Goal: Task Accomplishment & Management: Manage account settings

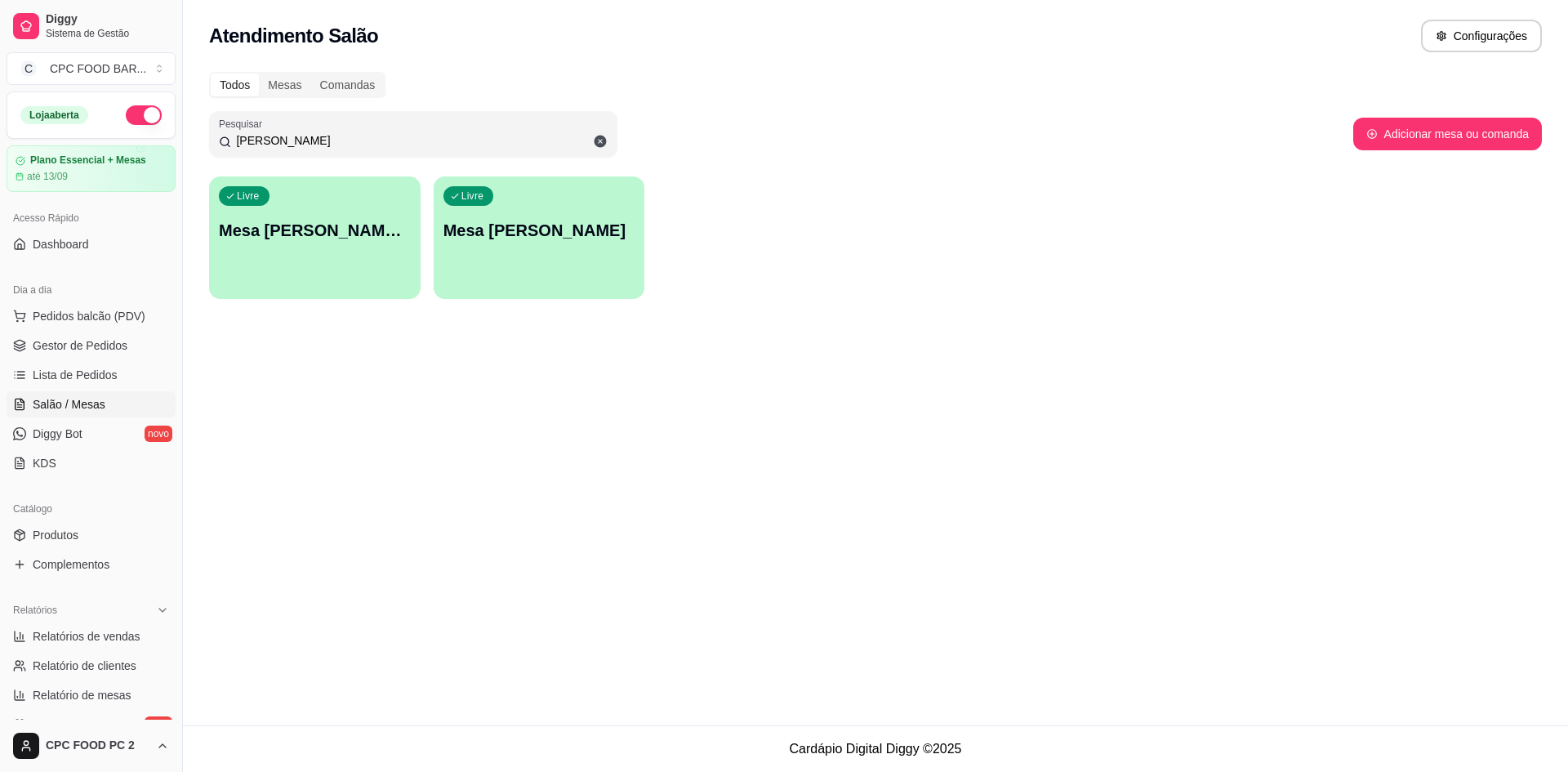
click at [441, 146] on input "[PERSON_NAME]" at bounding box center [419, 140] width 376 height 16
click at [442, 146] on input "[PERSON_NAME]" at bounding box center [419, 140] width 376 height 16
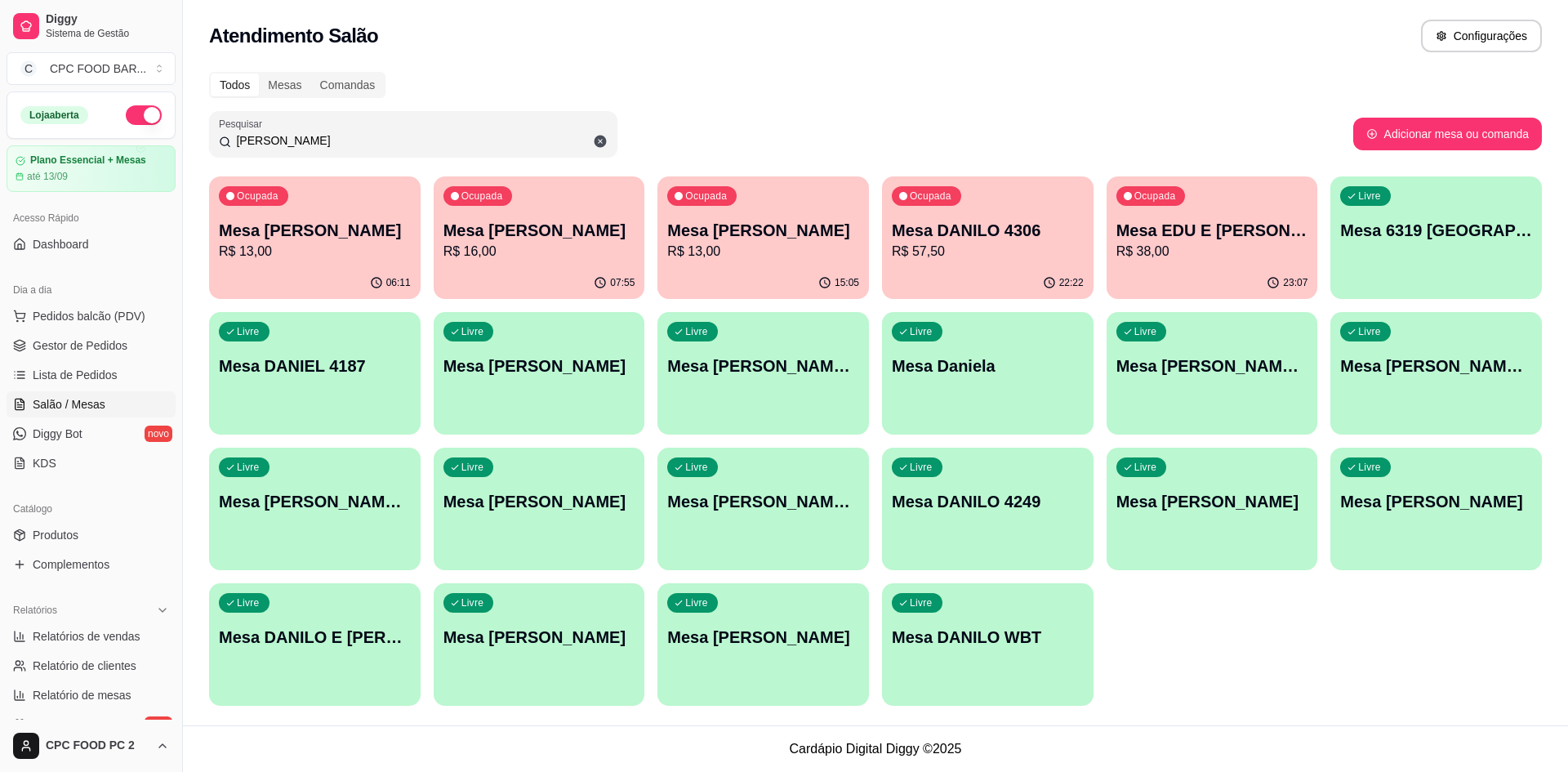
click at [375, 141] on input "[PERSON_NAME]" at bounding box center [419, 140] width 376 height 16
click at [375, 141] on input "[PERSON_NAME]" at bounding box center [419, 140] width 376 height 16
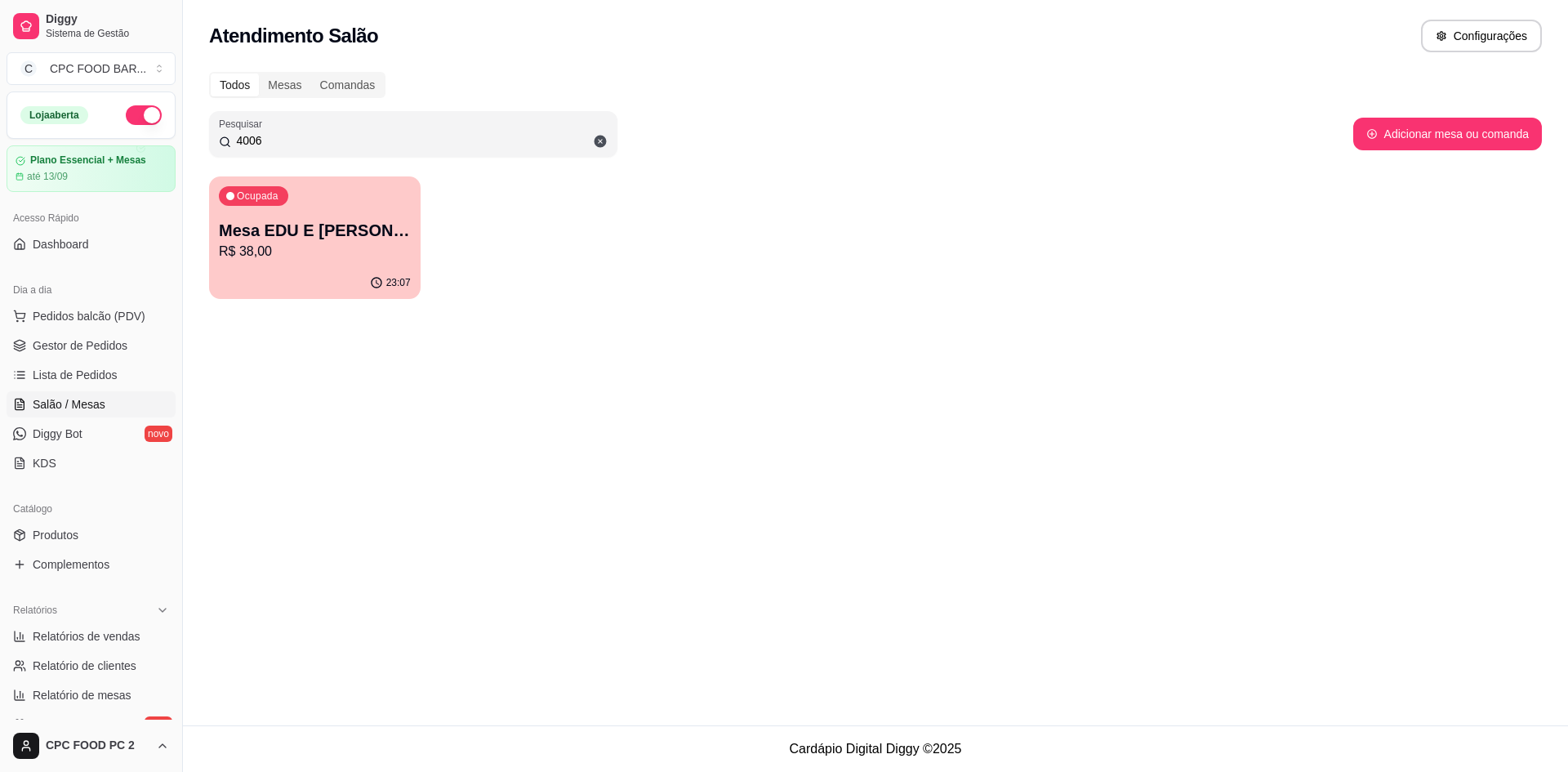
type input "4006"
click at [326, 217] on div "Ocupada Mesa EDU E [PERSON_NAME] 4006 R$ 38,00" at bounding box center [315, 221] width 205 height 88
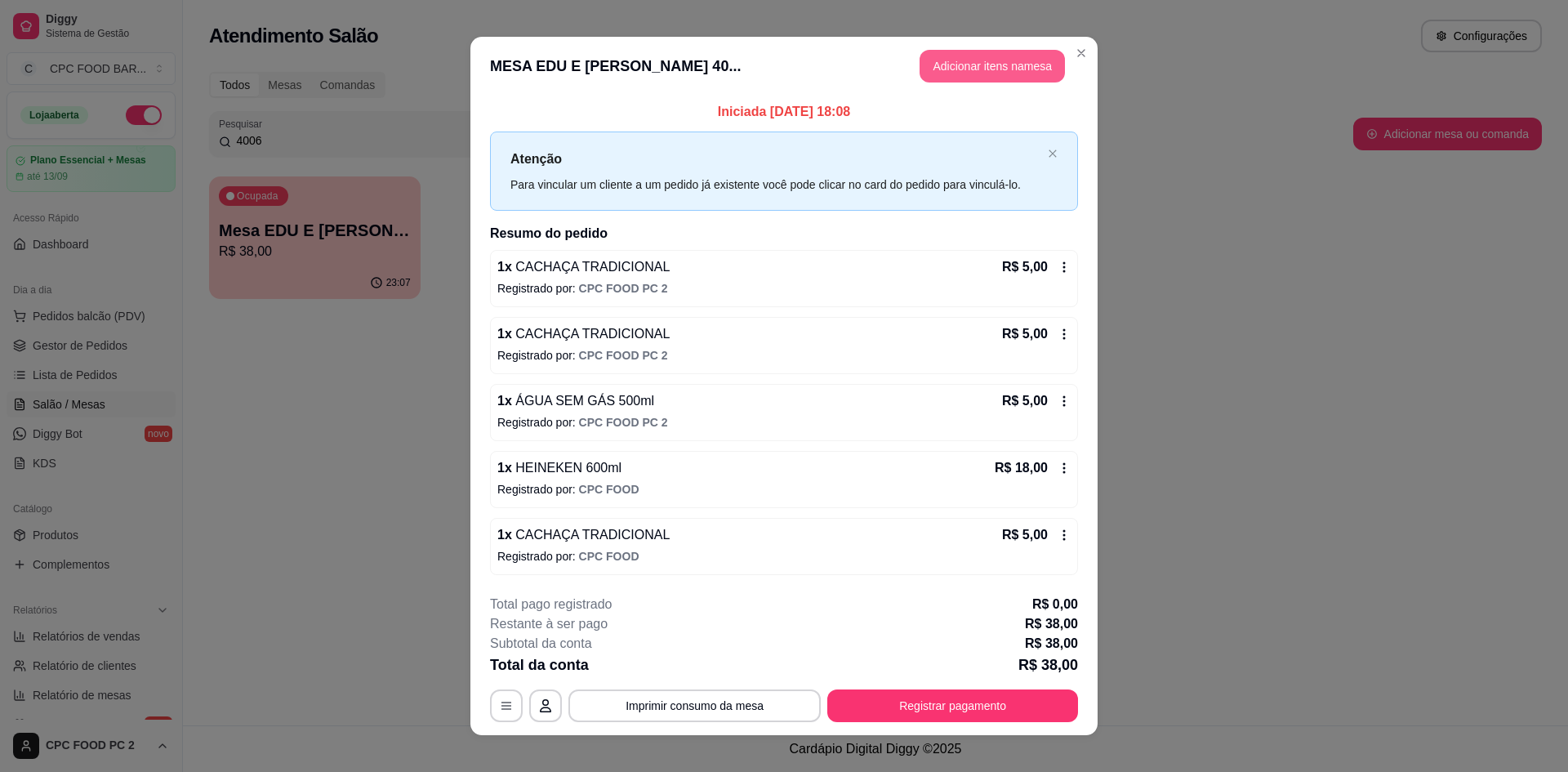
click at [929, 78] on button "Adicionar itens na mesa" at bounding box center [992, 66] width 146 height 33
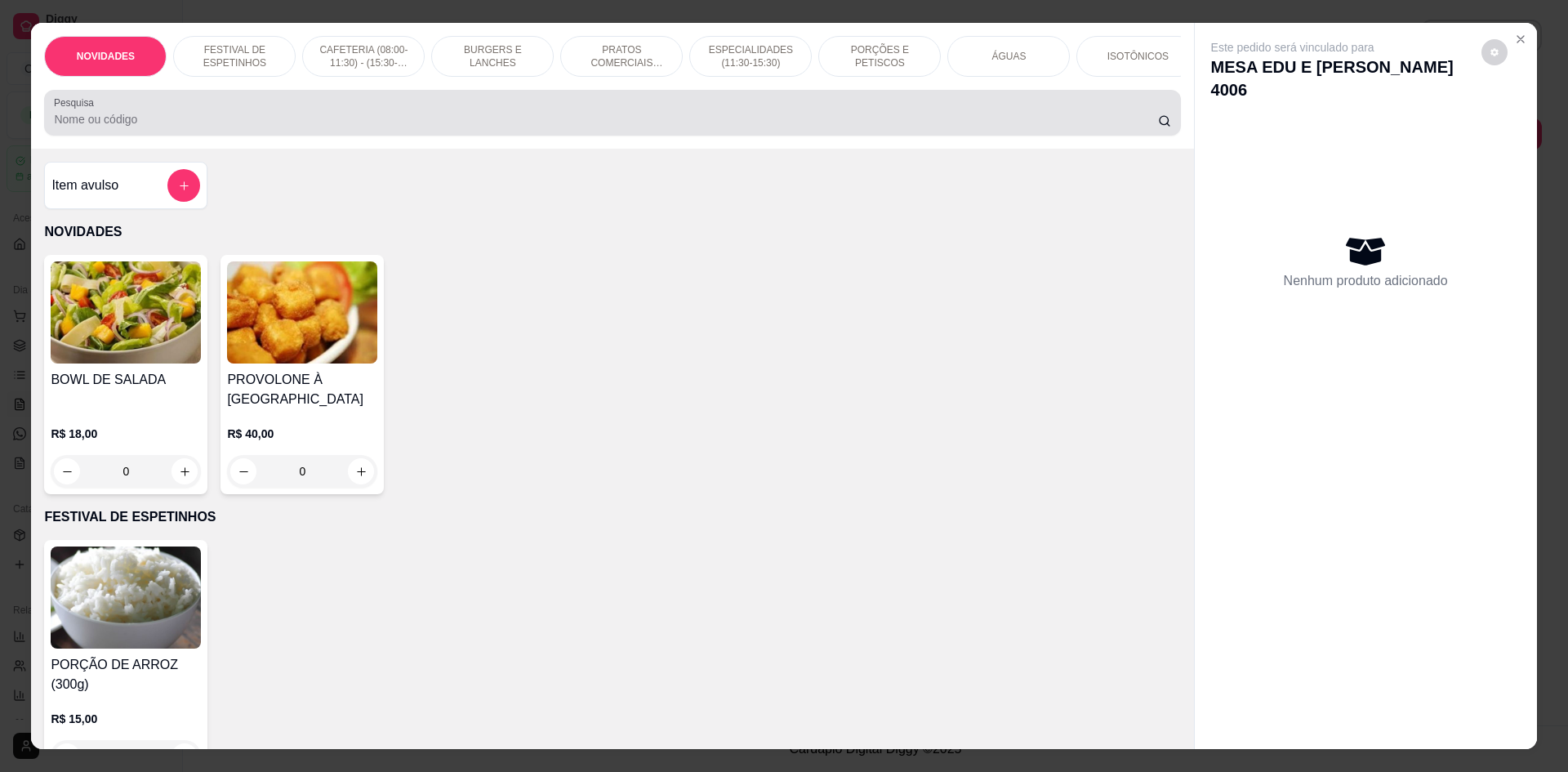
click at [587, 128] on input "Pesquisa" at bounding box center [605, 118] width 1104 height 16
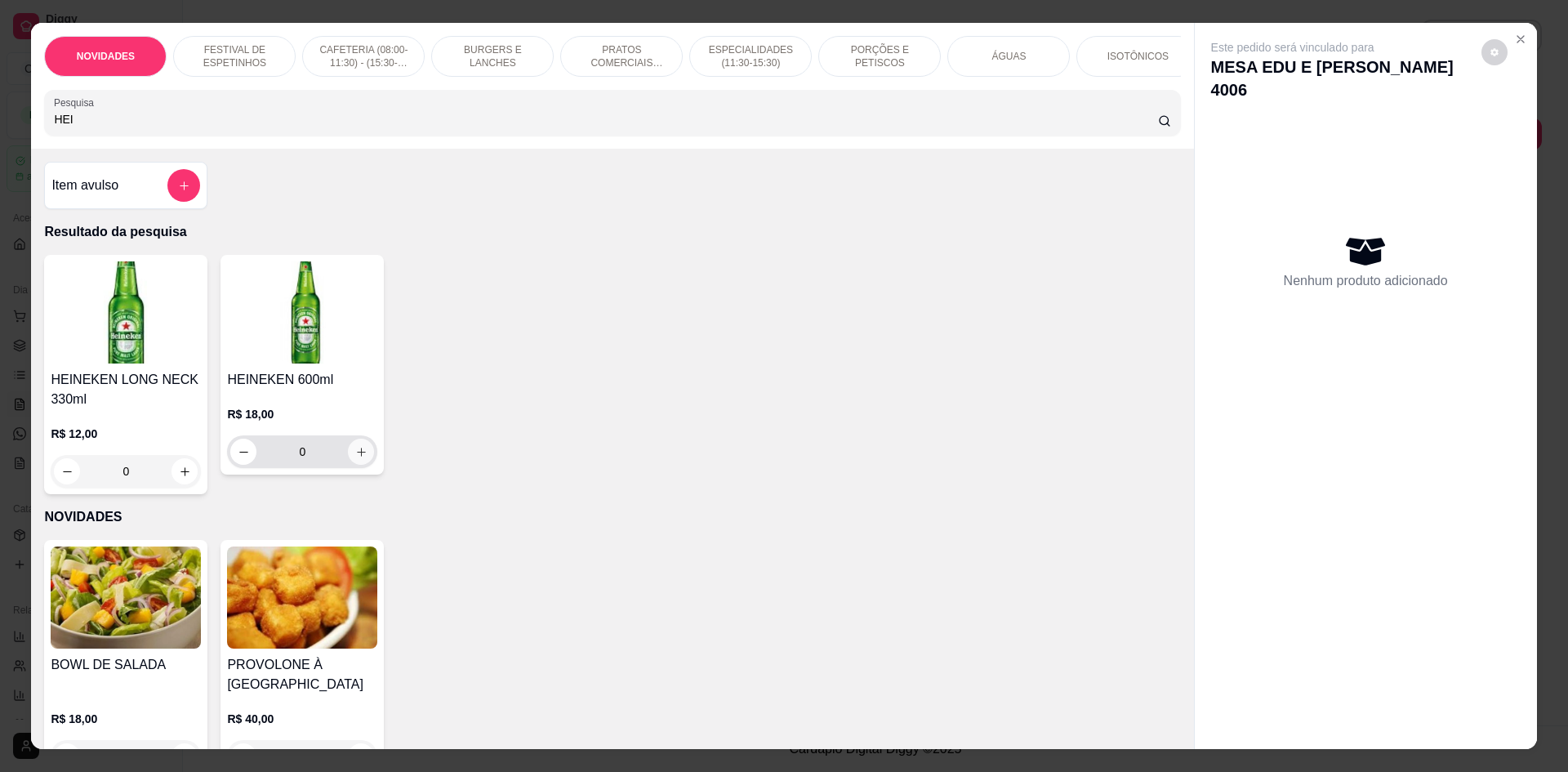
type input "HEI"
click at [356, 458] on icon "increase-product-quantity" at bounding box center [361, 451] width 12 height 12
type input "1"
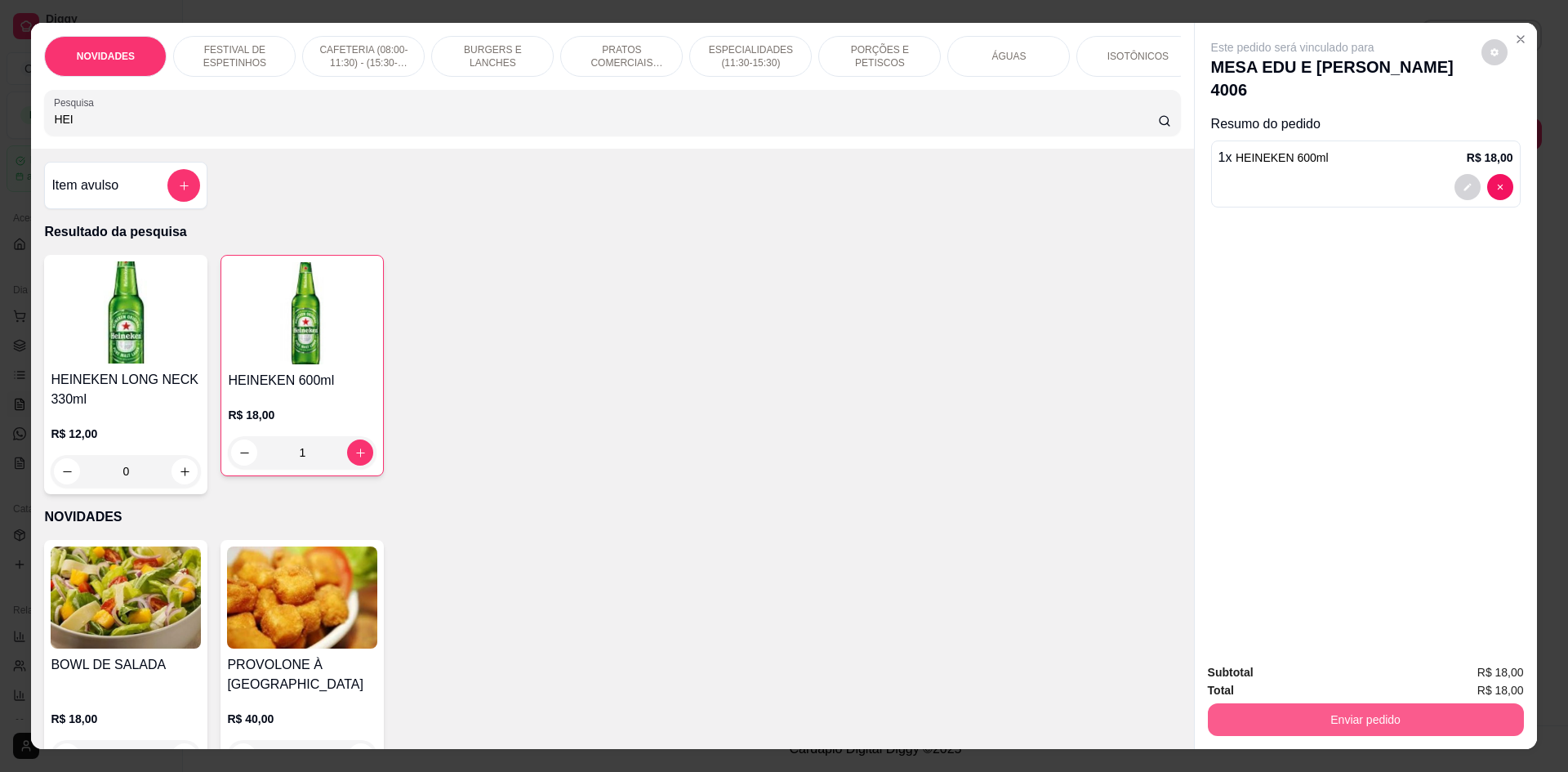
click at [1294, 715] on button "Enviar pedido" at bounding box center [1366, 719] width 316 height 33
click at [1278, 688] on button "Não registrar e enviar pedido" at bounding box center [1312, 679] width 170 height 31
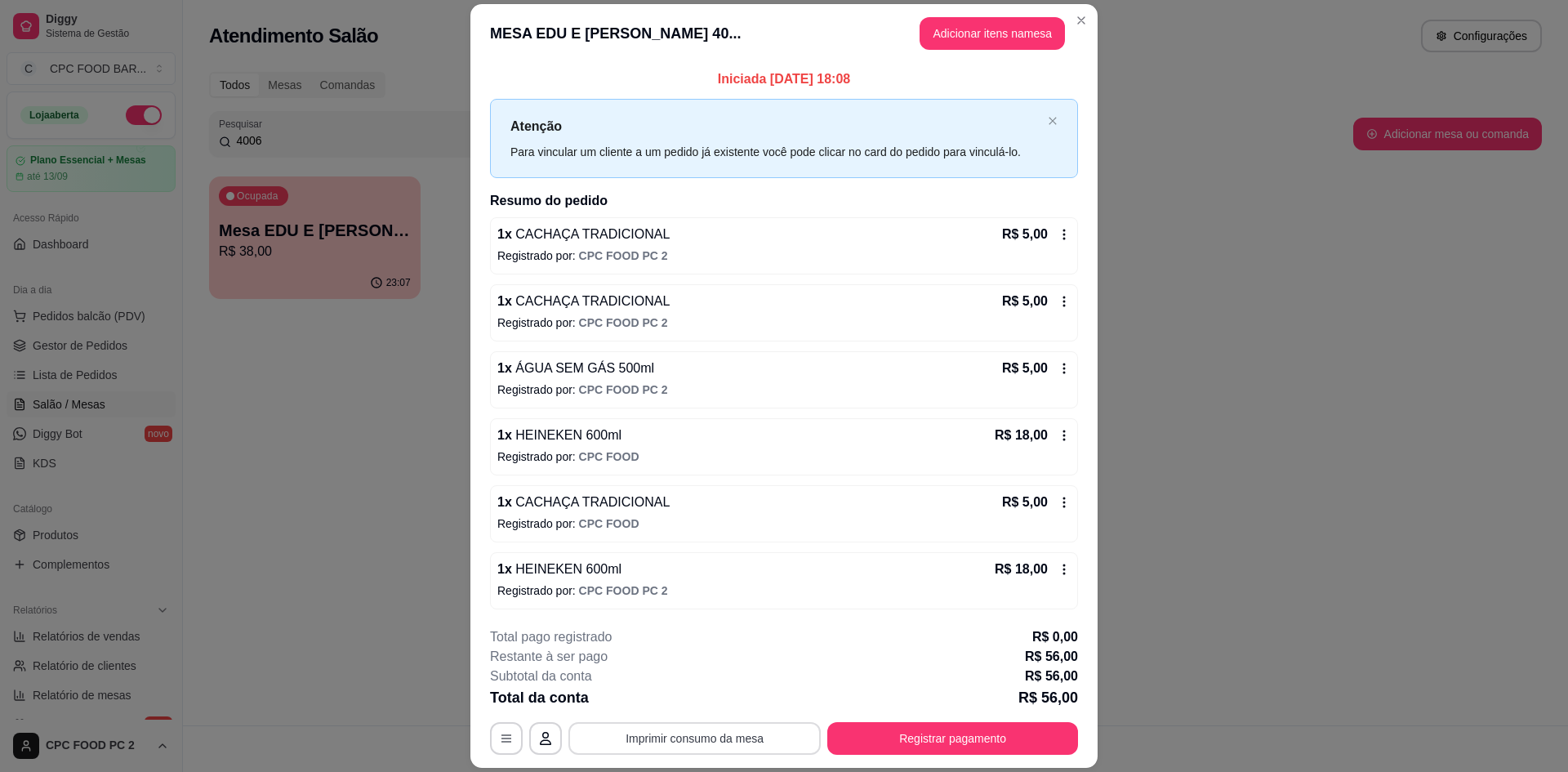
click at [667, 740] on button "Imprimir consumo da mesa" at bounding box center [694, 738] width 253 height 33
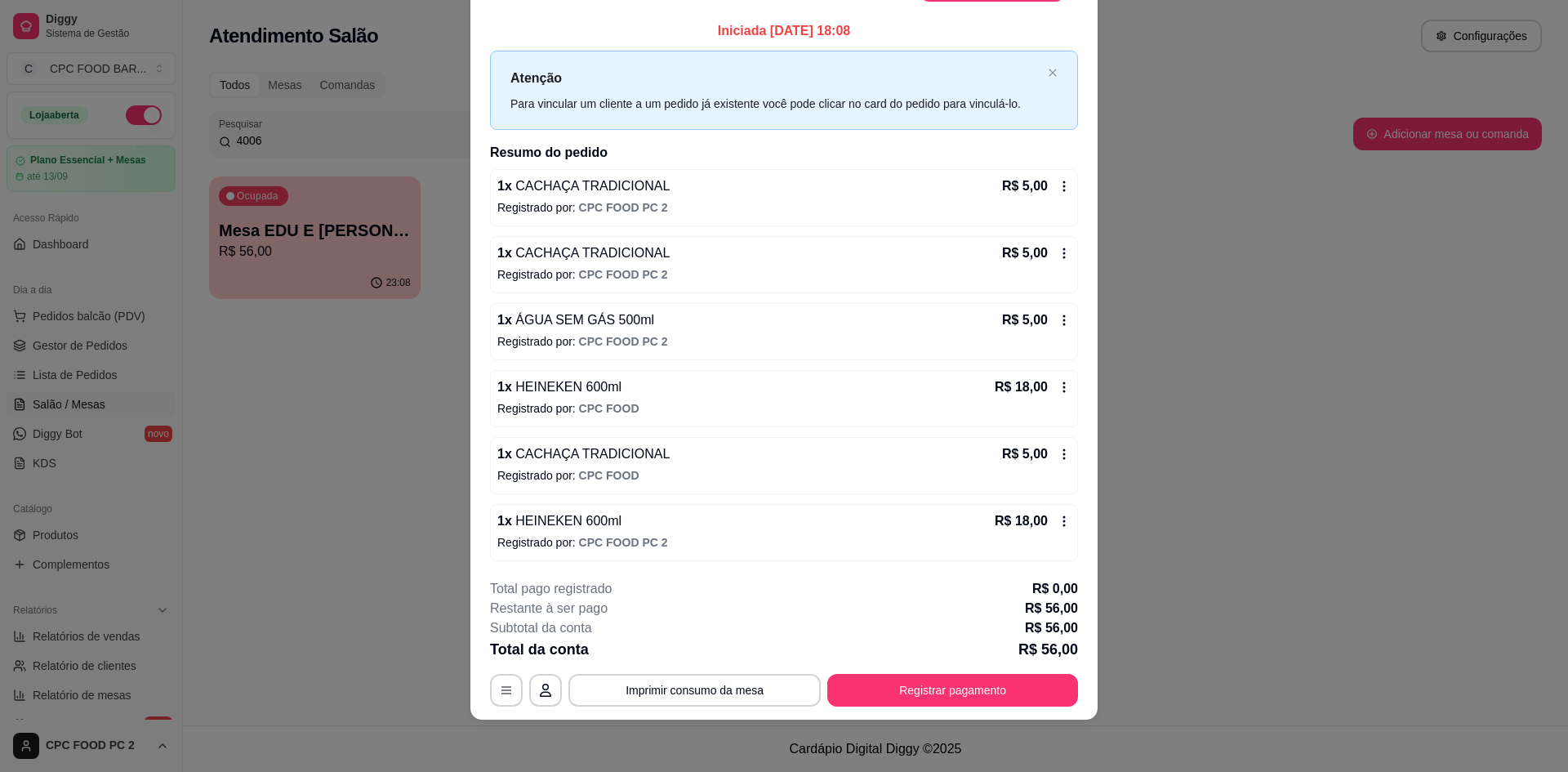
scroll to position [1, 0]
click at [933, 691] on button "Registrar pagamento" at bounding box center [952, 690] width 251 height 33
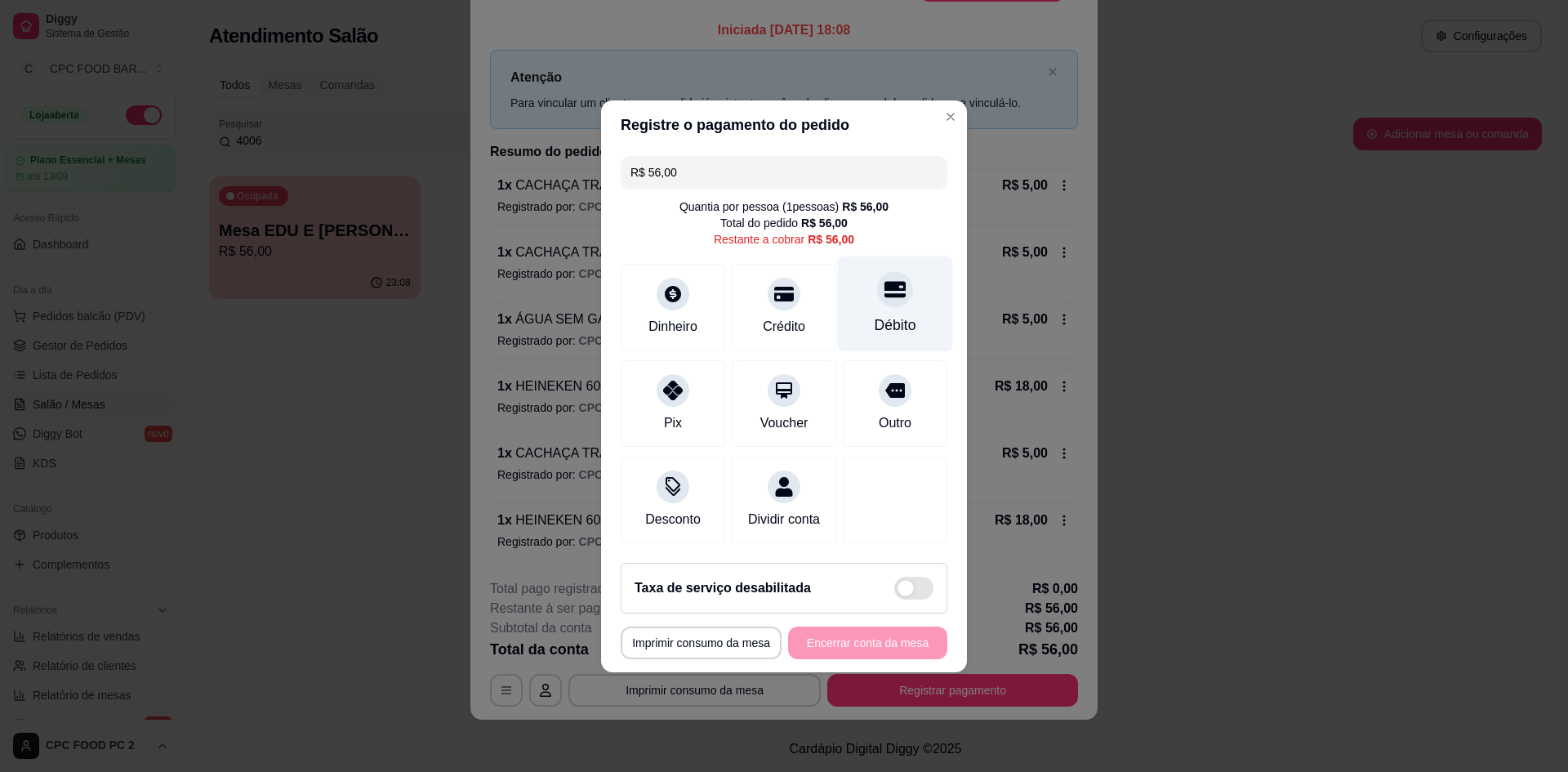
click at [905, 294] on div "Débito" at bounding box center [896, 303] width 115 height 96
type input "R$ 0,00"
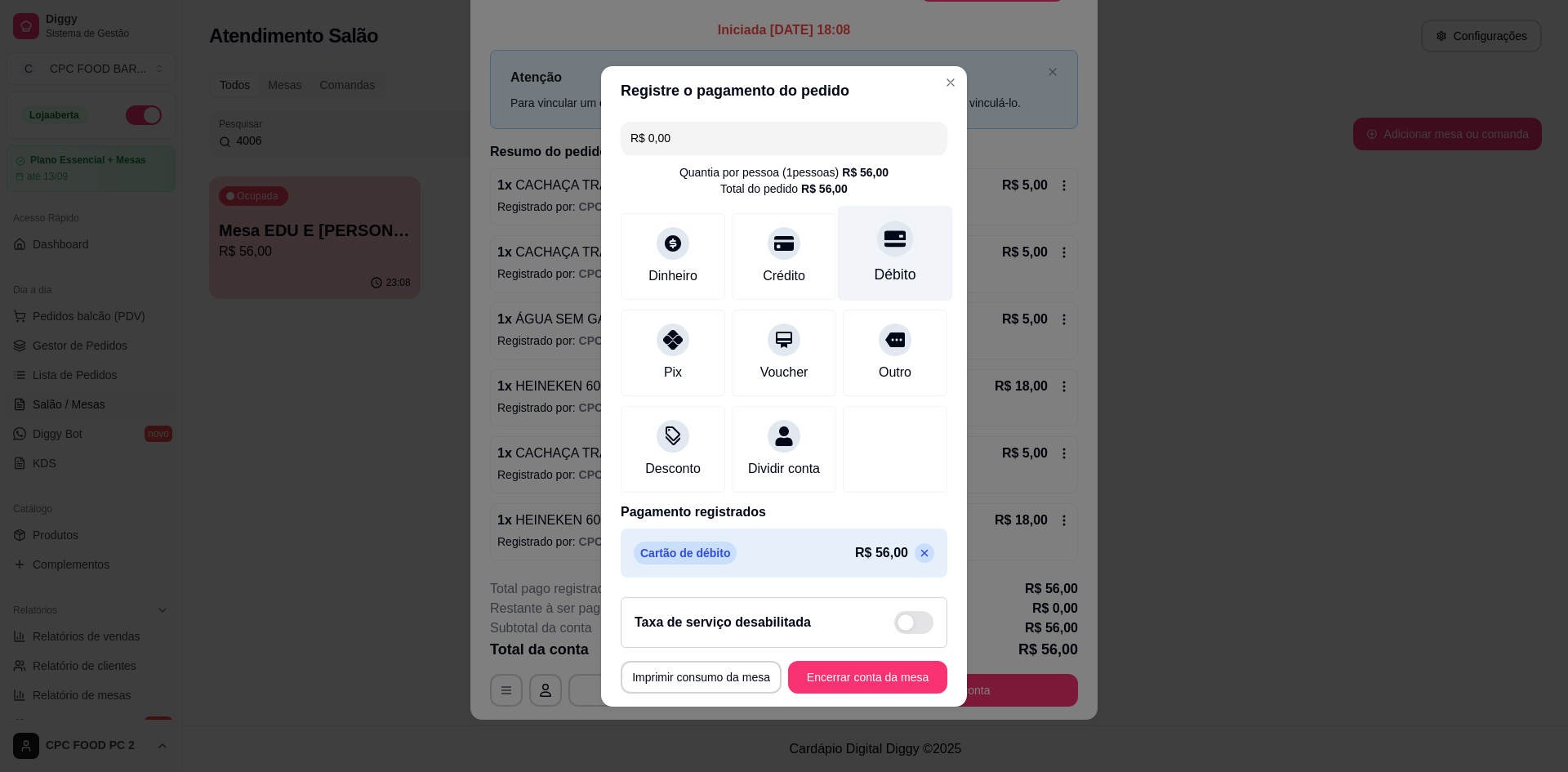
click at [873, 244] on div "Débito" at bounding box center [896, 253] width 115 height 96
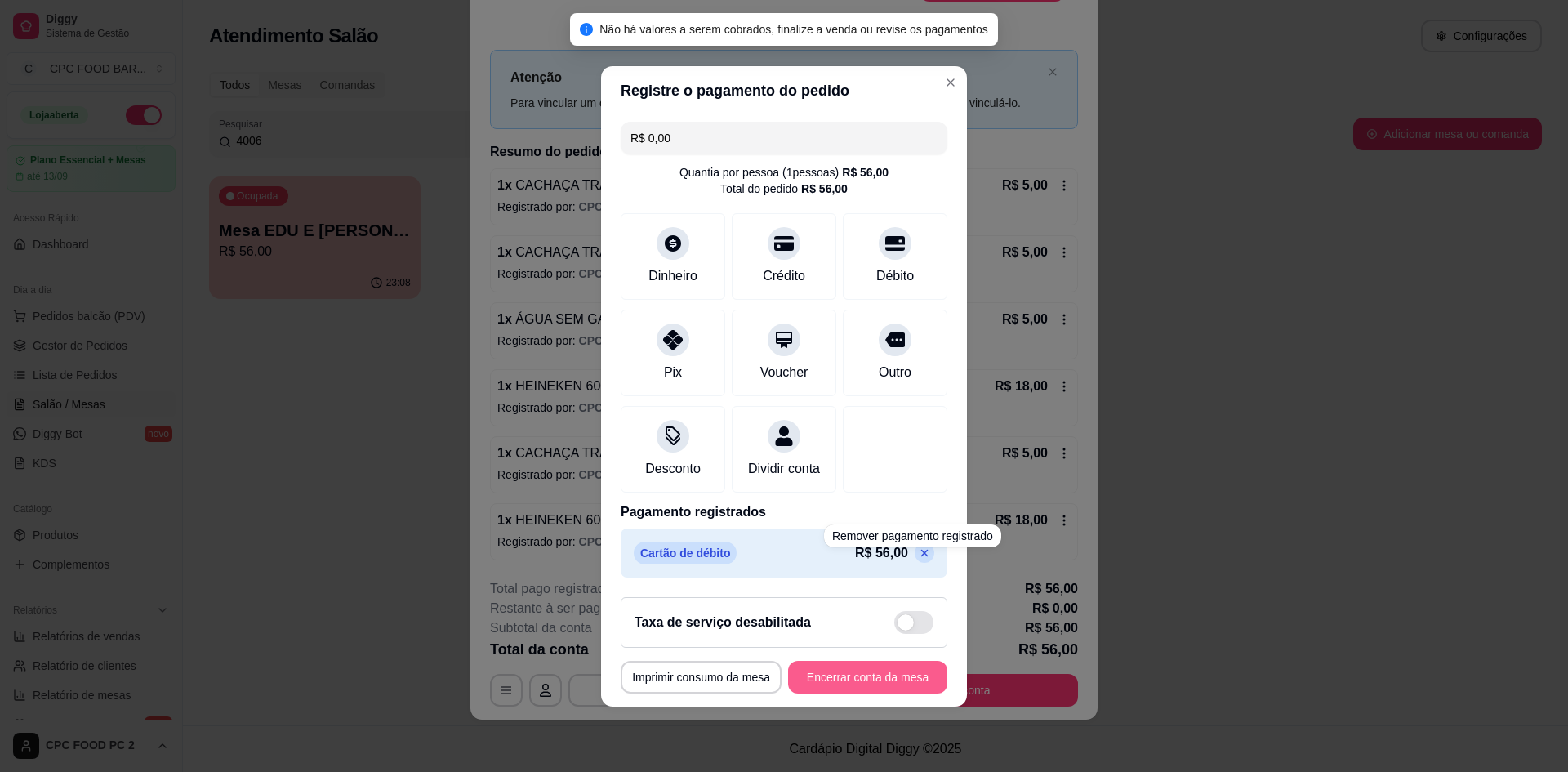
click at [846, 690] on button "Encerrar conta da mesa" at bounding box center [867, 677] width 159 height 33
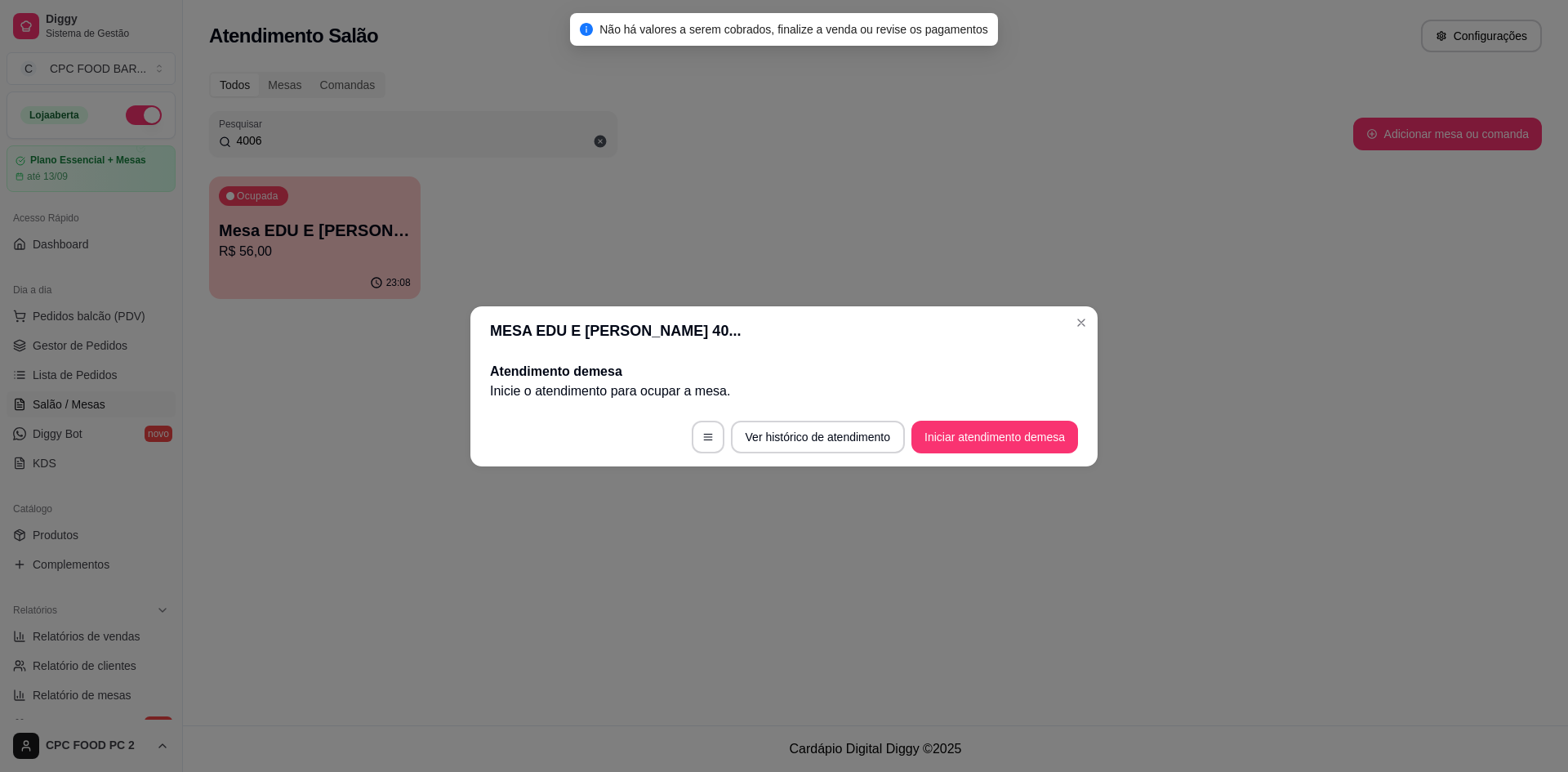
scroll to position [0, 0]
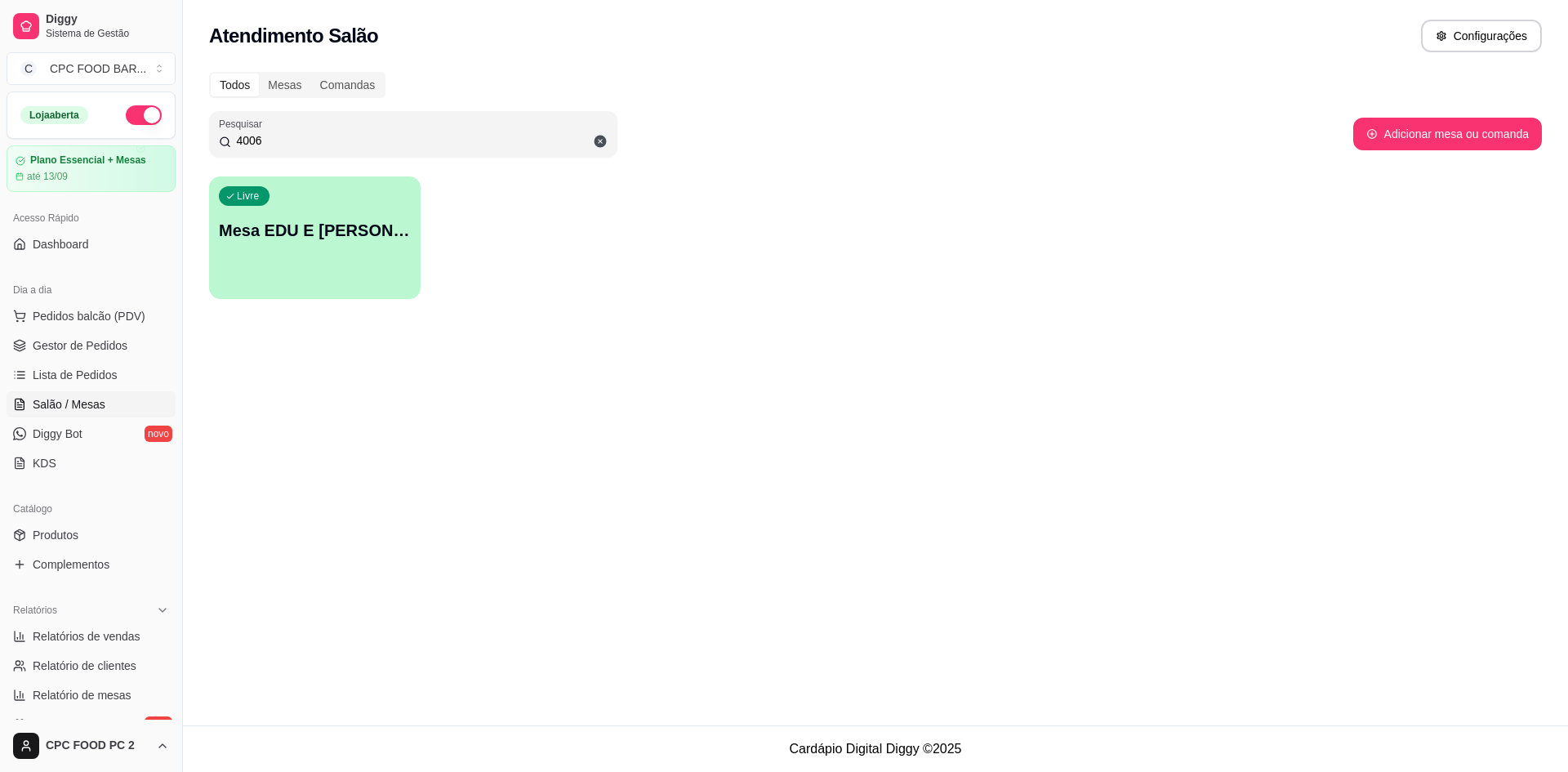
click at [363, 144] on input "4006" at bounding box center [419, 140] width 376 height 16
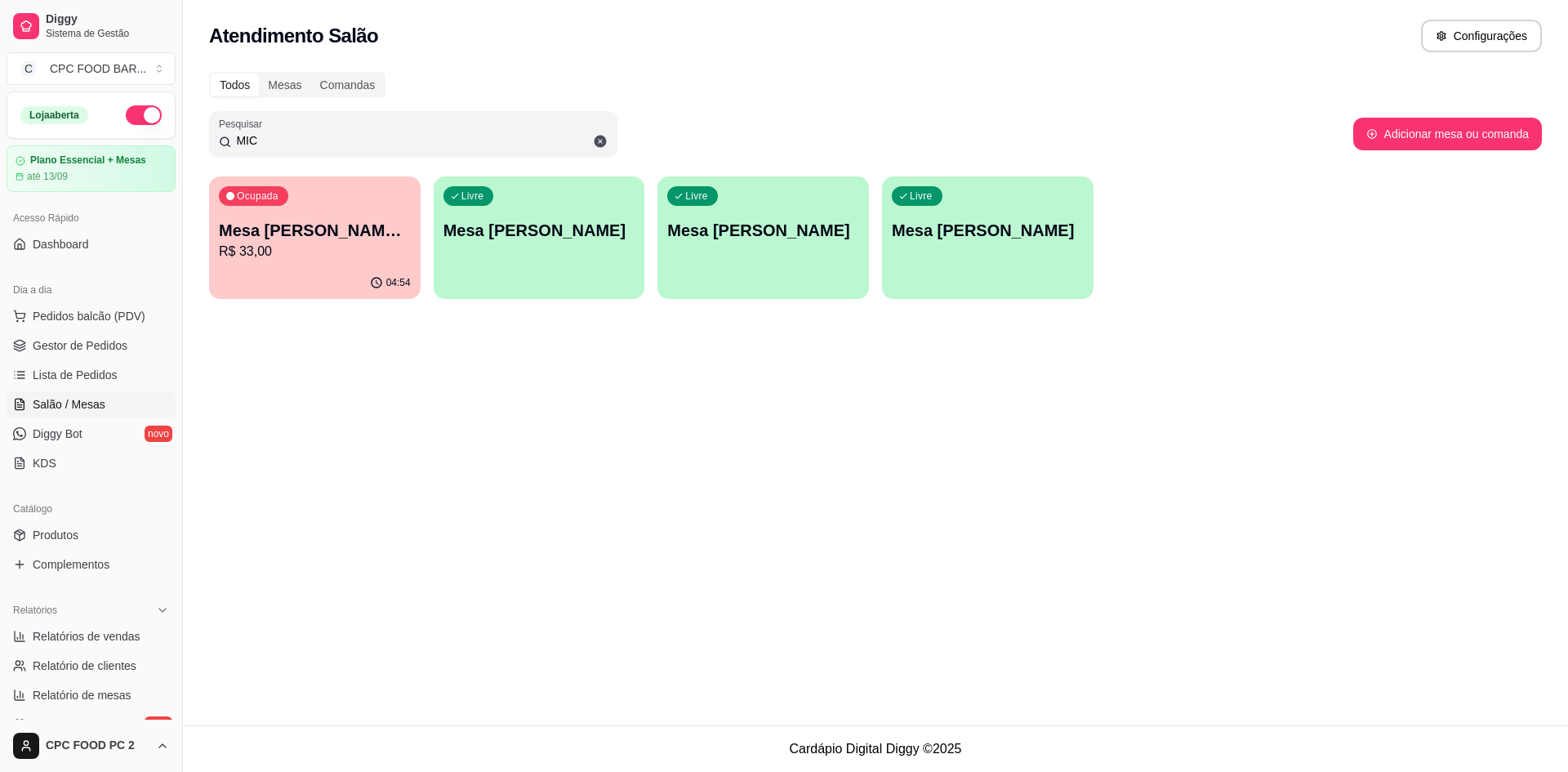
type input "MIC"
click at [277, 230] on p "Mesa [PERSON_NAME] - TIME MDV" at bounding box center [314, 230] width 192 height 23
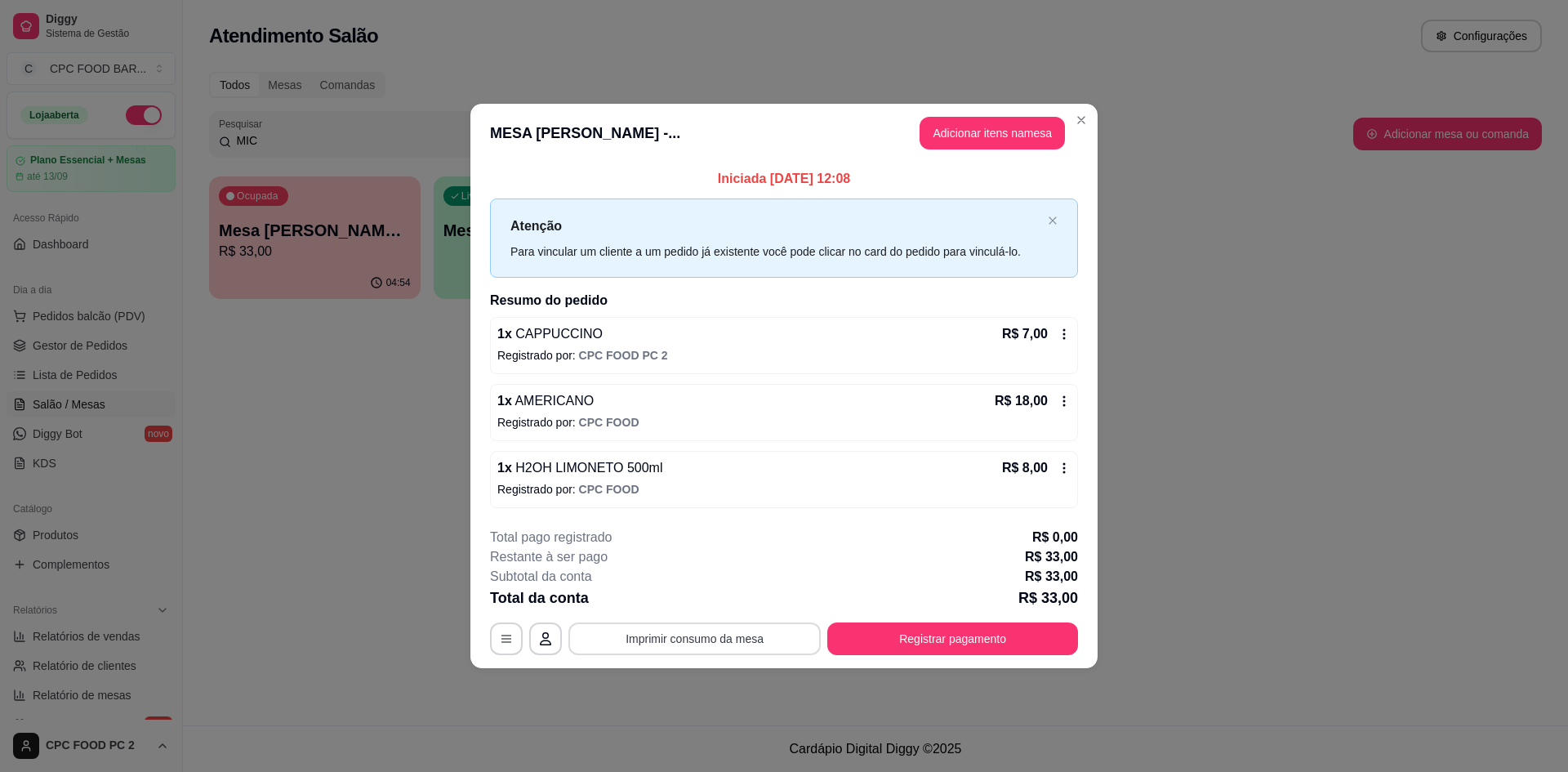
click at [714, 641] on button "Imprimir consumo da mesa" at bounding box center [694, 639] width 253 height 33
click at [930, 628] on button "Registrar pagamento" at bounding box center [952, 639] width 251 height 33
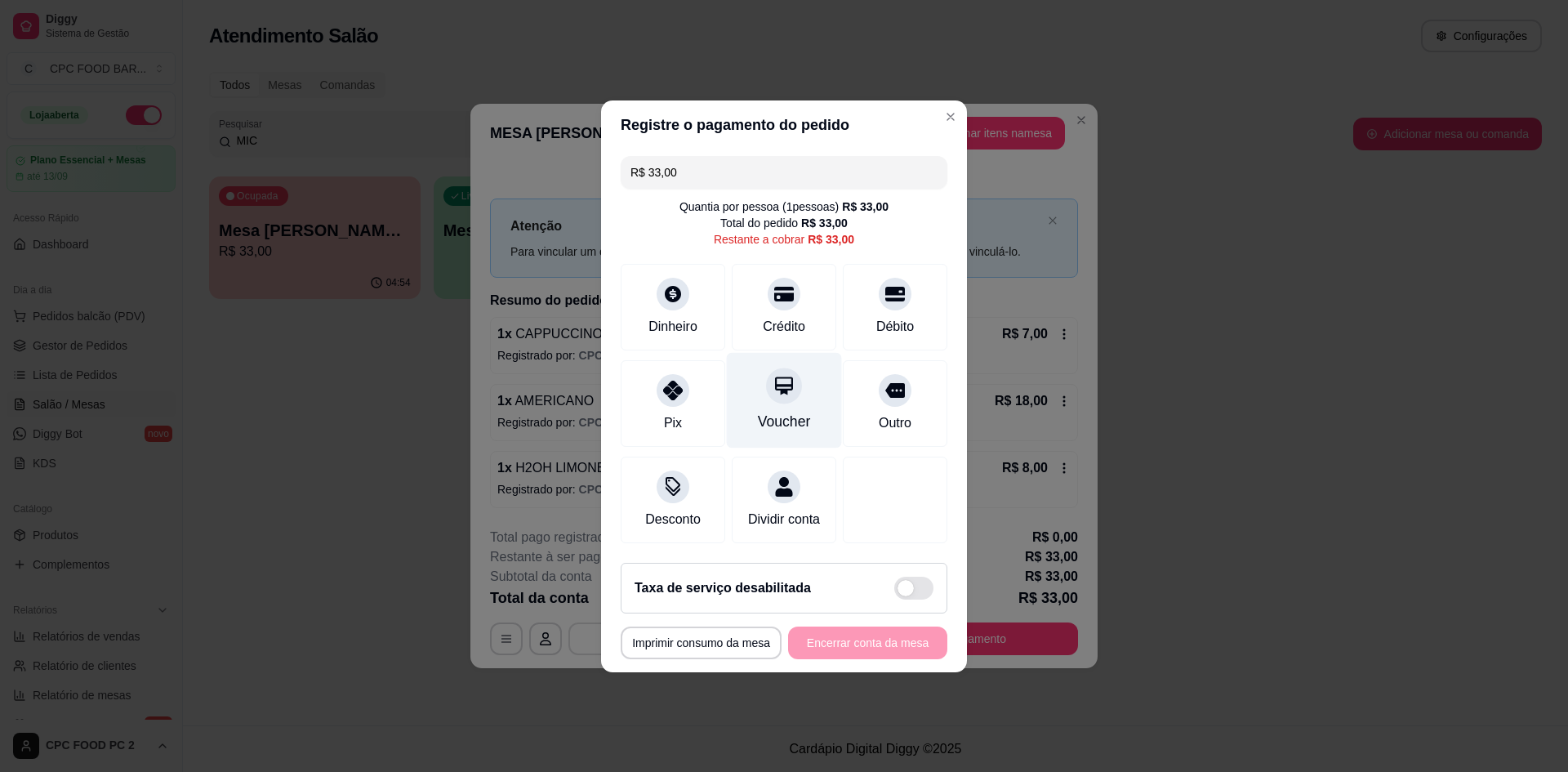
drag, startPoint x: 766, startPoint y: 315, endPoint x: 780, endPoint y: 362, distance: 49.0
click at [765, 317] on div "Crédito" at bounding box center [783, 326] width 43 height 20
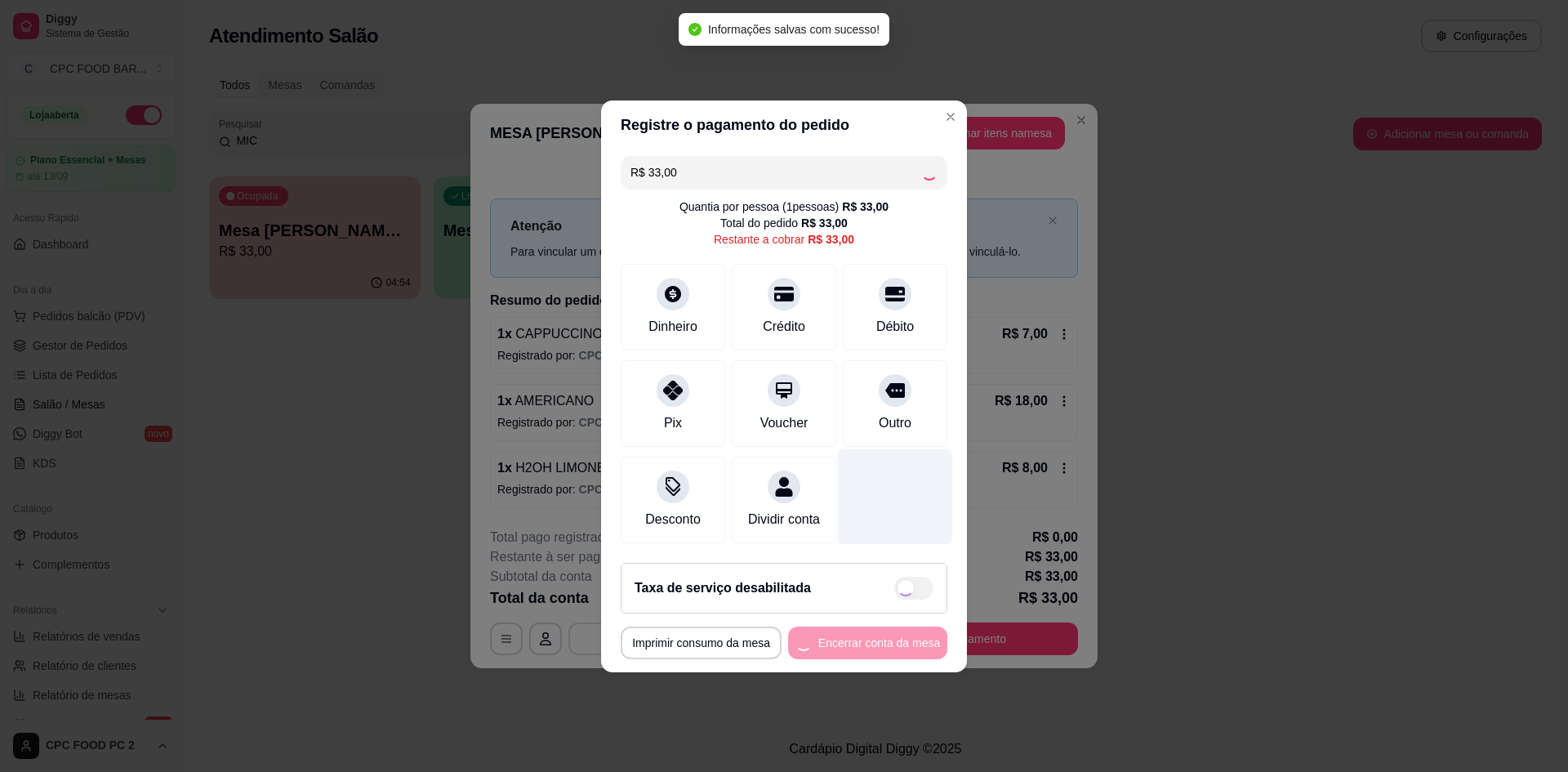
type input "R$ 0,00"
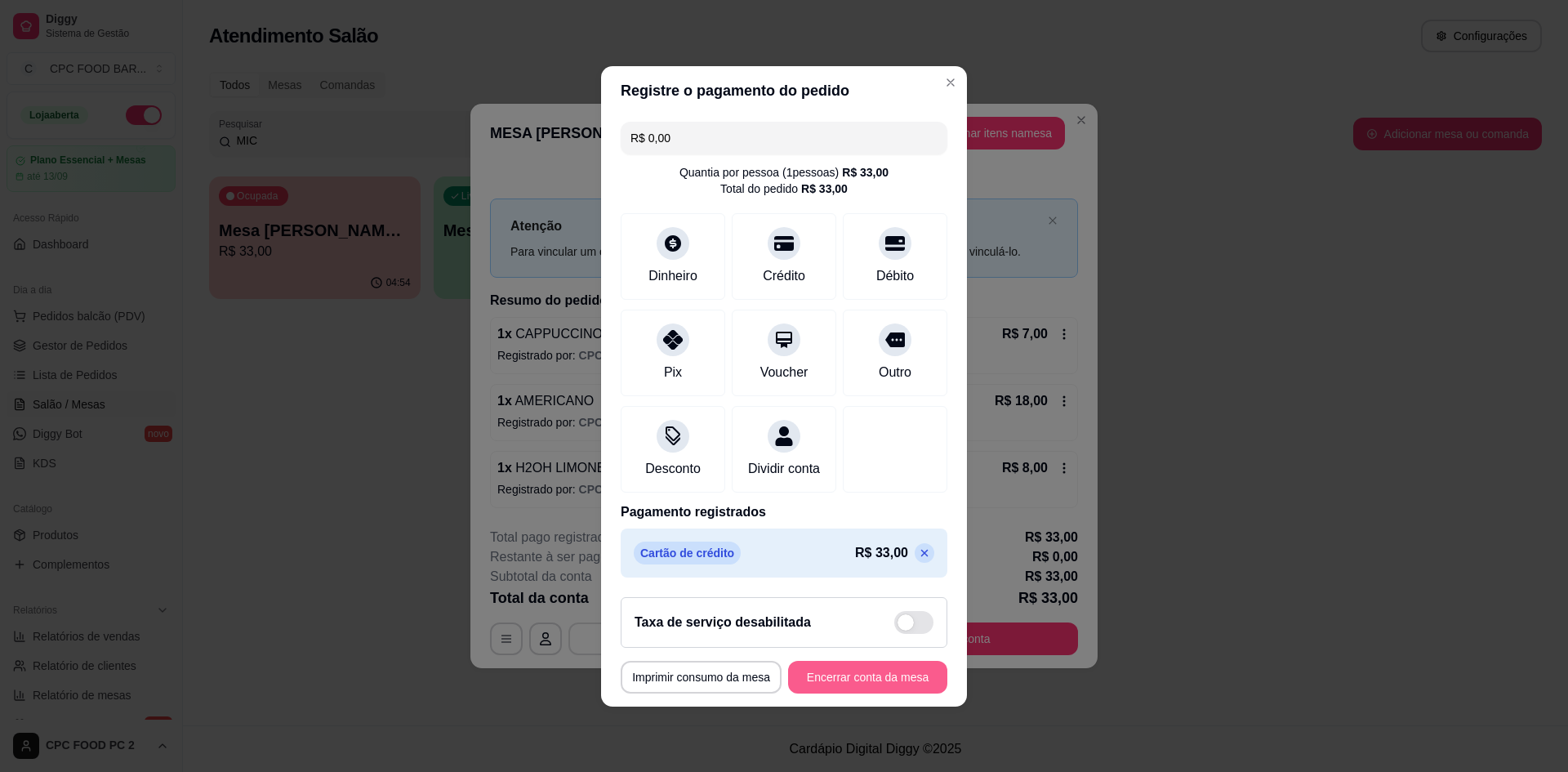
click at [812, 688] on button "Encerrar conta da mesa" at bounding box center [867, 677] width 159 height 33
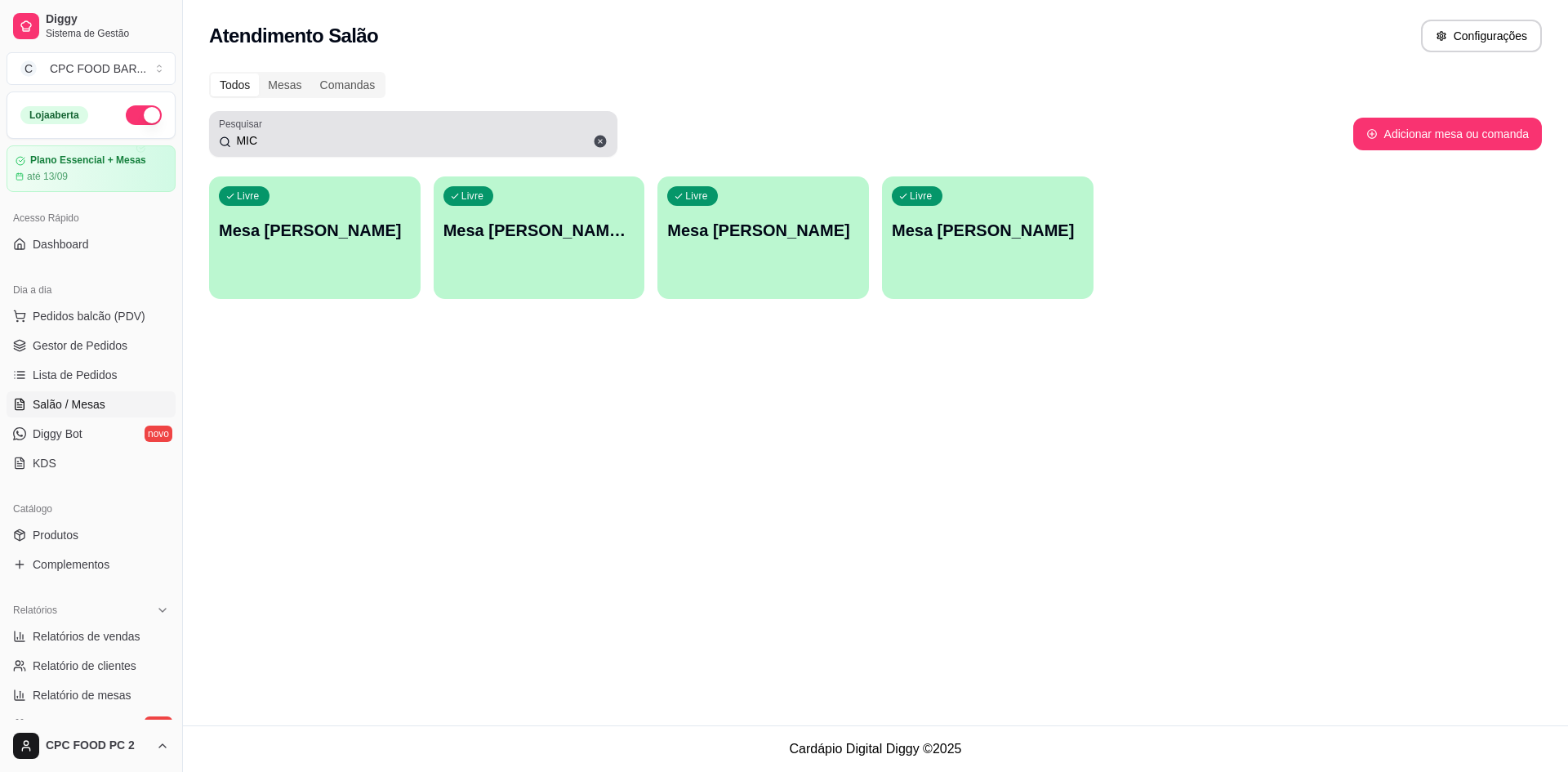
click at [271, 132] on input "MIC" at bounding box center [419, 140] width 376 height 16
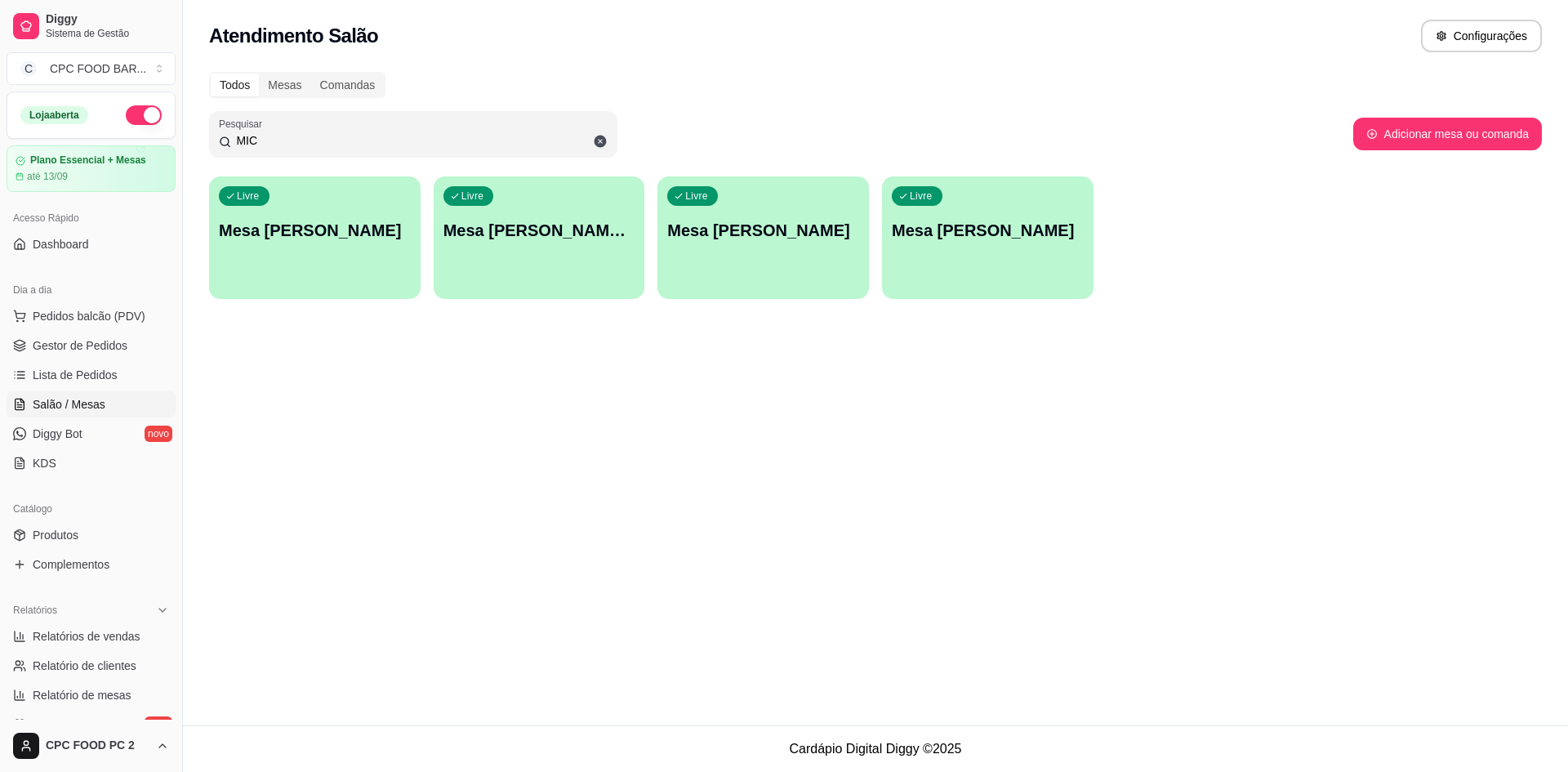
click at [271, 132] on input "MIC" at bounding box center [419, 140] width 376 height 16
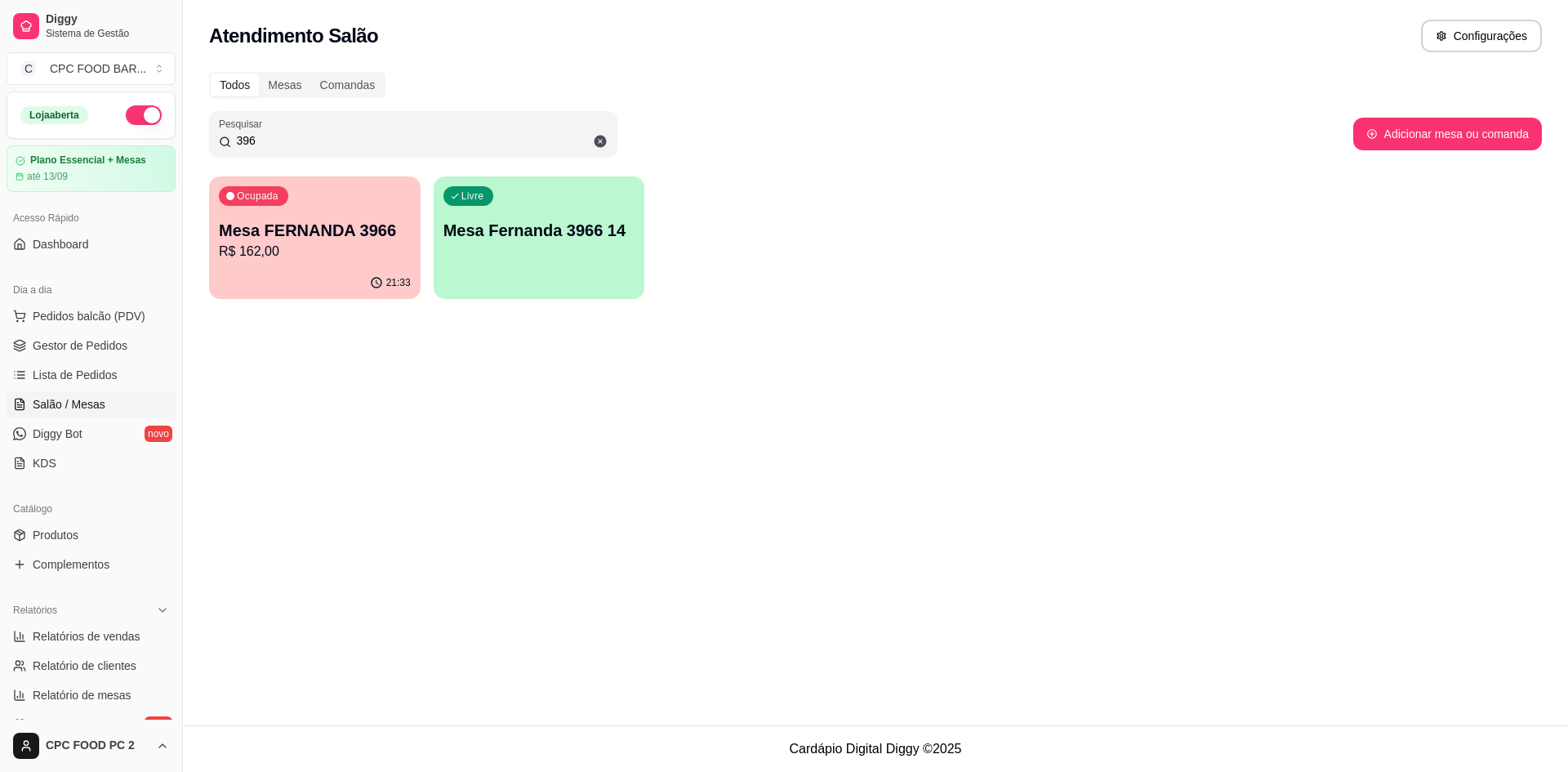
type input "396"
click at [351, 272] on div "21:33" at bounding box center [315, 281] width 205 height 31
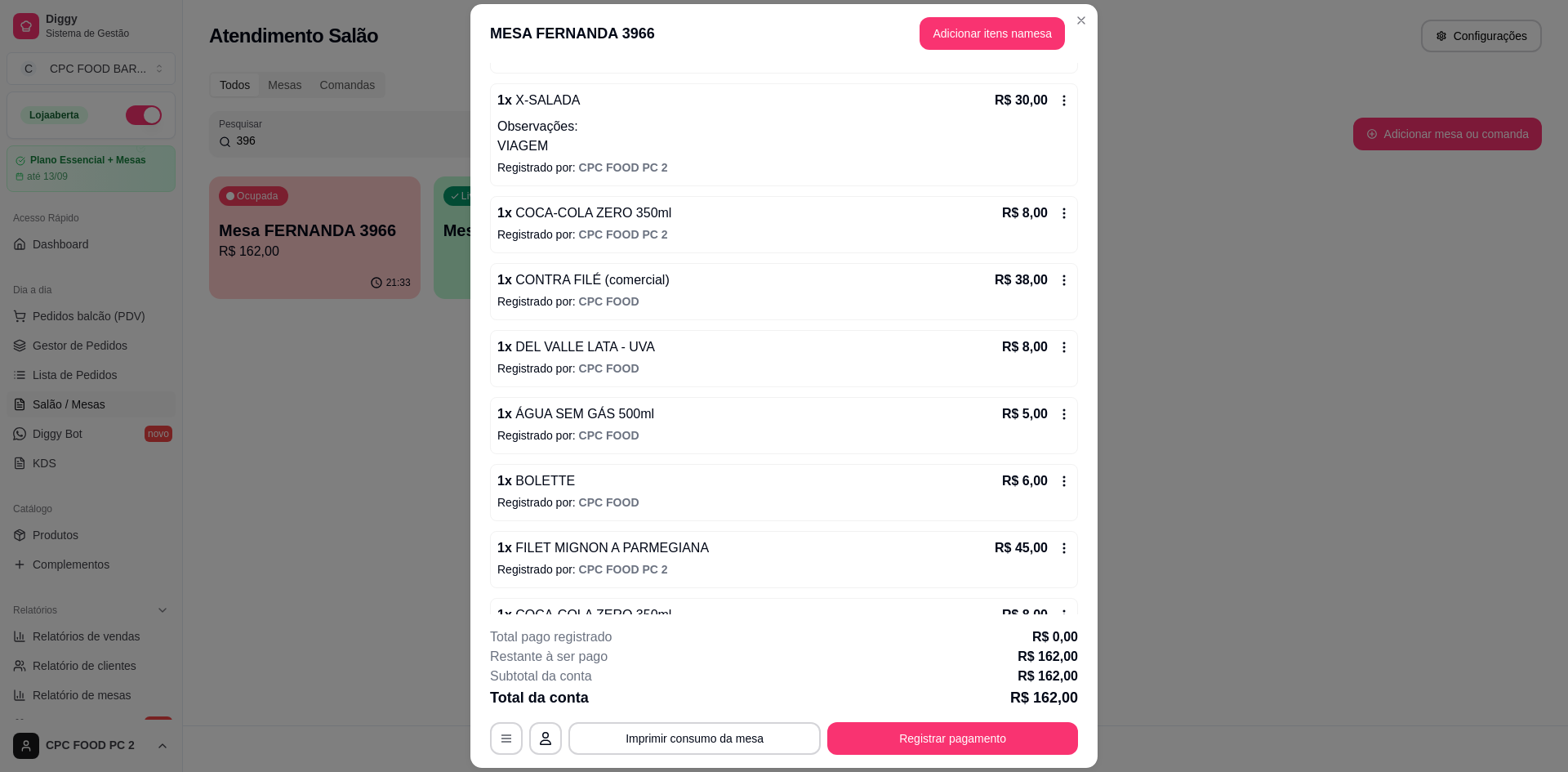
scroll to position [406, 0]
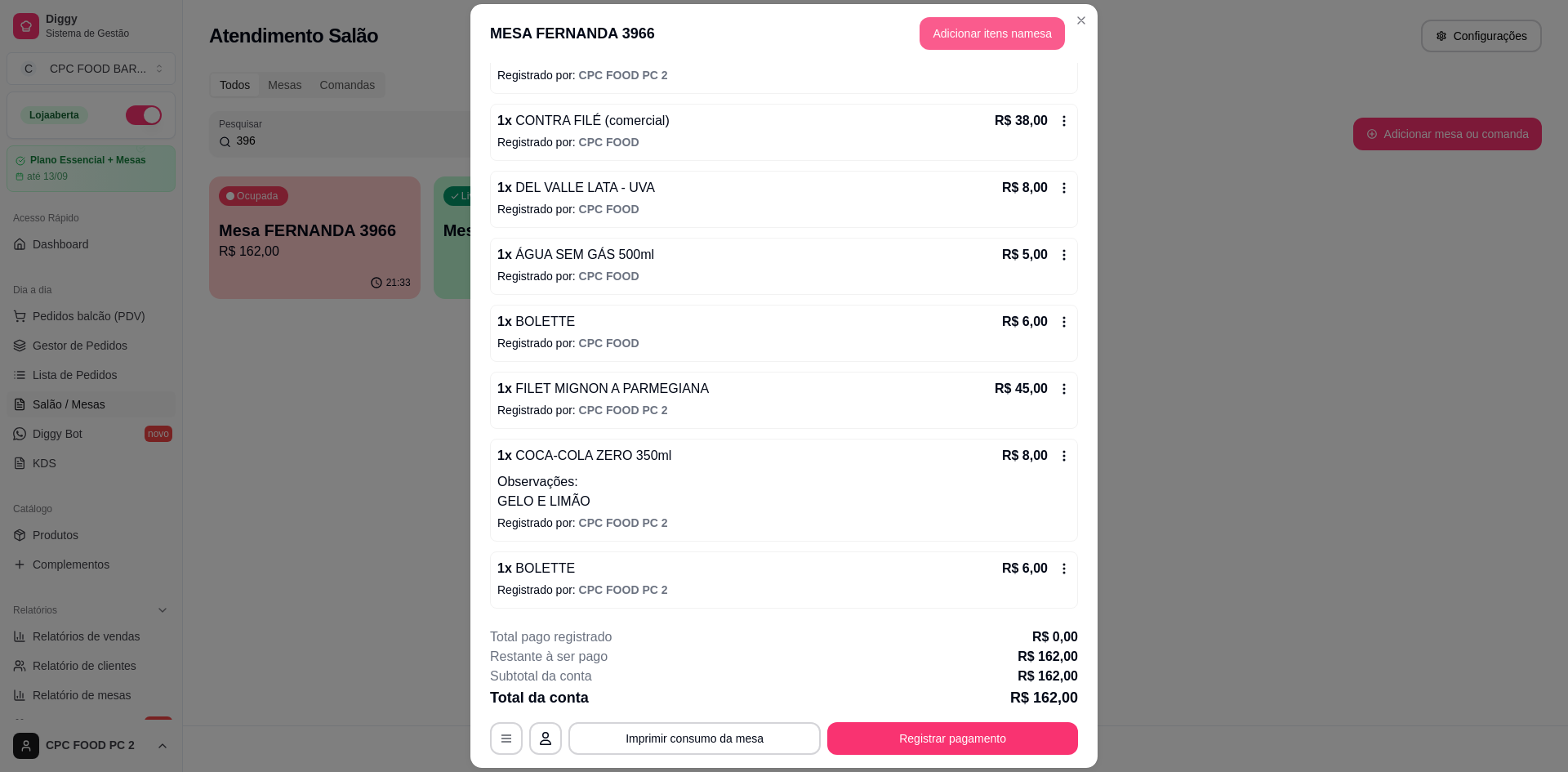
click at [949, 31] on button "Adicionar itens na mesa" at bounding box center [992, 33] width 146 height 33
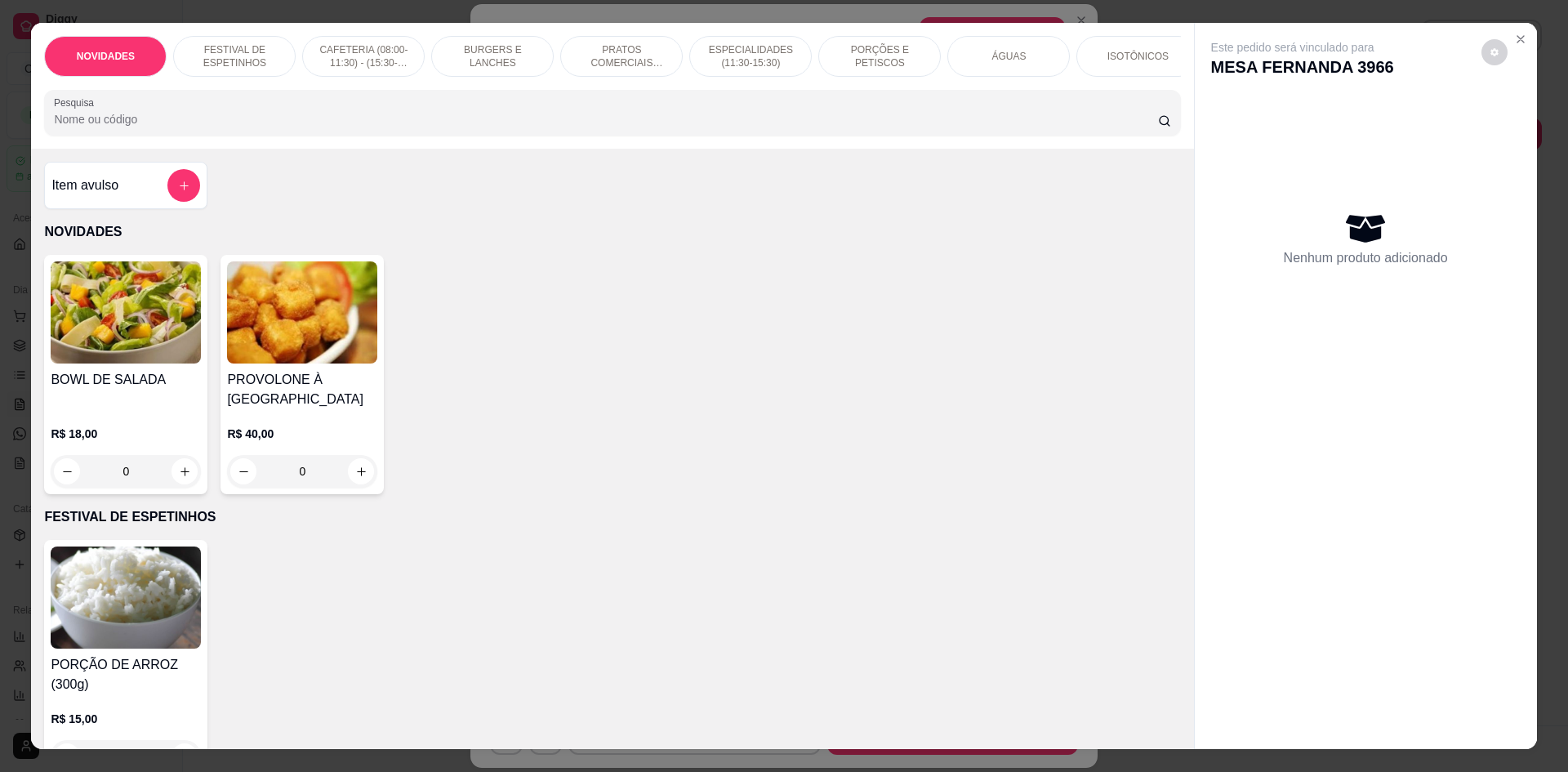
click at [514, 149] on div "NOVIDADES FESTIVAL DE ESPETINHOS CAFETERIA (08:00-11:30) - (15:30-18:00) BURGER…" at bounding box center [612, 85] width 1162 height 126
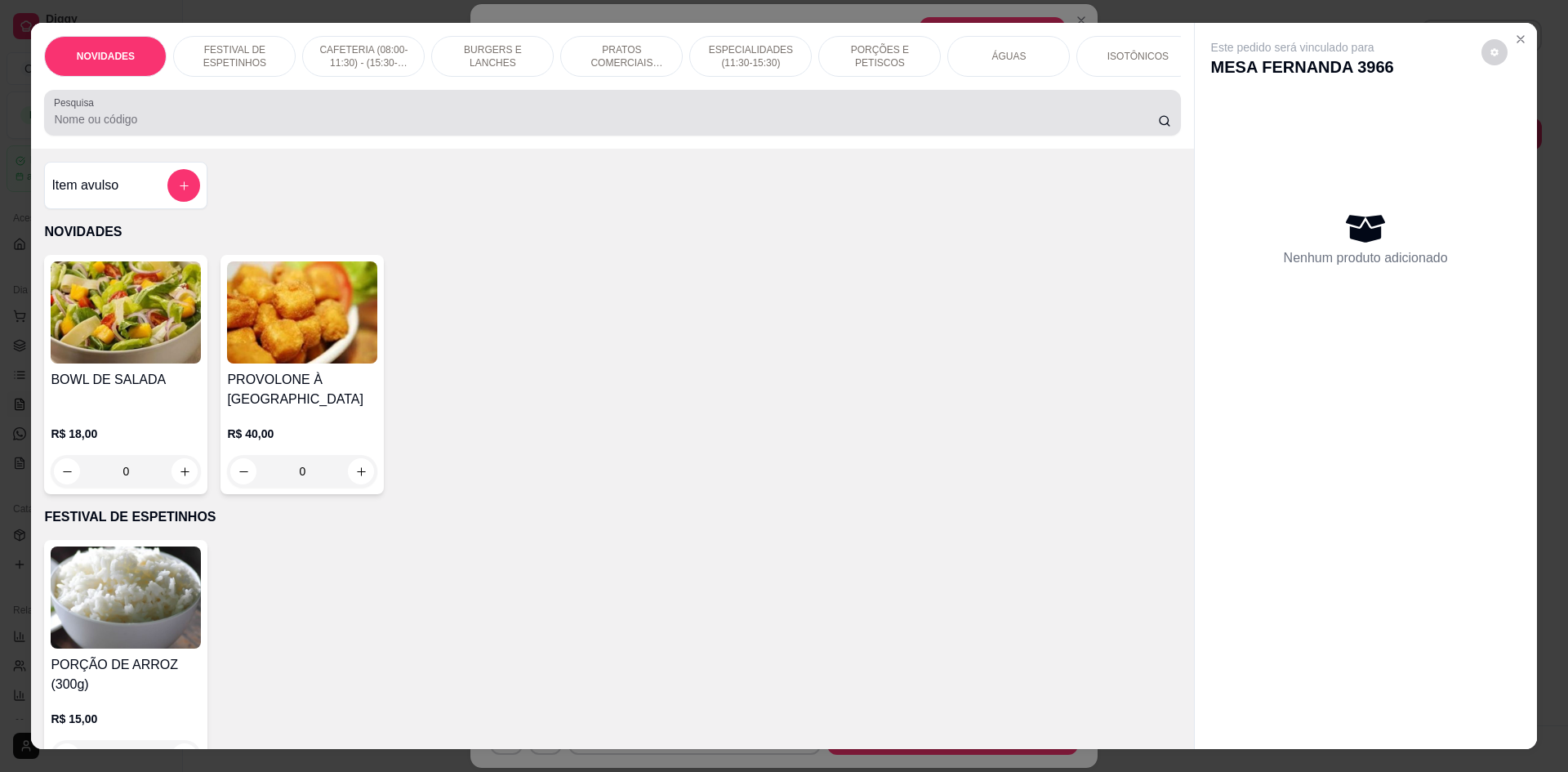
click at [516, 128] on input "Pesquisa" at bounding box center [605, 118] width 1104 height 16
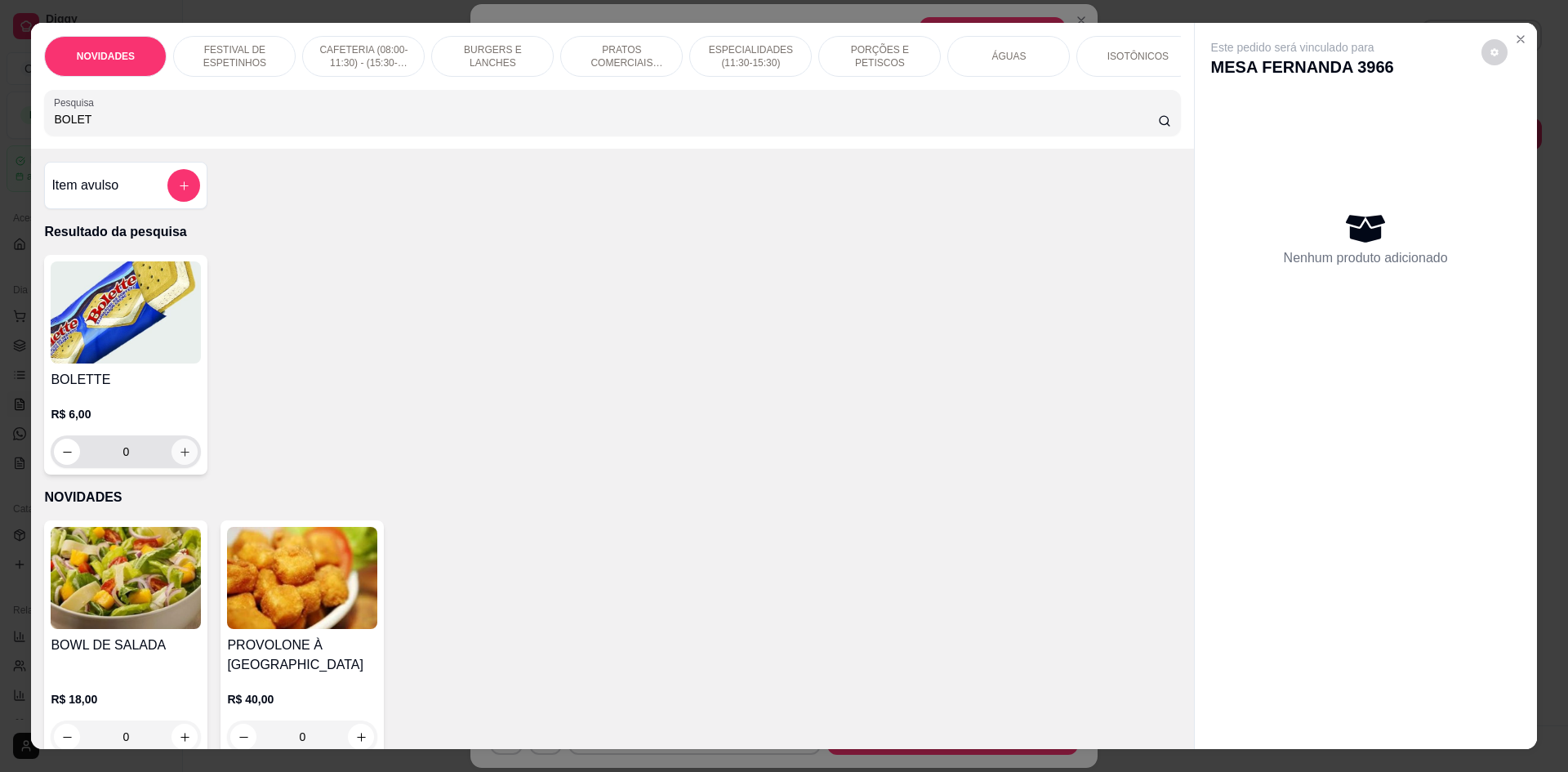
type input "BOLET"
click at [187, 465] on button "increase-product-quantity" at bounding box center [184, 452] width 26 height 26
type input "1"
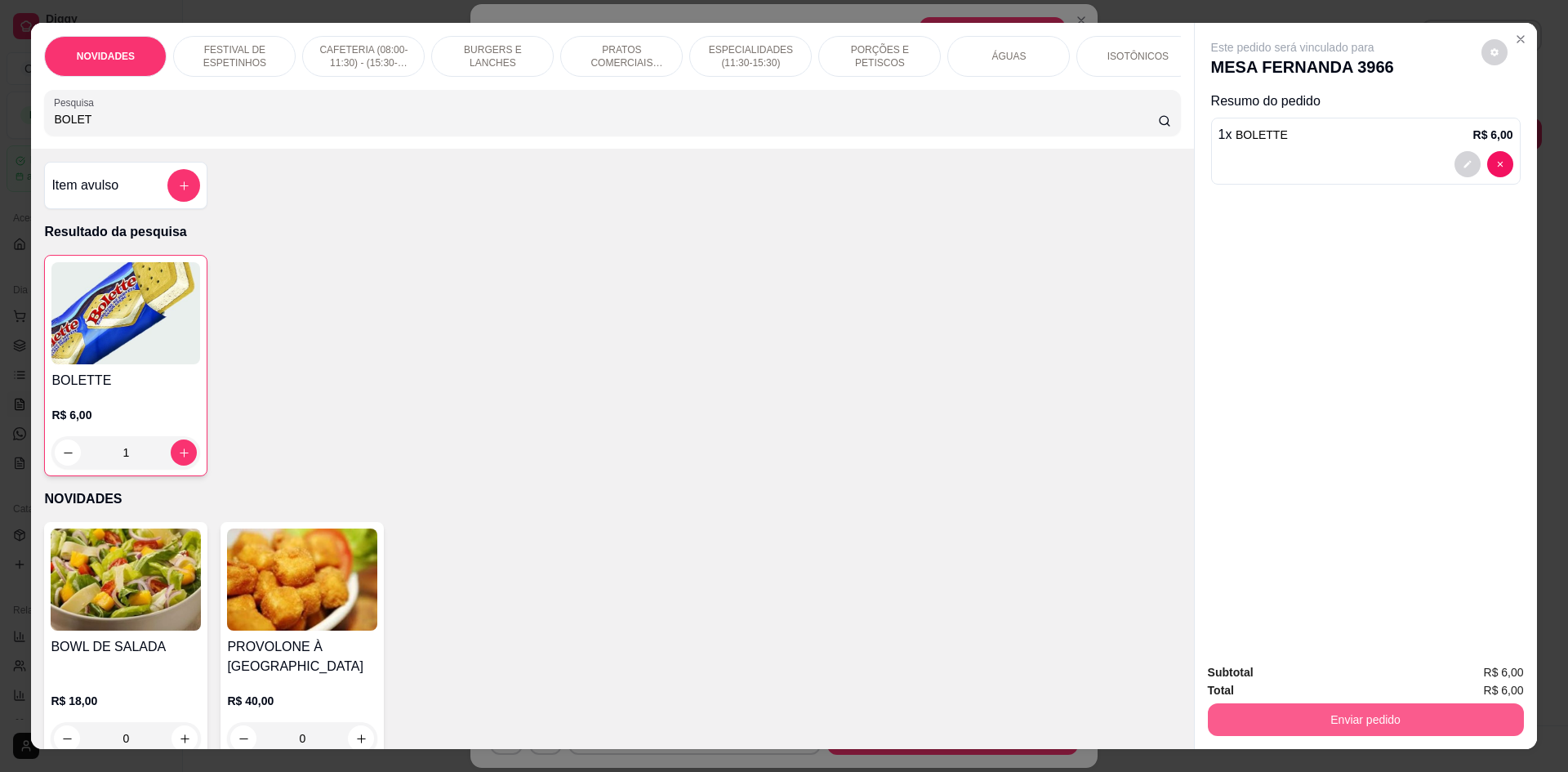
click at [1234, 728] on button "Enviar pedido" at bounding box center [1366, 719] width 316 height 33
click at [1232, 688] on button "Não registrar e enviar pedido" at bounding box center [1312, 679] width 170 height 31
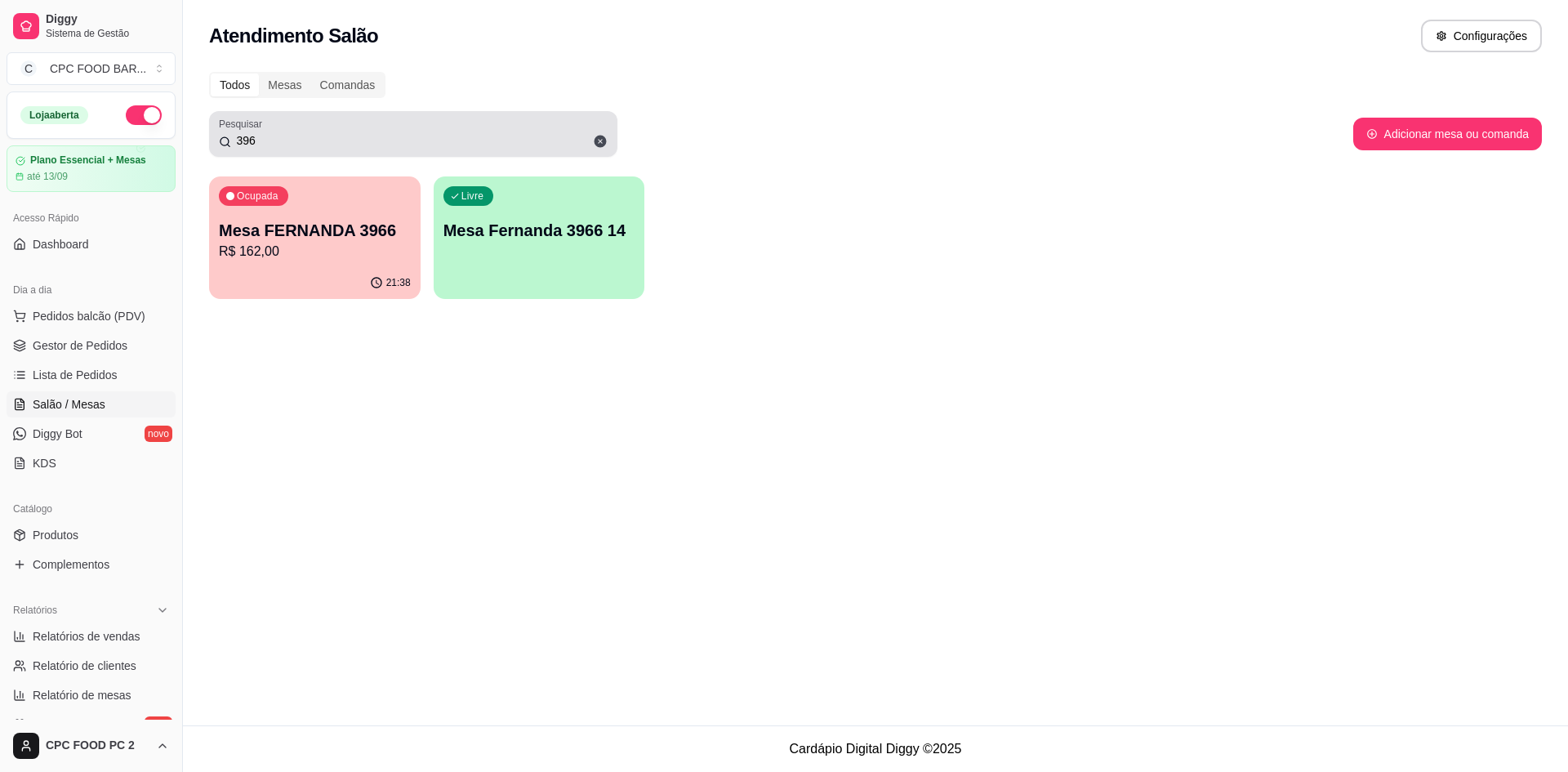
click at [531, 137] on input "396" at bounding box center [419, 140] width 376 height 16
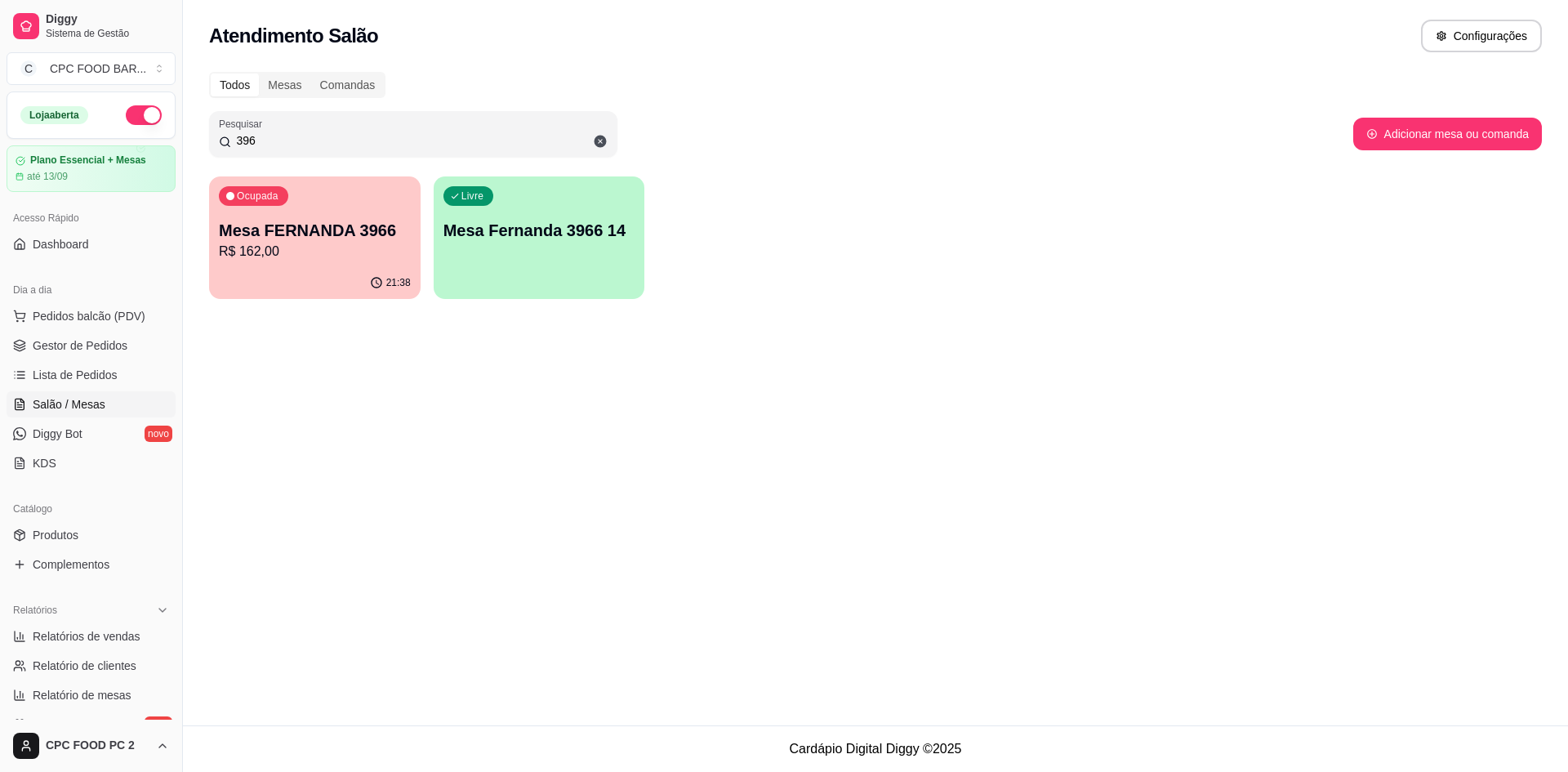
click at [530, 137] on input "396" at bounding box center [419, 140] width 376 height 16
type input "LIL"
click at [371, 239] on p "Mesa LILI\ SHOWTIME" at bounding box center [314, 230] width 192 height 23
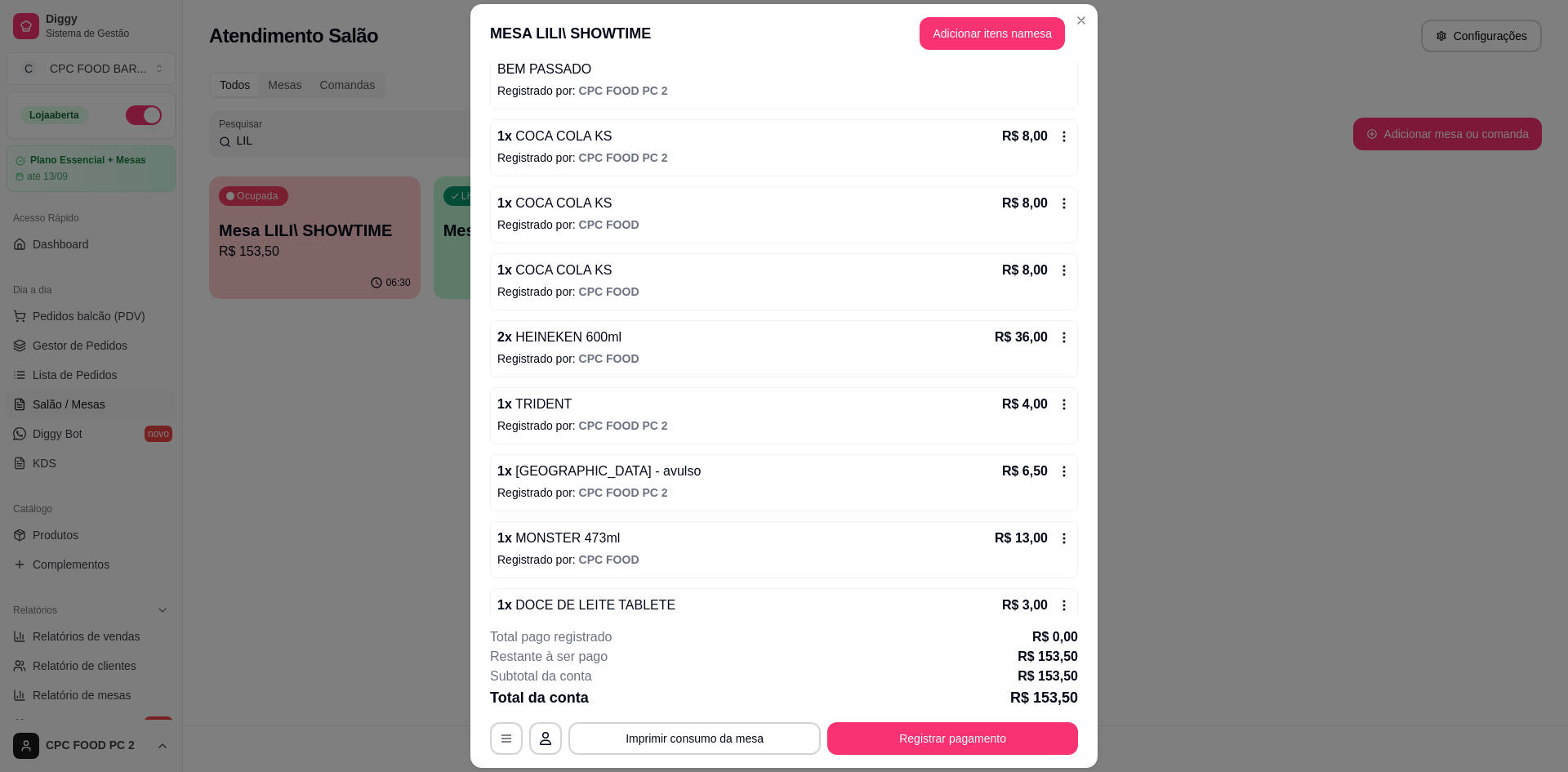
scroll to position [448, 0]
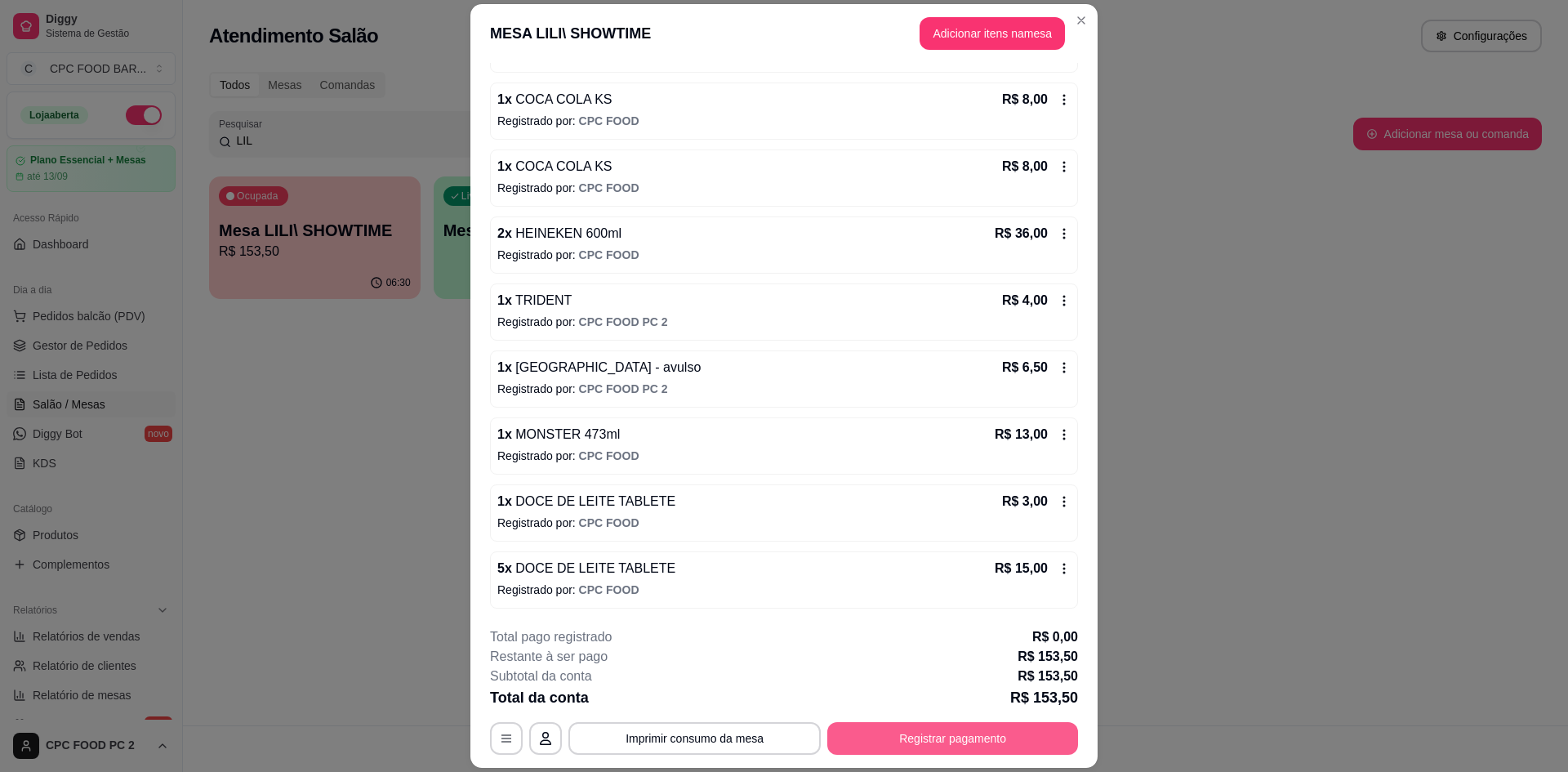
click at [999, 735] on button "Registrar pagamento" at bounding box center [952, 738] width 251 height 33
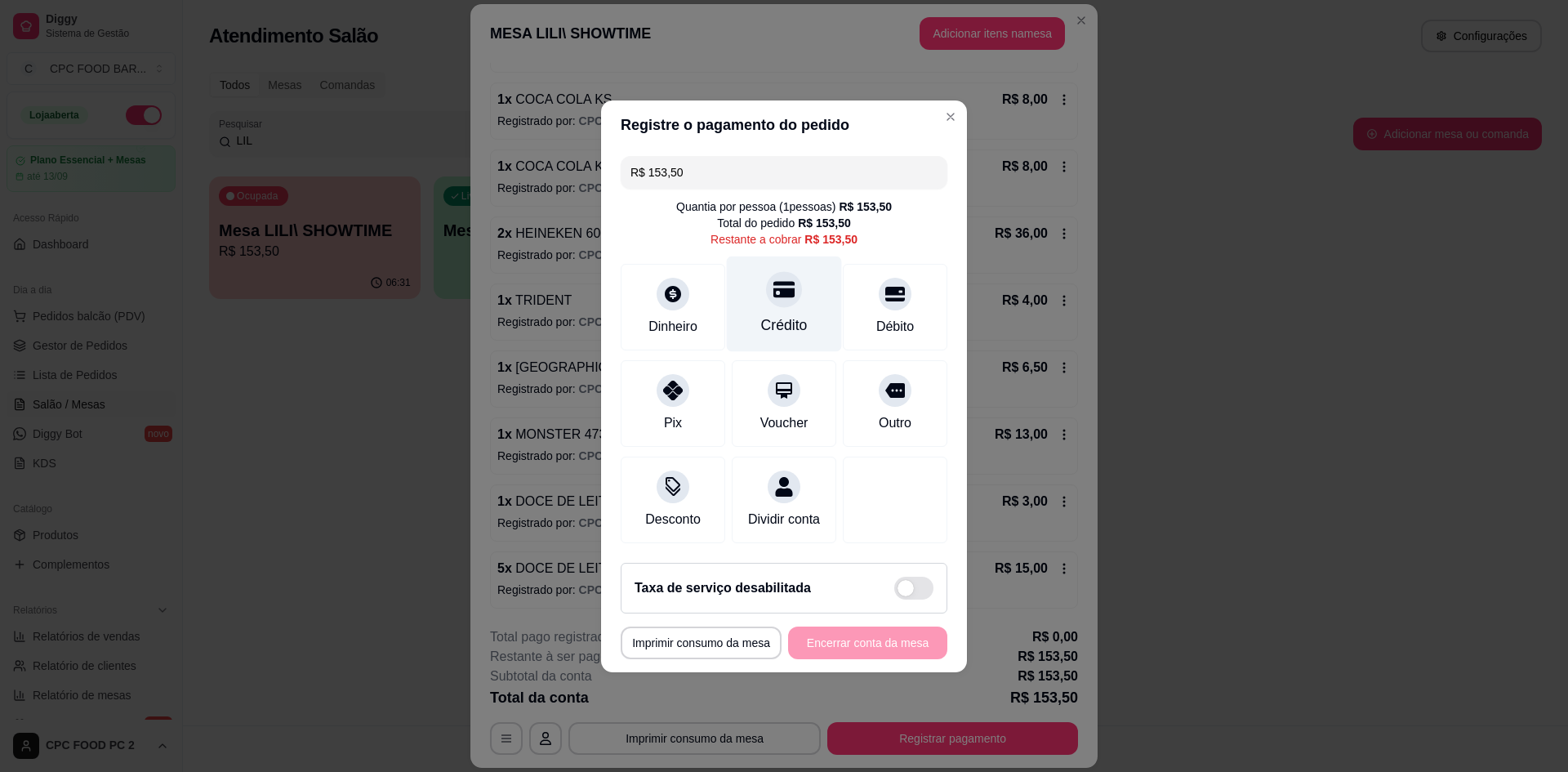
click at [775, 320] on div "Crédito" at bounding box center [784, 325] width 46 height 21
type input "R$ 0,00"
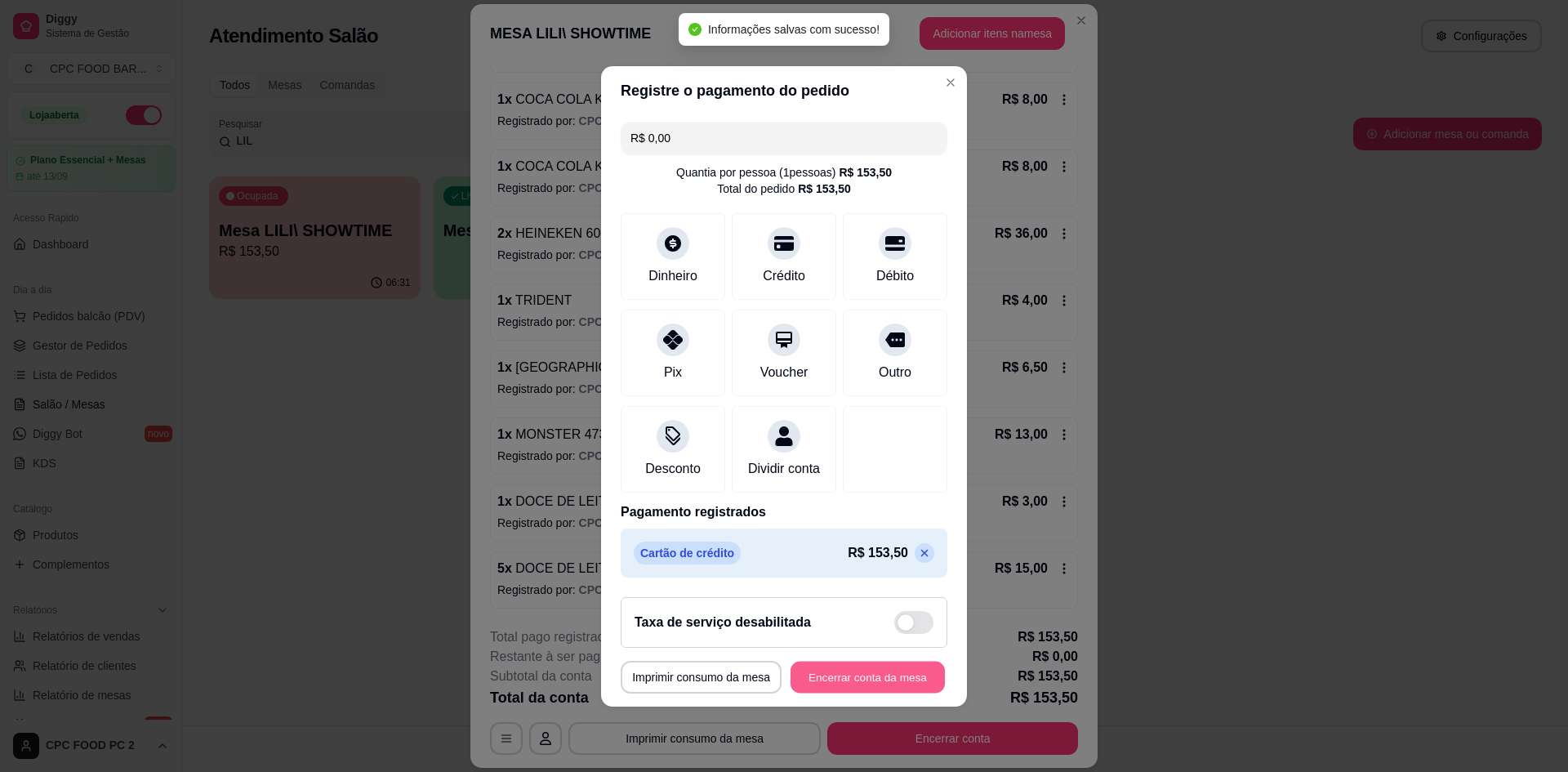
click at [860, 685] on button "Encerrar conta da mesa" at bounding box center [867, 677] width 154 height 32
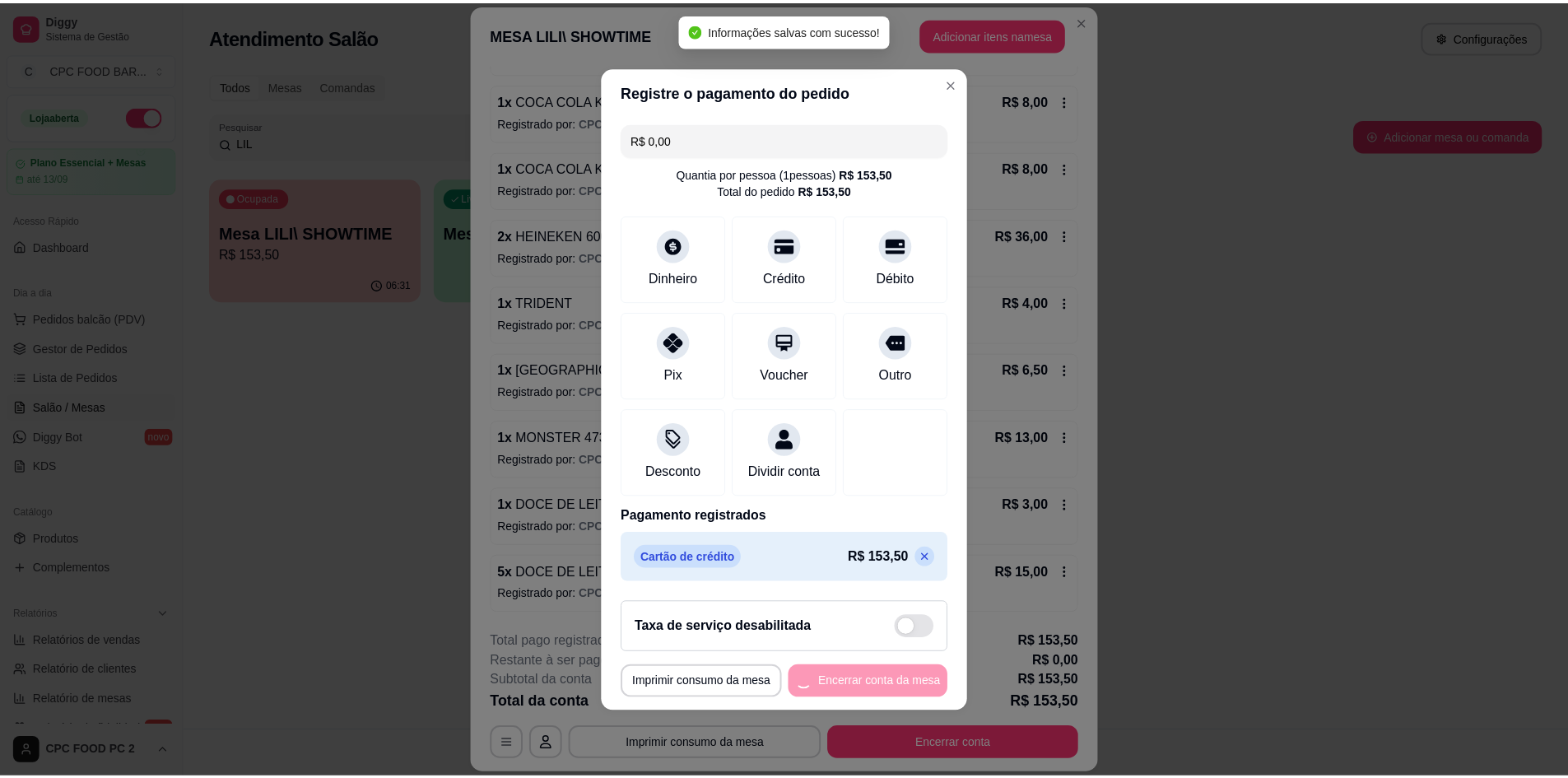
scroll to position [0, 0]
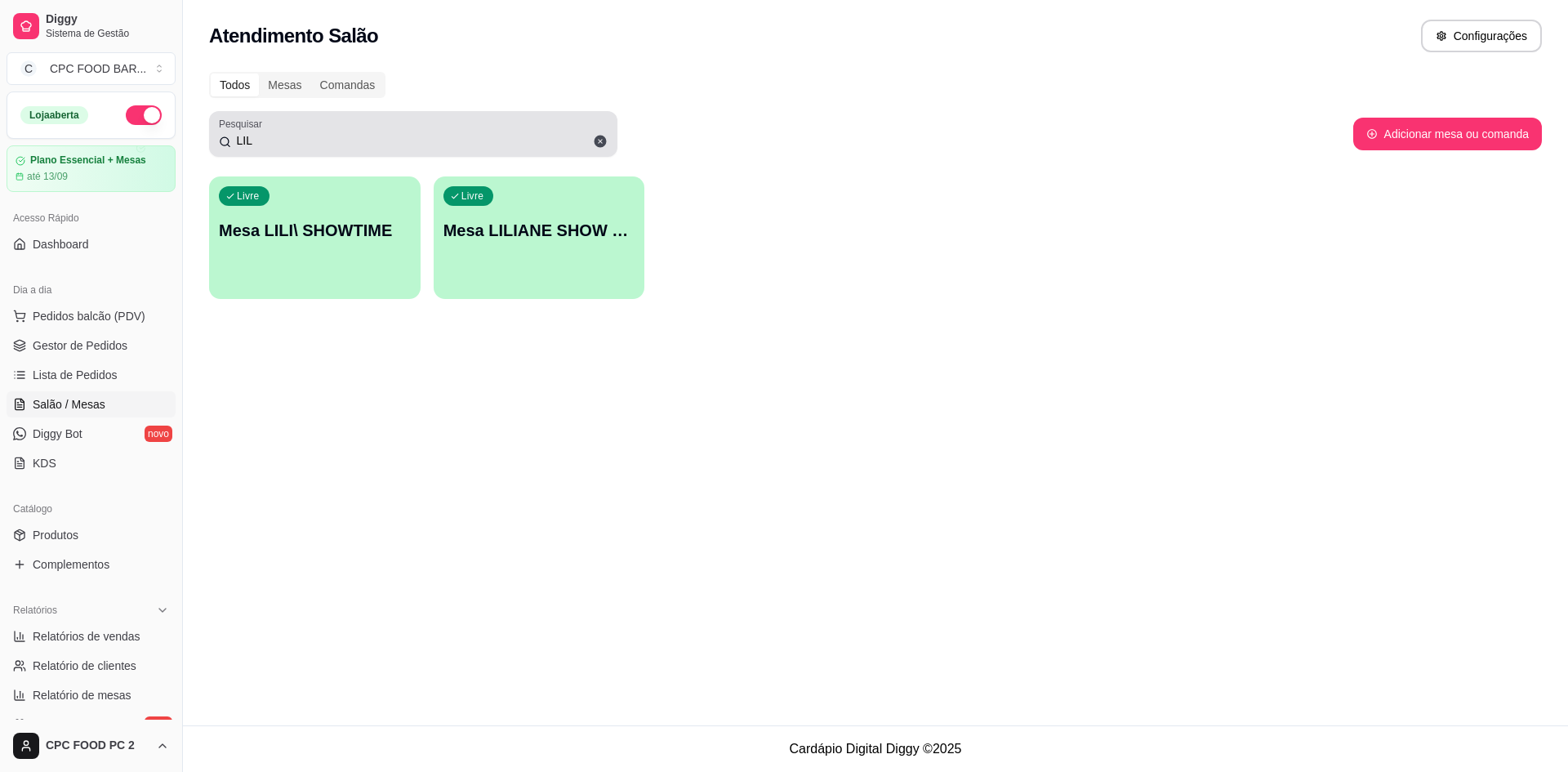
click at [286, 136] on input "LIL" at bounding box center [419, 140] width 376 height 16
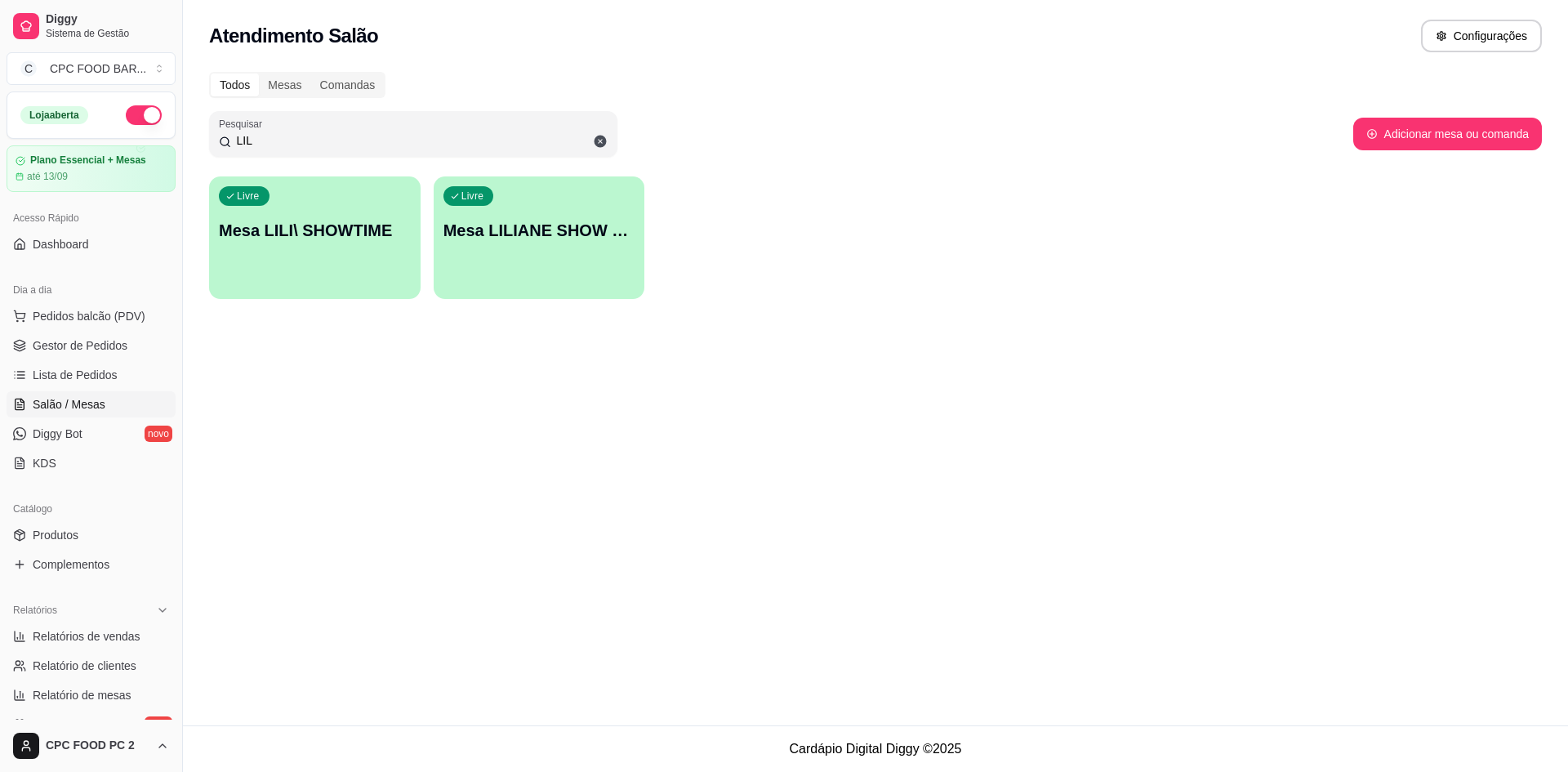
click at [283, 137] on input "LIL" at bounding box center [419, 140] width 376 height 16
click at [277, 137] on input "LIL" at bounding box center [419, 140] width 376 height 16
click at [272, 137] on input "LIL" at bounding box center [419, 140] width 376 height 16
click at [270, 137] on input "LIL" at bounding box center [419, 140] width 376 height 16
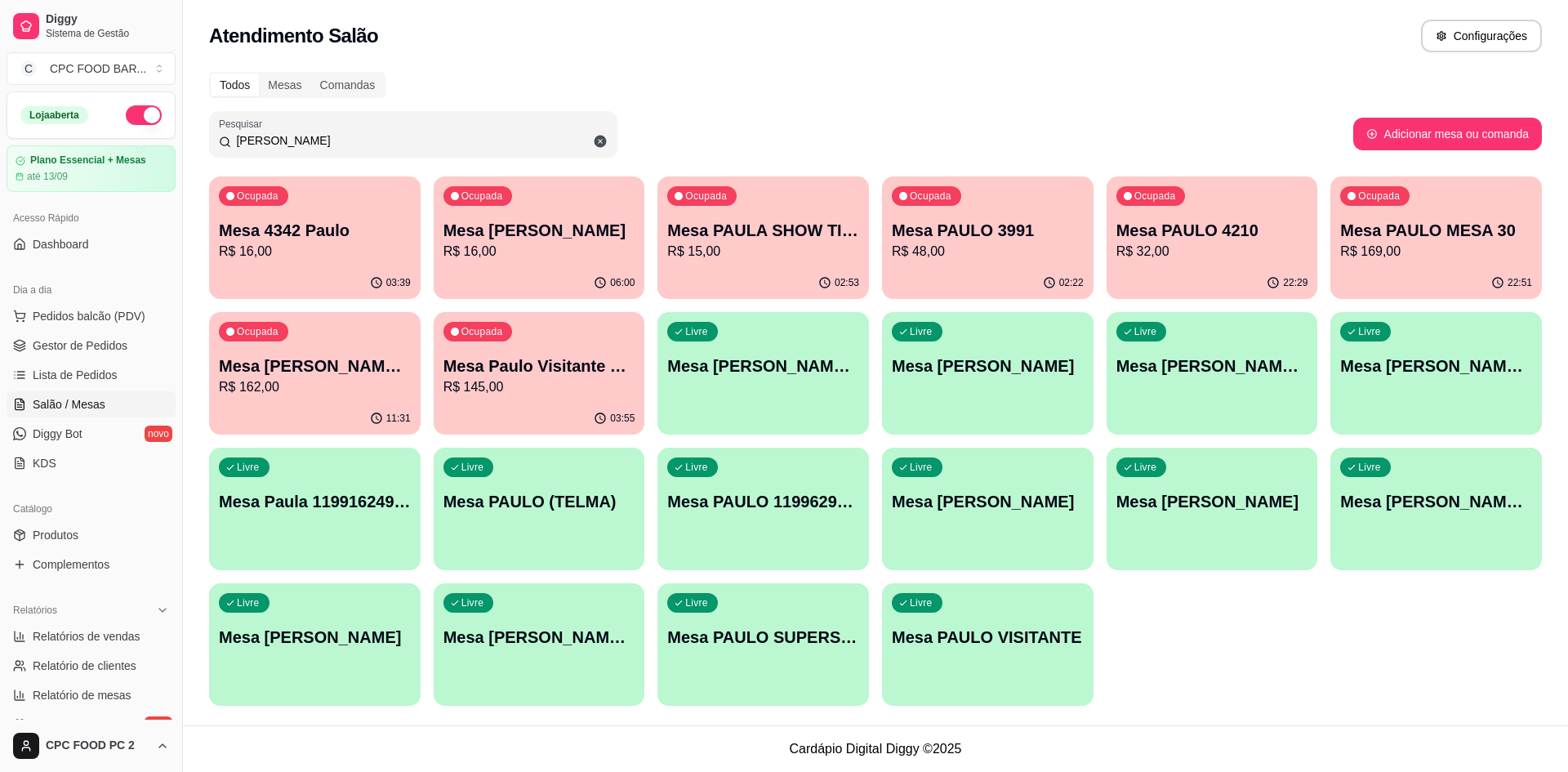
type input "[PERSON_NAME]"
click at [762, 251] on p "R$ 15,00" at bounding box center [763, 252] width 186 height 19
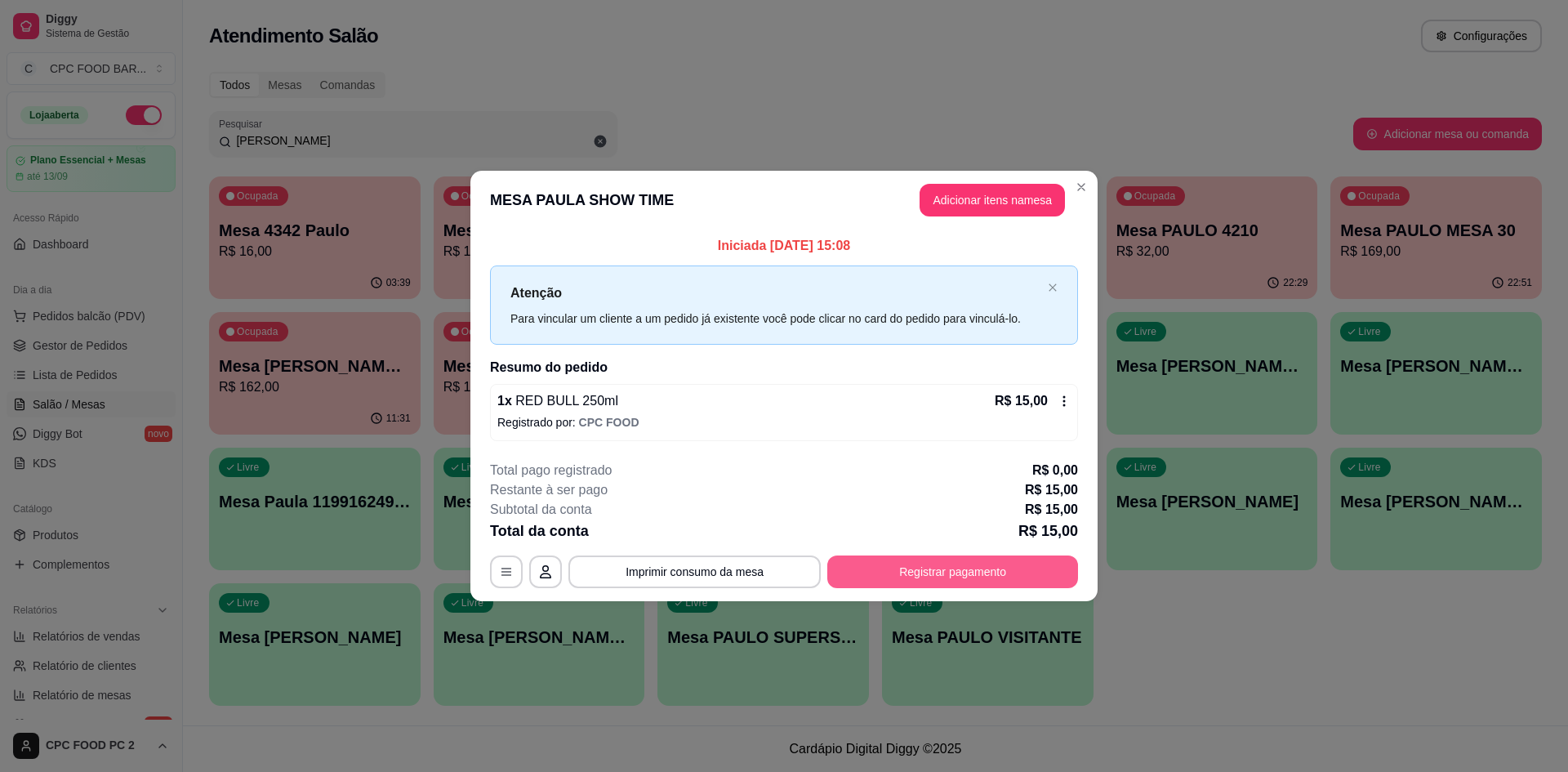
click at [926, 570] on button "Registrar pagamento" at bounding box center [952, 571] width 251 height 33
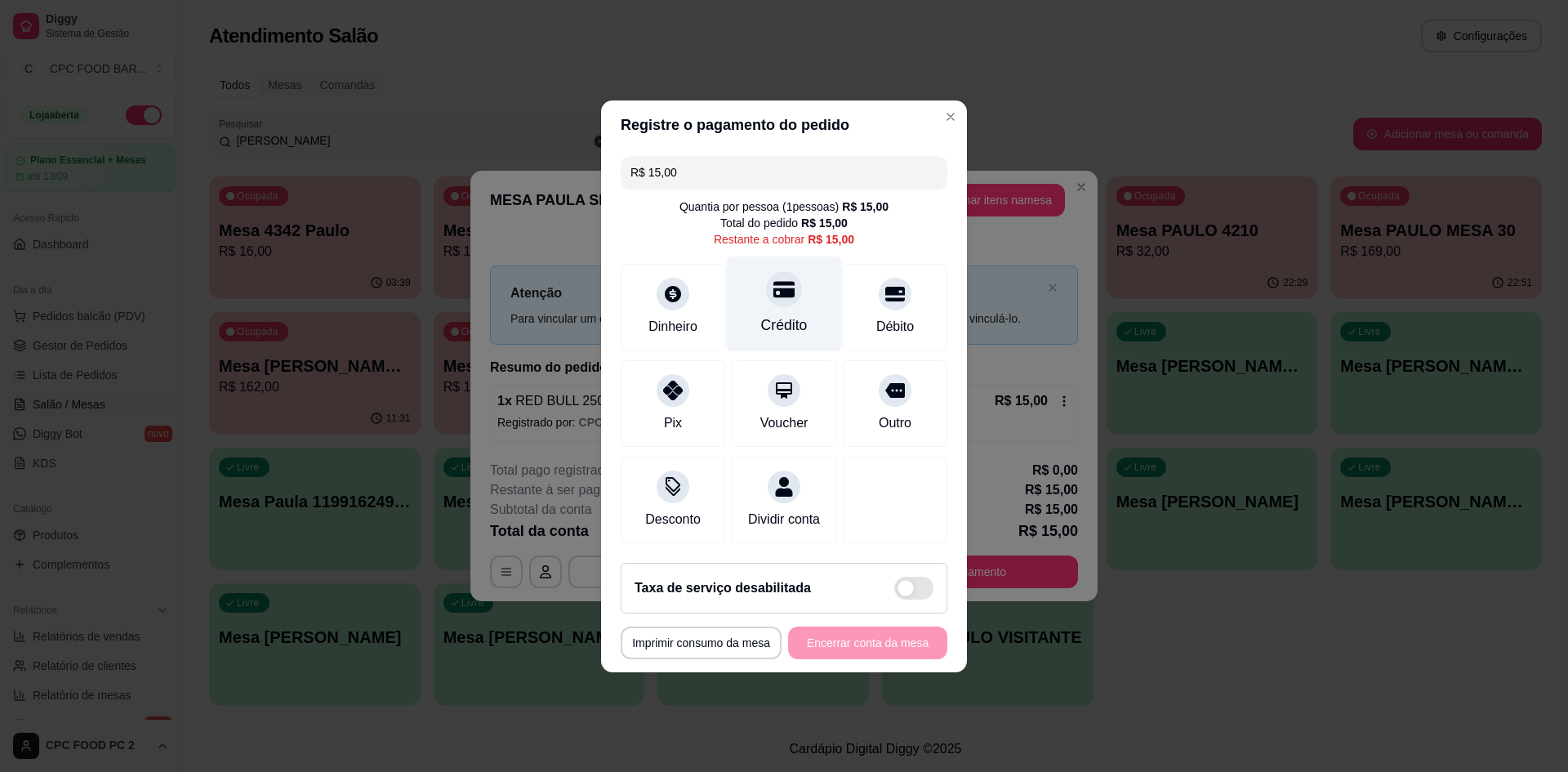
click at [780, 298] on div "Crédito" at bounding box center [785, 303] width 115 height 96
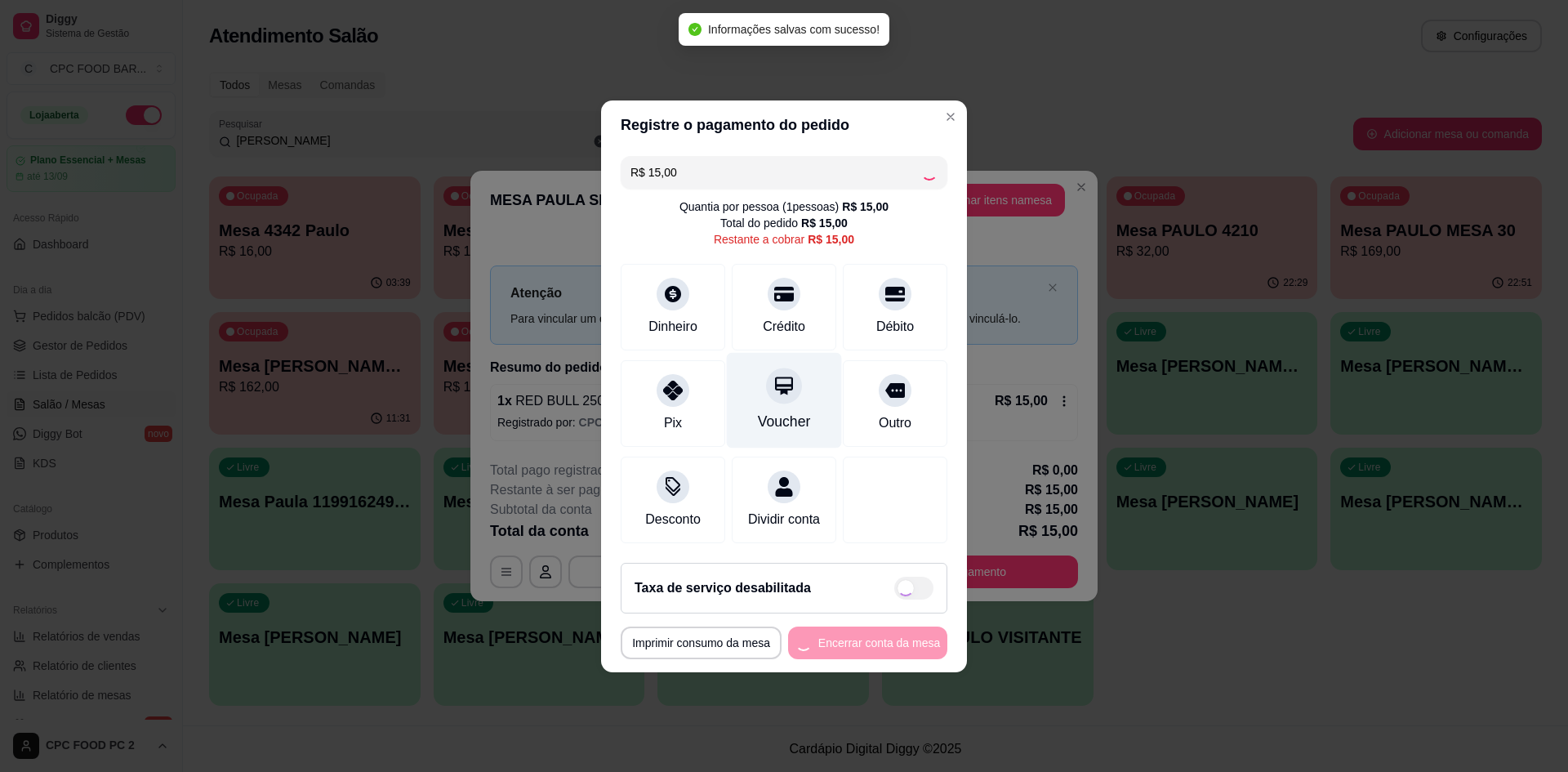
type input "R$ 0,00"
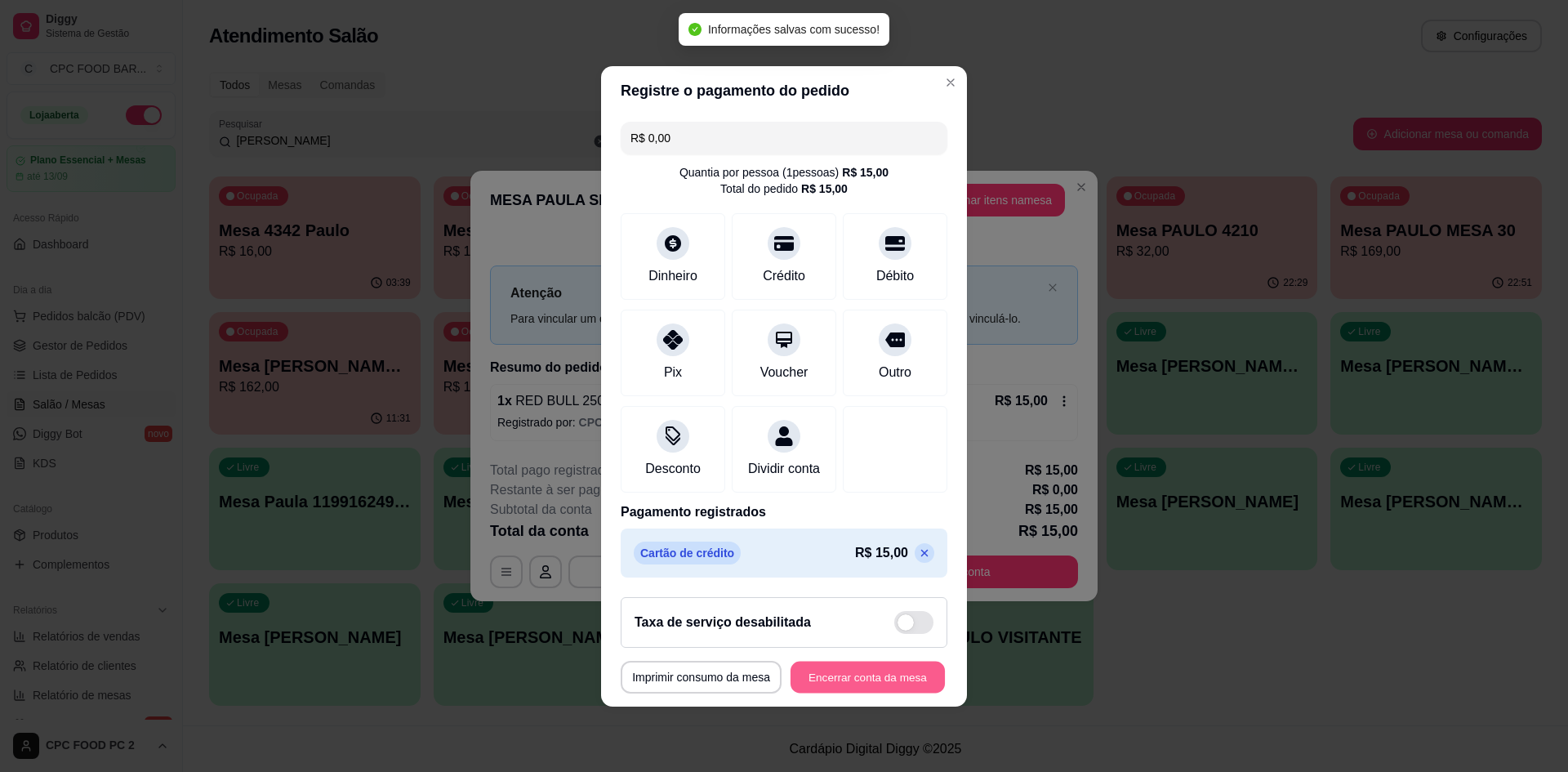
click at [846, 692] on button "Encerrar conta da mesa" at bounding box center [867, 677] width 154 height 32
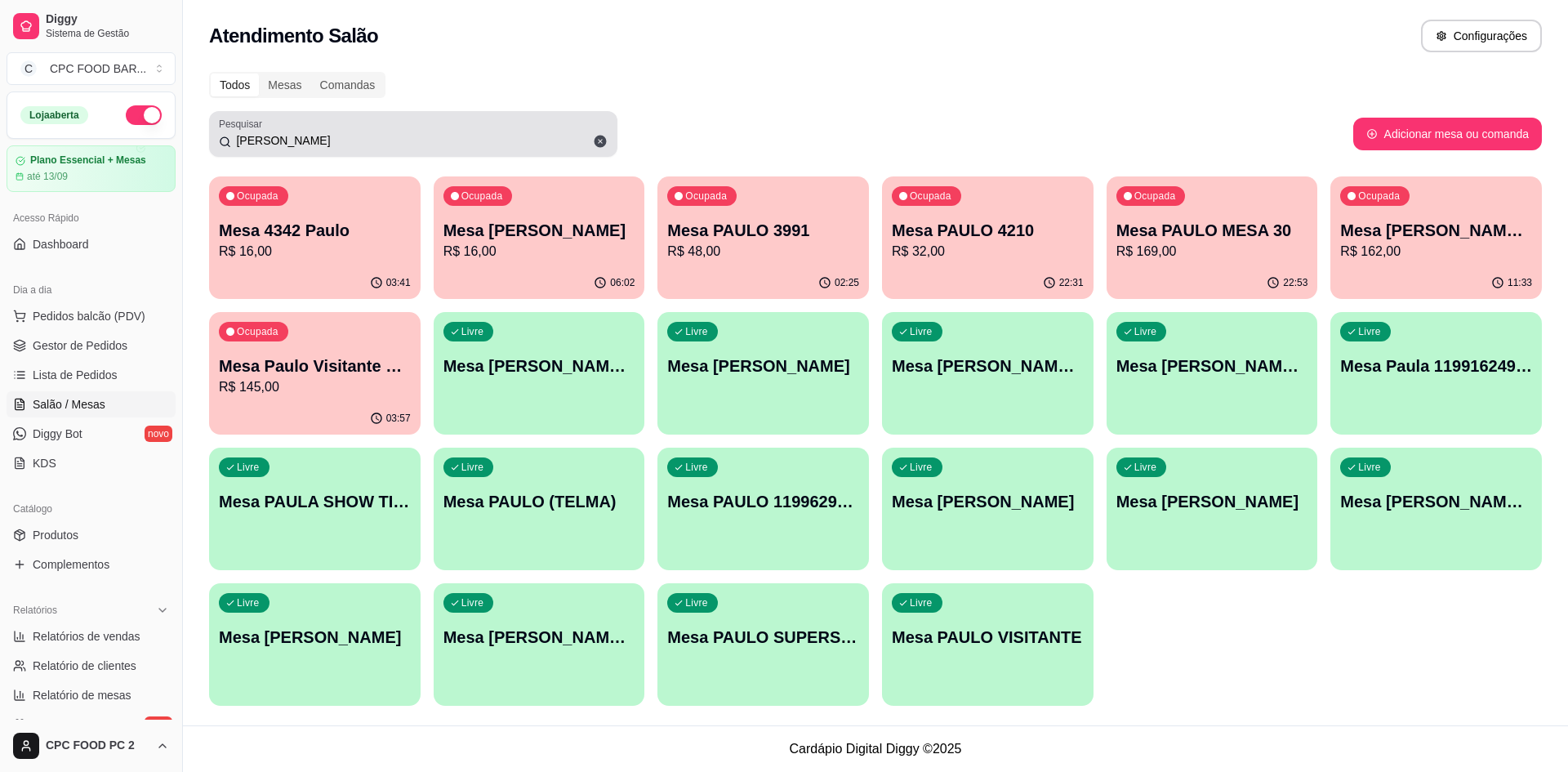
click at [264, 142] on input "[PERSON_NAME]" at bounding box center [419, 140] width 376 height 16
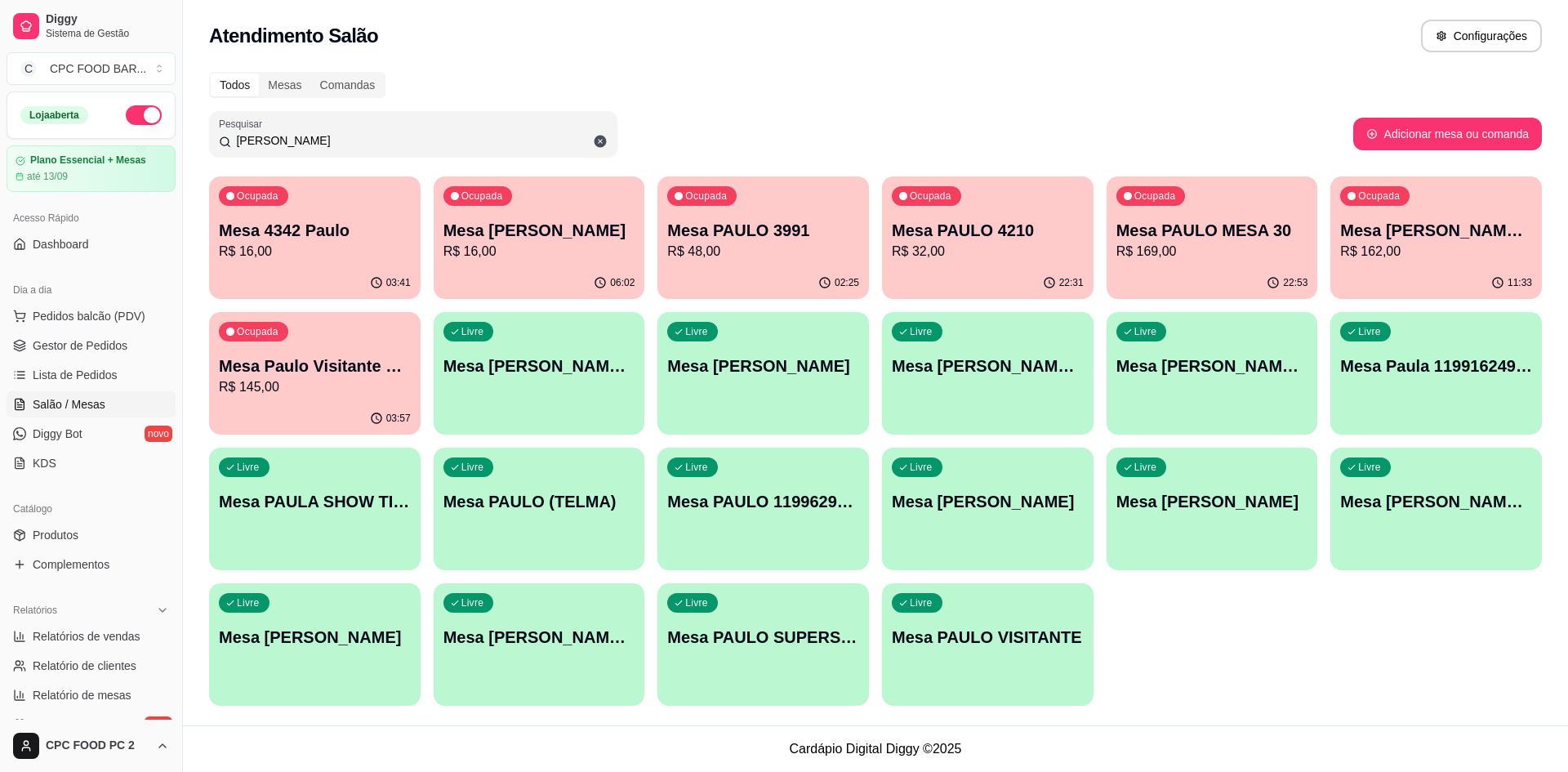
click at [262, 142] on input "[PERSON_NAME]" at bounding box center [419, 140] width 376 height 16
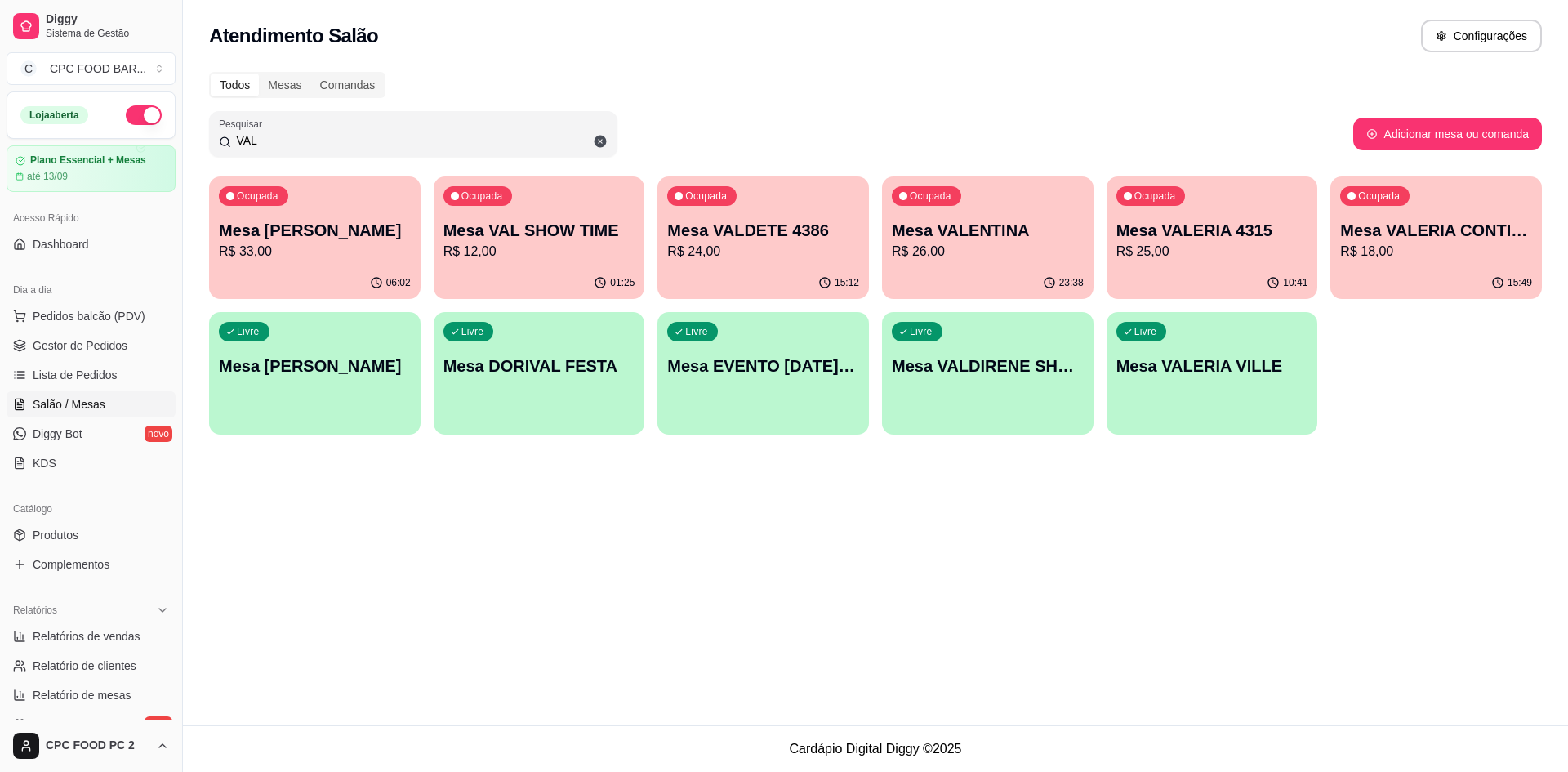
type input "VAL"
click at [519, 261] on div "Ocupada Mesa VAL SHOW TIME R$ 12,00" at bounding box center [539, 221] width 205 height 88
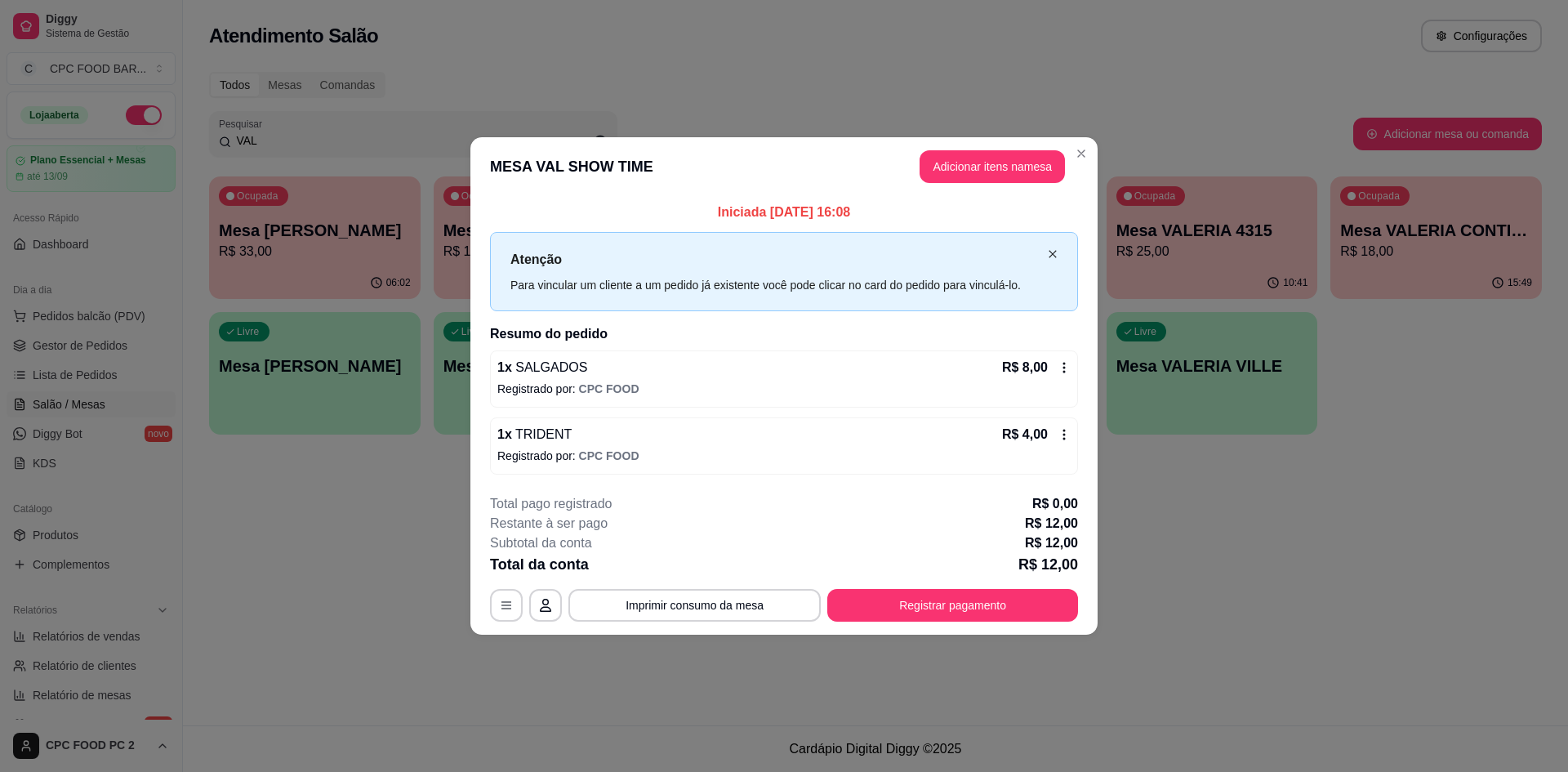
click at [1050, 249] on icon "close" at bounding box center [1053, 254] width 9 height 9
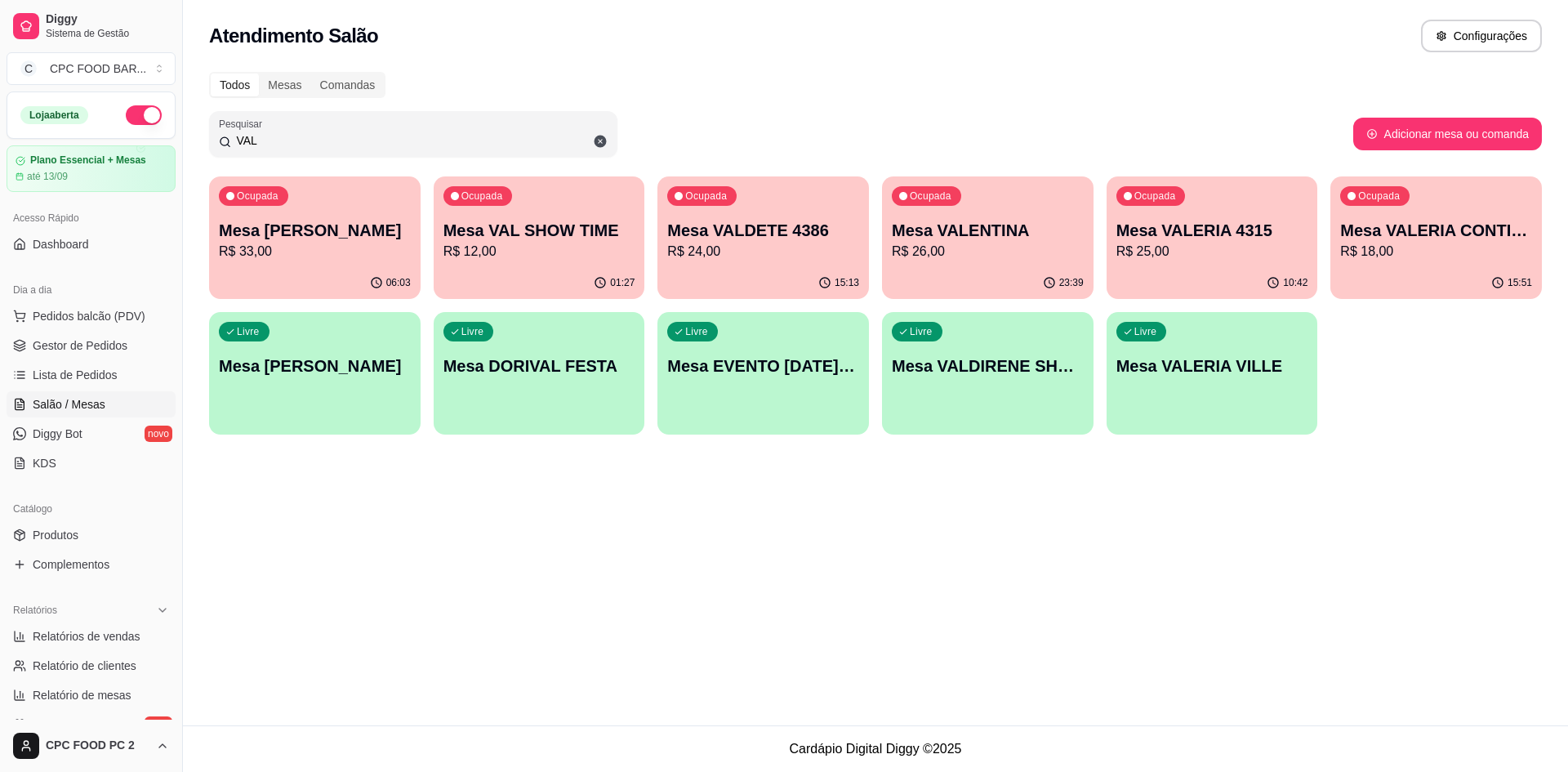
click at [639, 208] on div "Ocupada Mesa VAL SHOW TIME R$ 12,00" at bounding box center [540, 222] width 212 height 91
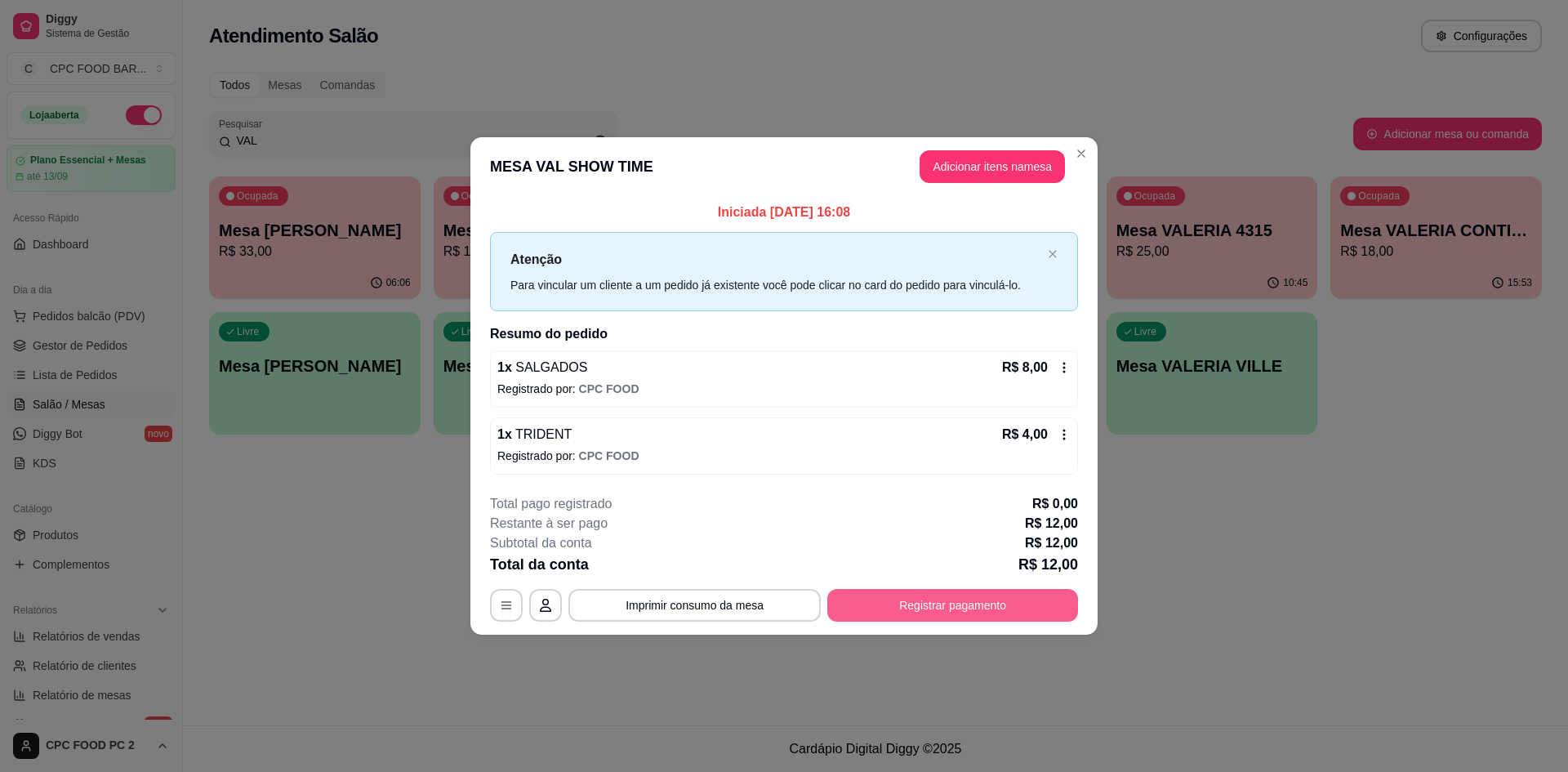
click at [954, 613] on button "Registrar pagamento" at bounding box center [952, 605] width 251 height 33
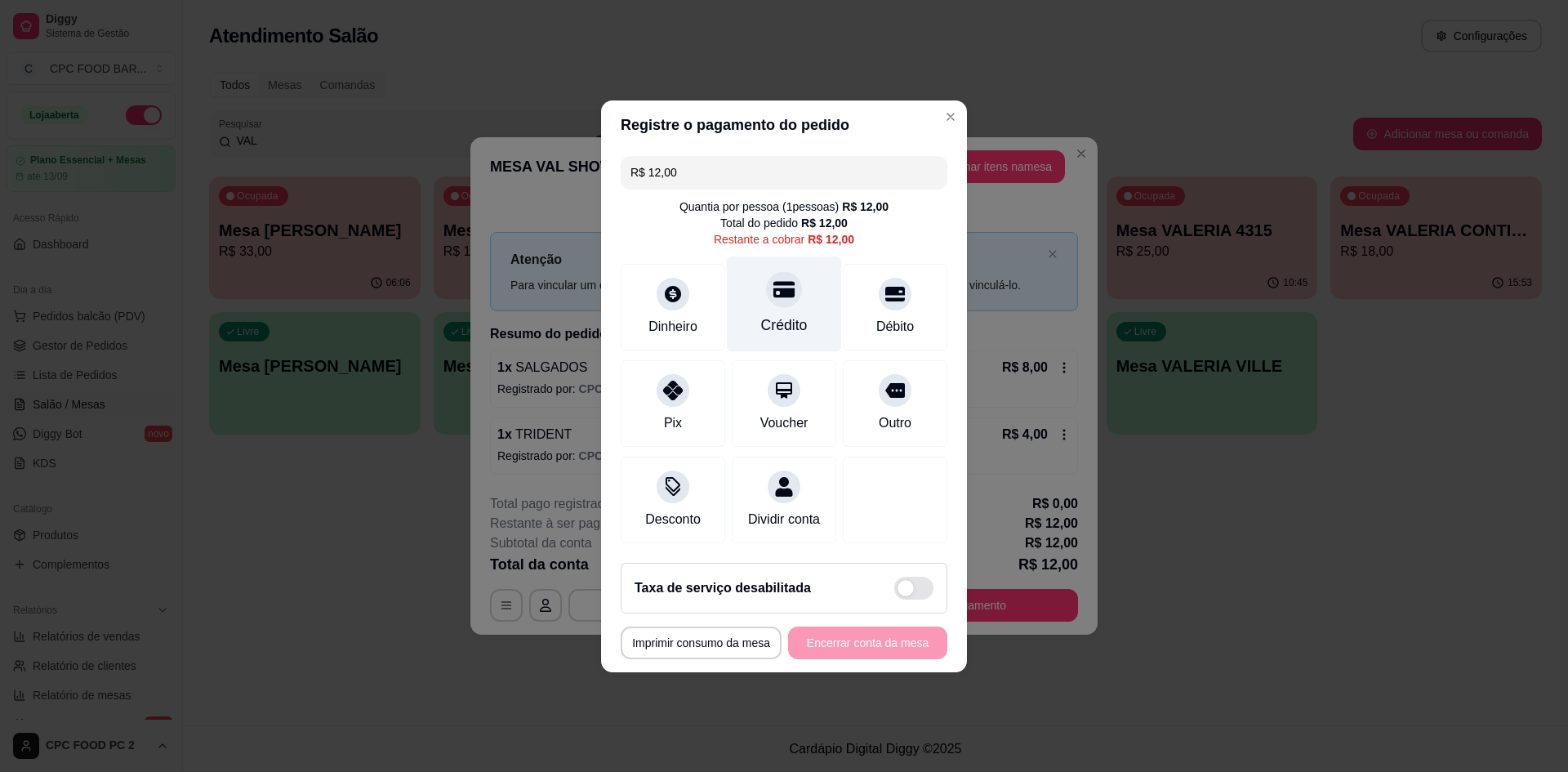
click at [787, 315] on div "Crédito" at bounding box center [784, 325] width 46 height 21
type input "R$ 0,00"
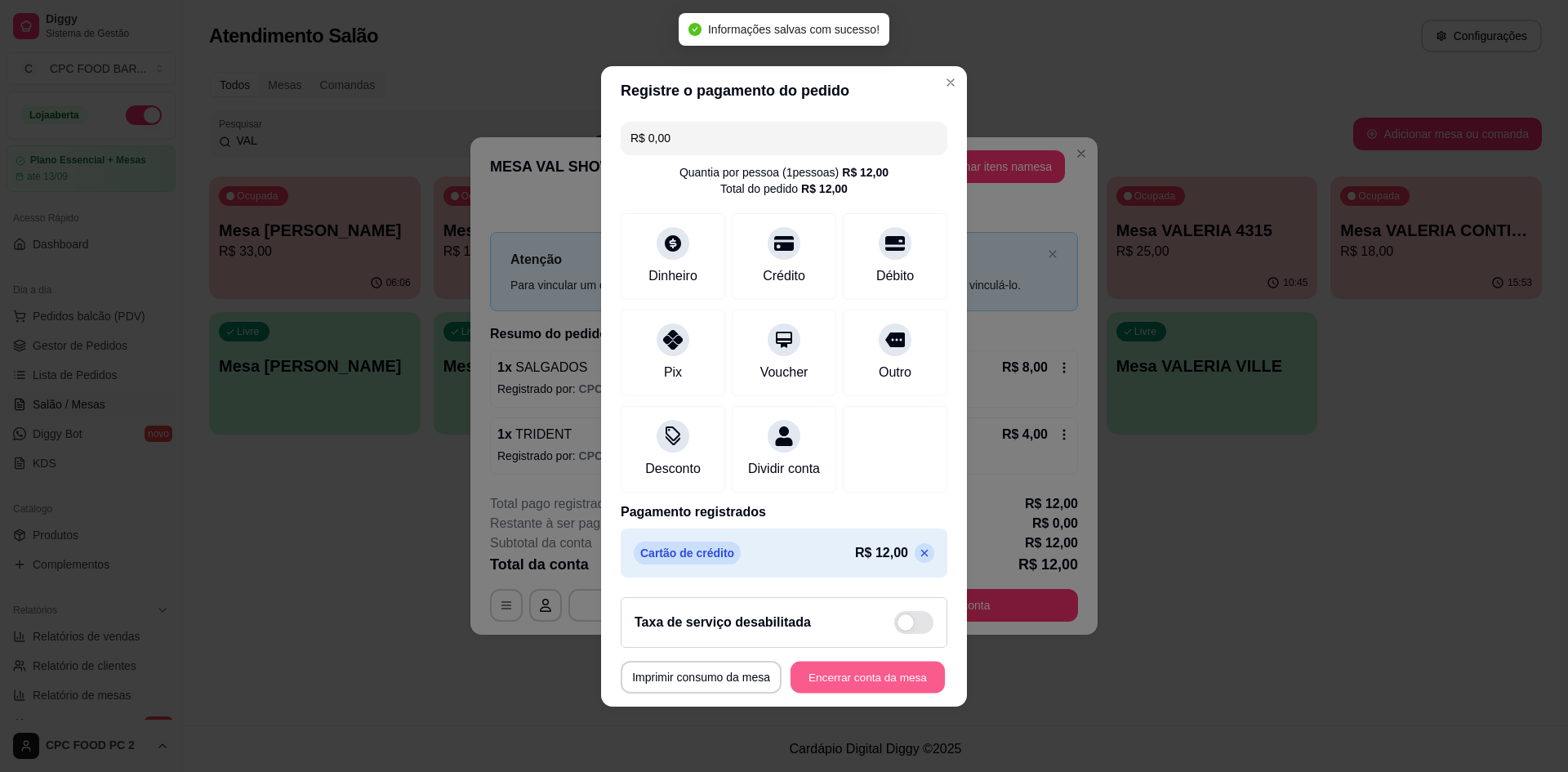
click at [880, 677] on button "Encerrar conta da mesa" at bounding box center [867, 677] width 154 height 32
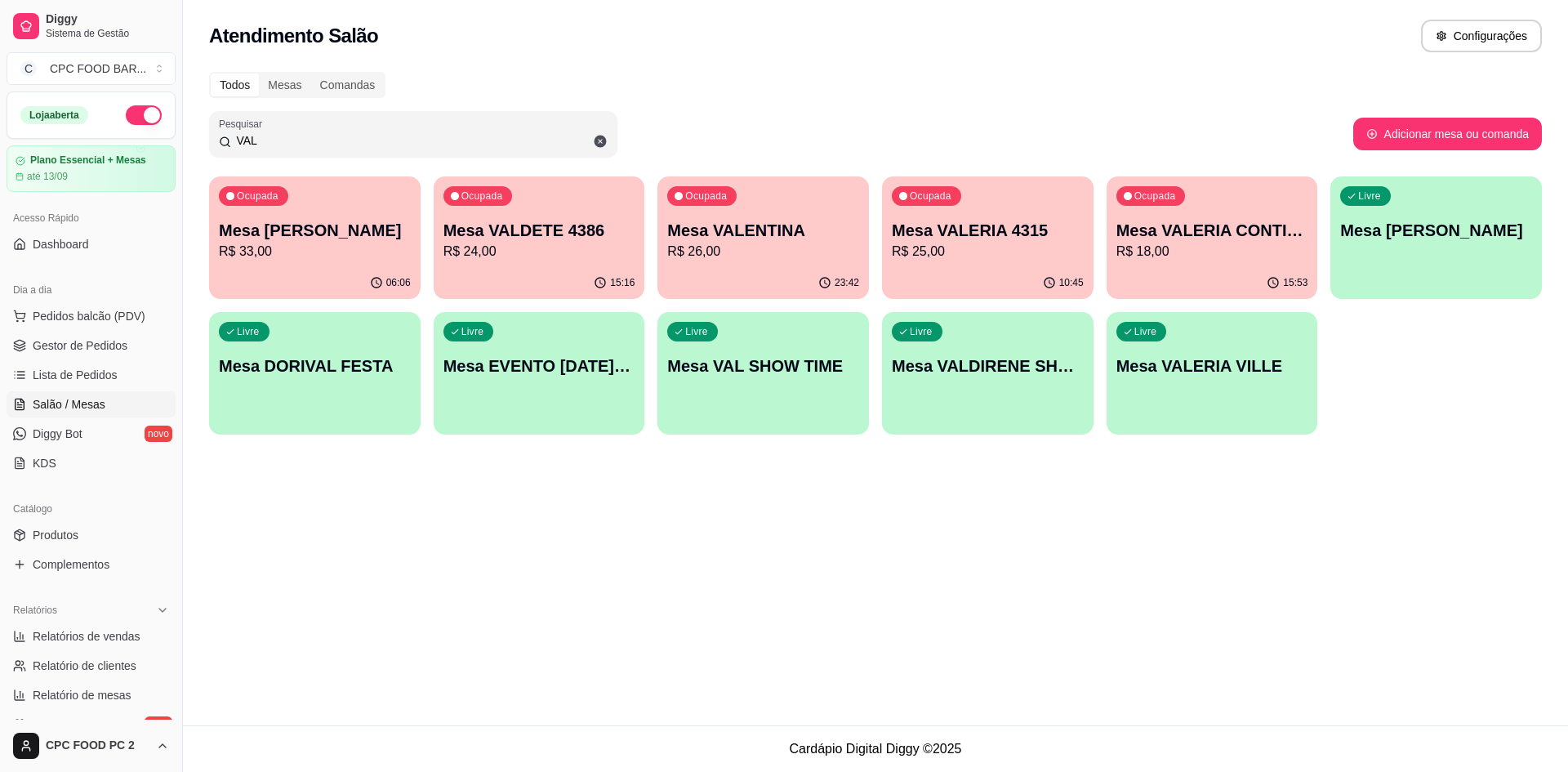
click at [535, 141] on input "VAL" at bounding box center [419, 140] width 376 height 16
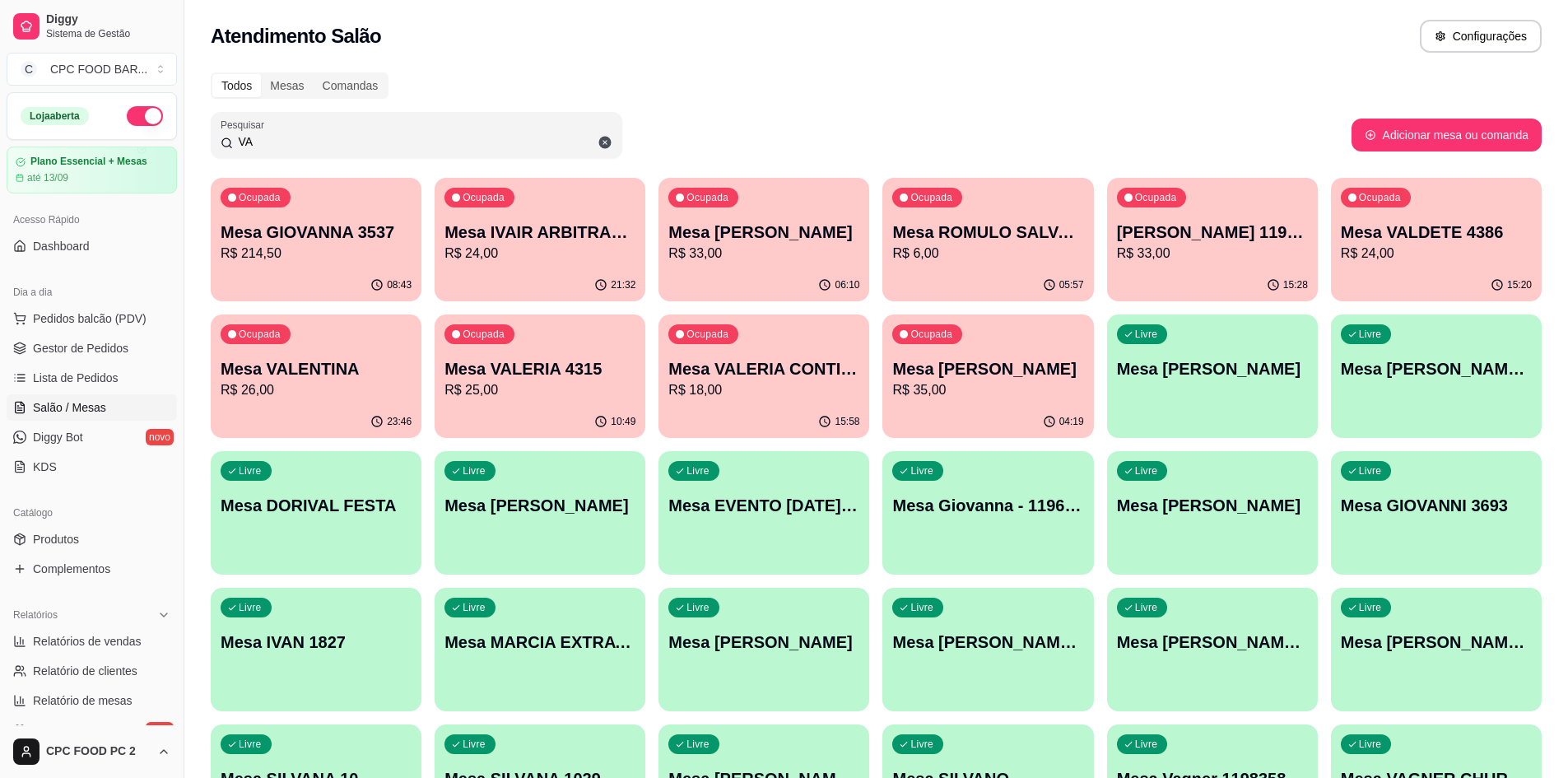
type input "V"
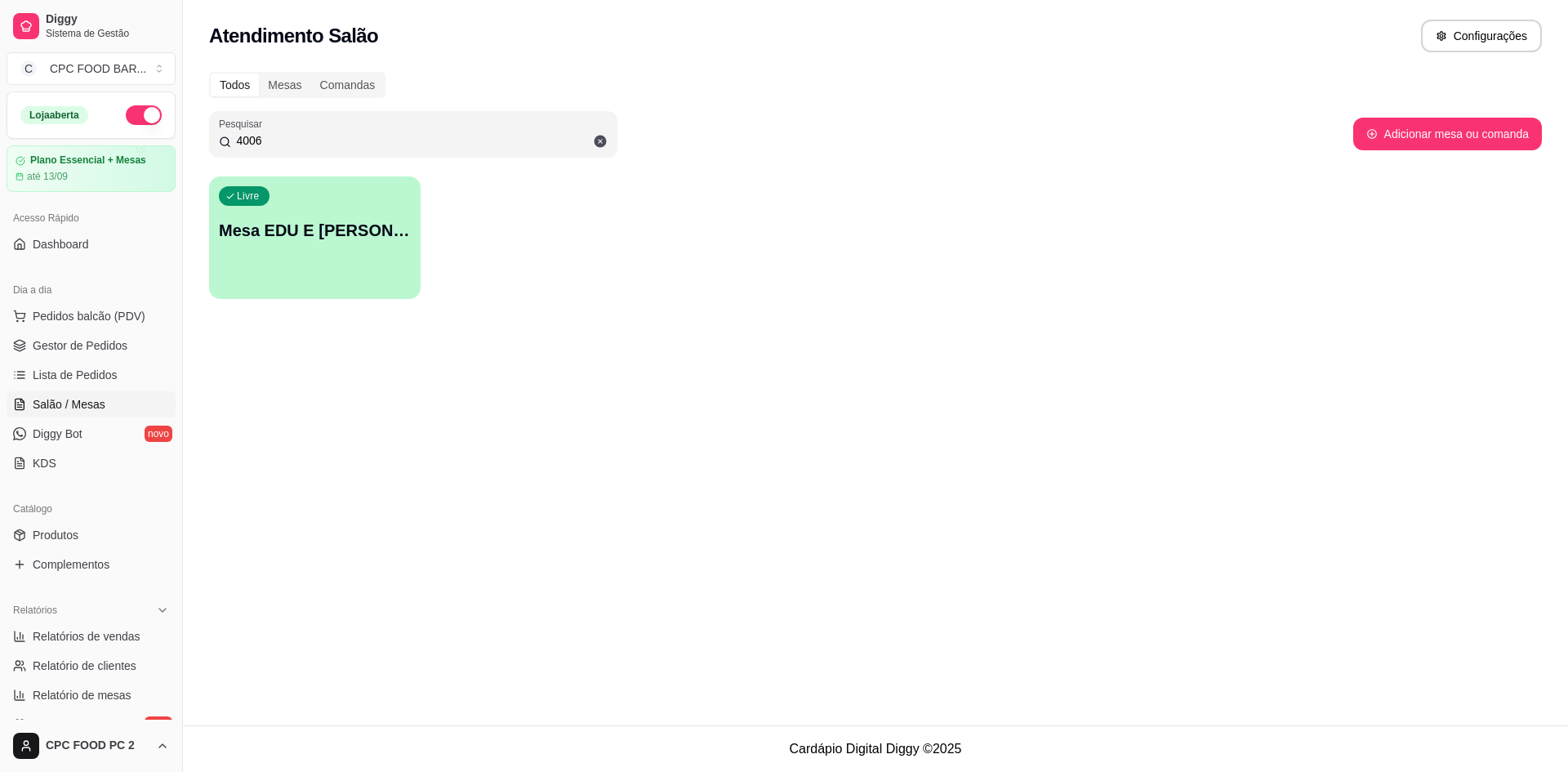
type input "4006"
click at [349, 238] on p "Mesa EDU E [PERSON_NAME] 4006" at bounding box center [314, 230] width 192 height 23
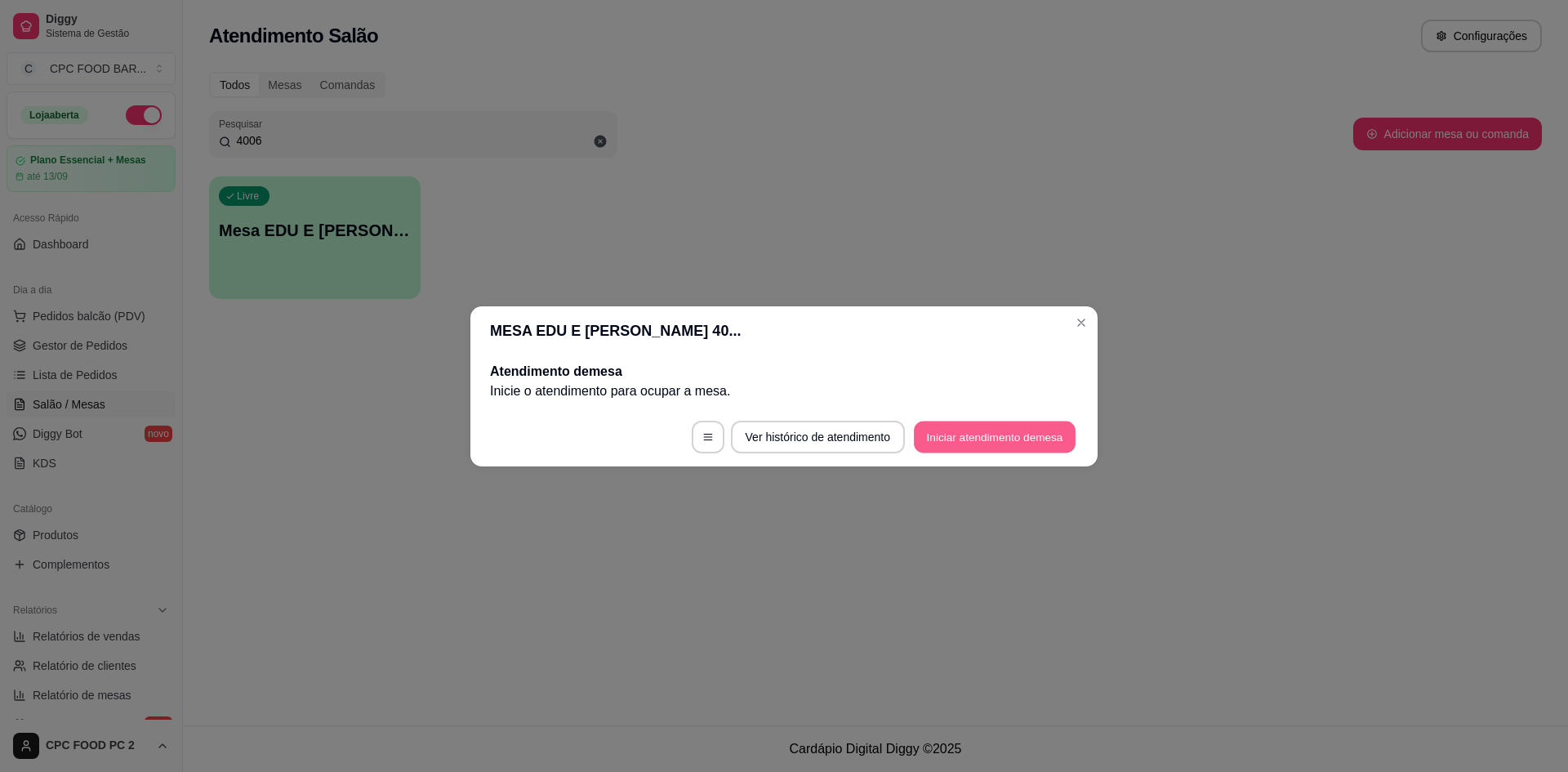
click at [968, 446] on button "Iniciar atendimento de mesa" at bounding box center [994, 437] width 162 height 32
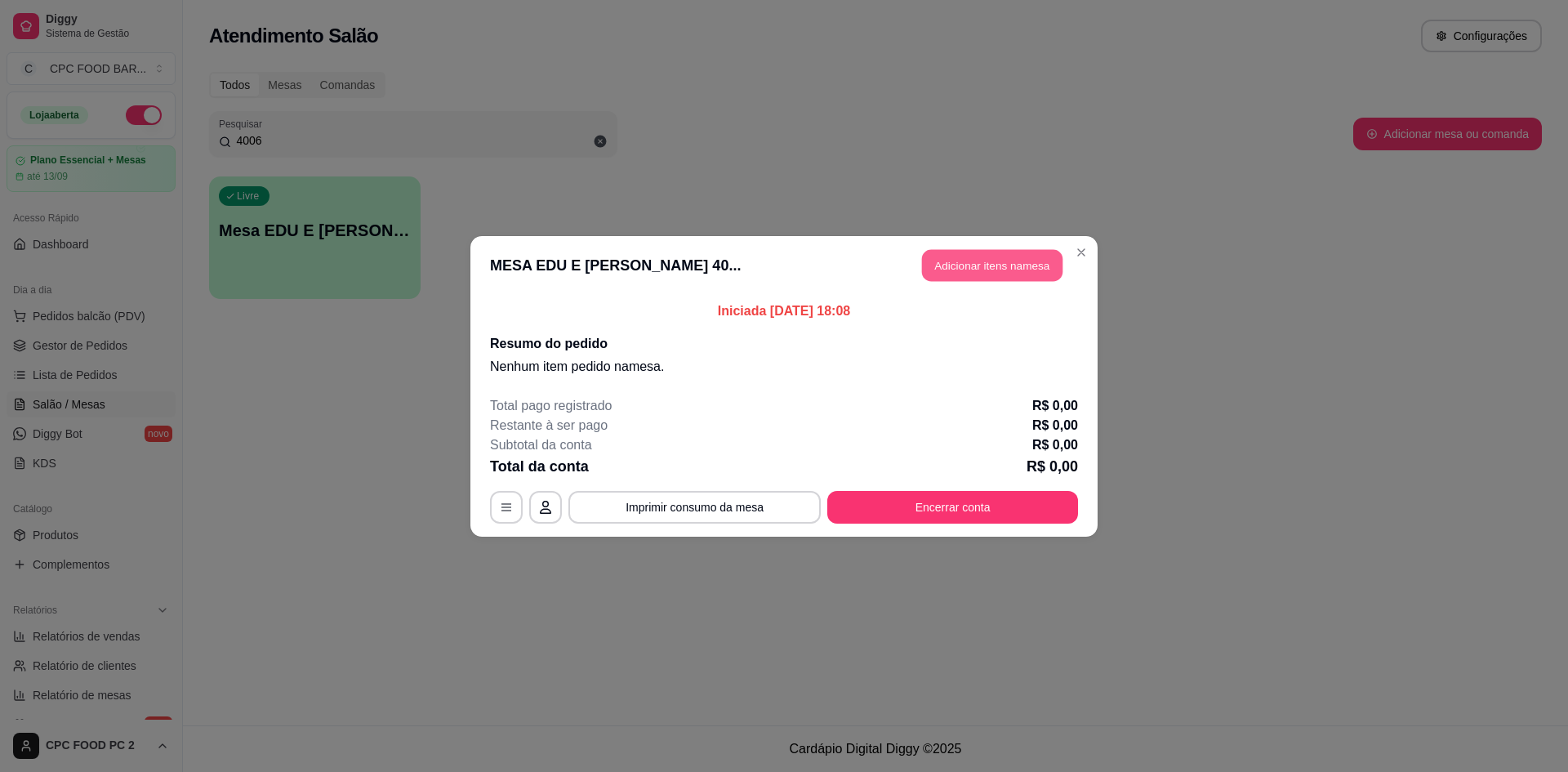
click at [984, 275] on button "Adicionar itens na mesa" at bounding box center [992, 265] width 141 height 32
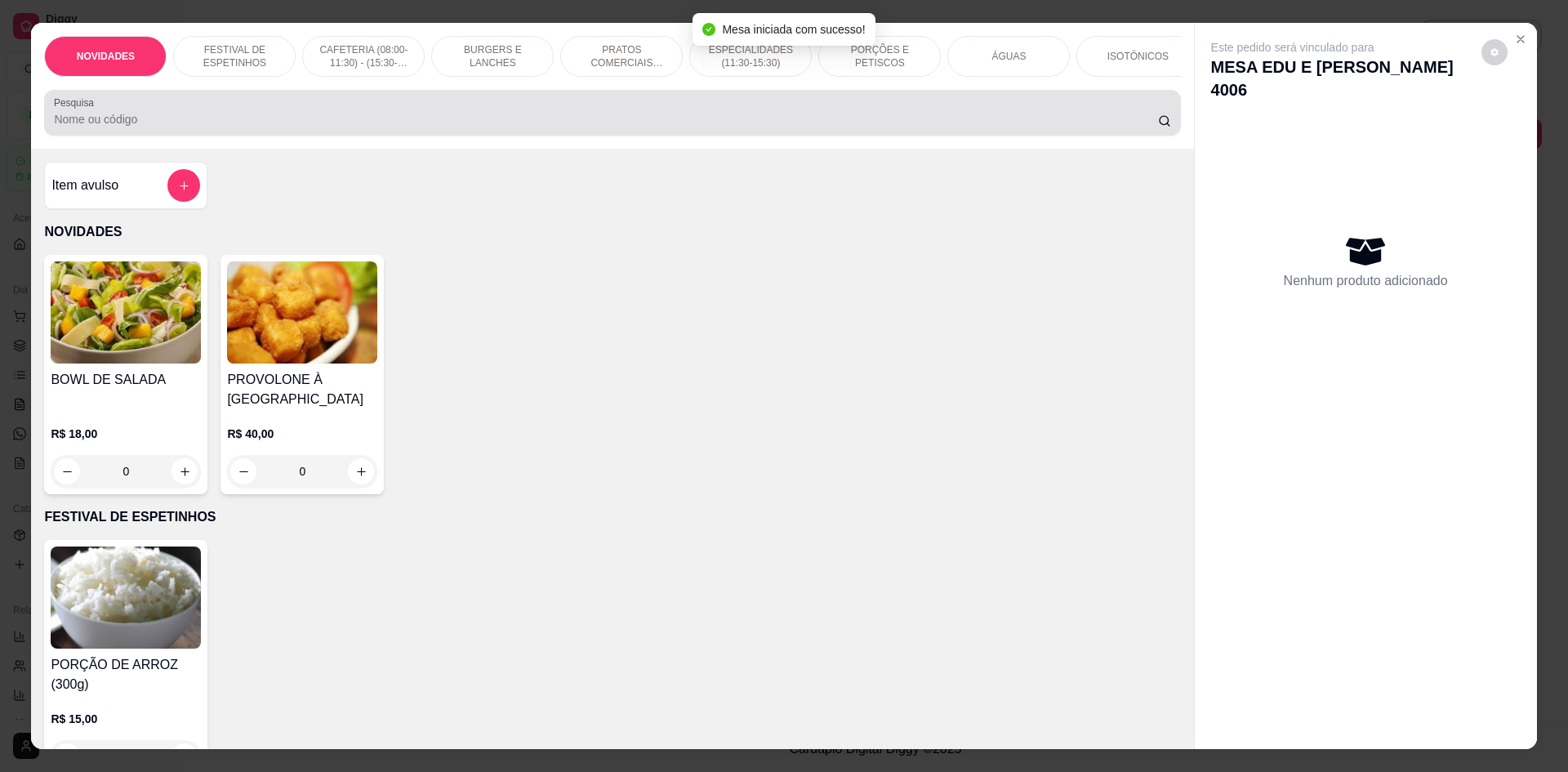
click at [691, 119] on div at bounding box center [612, 113] width 1116 height 33
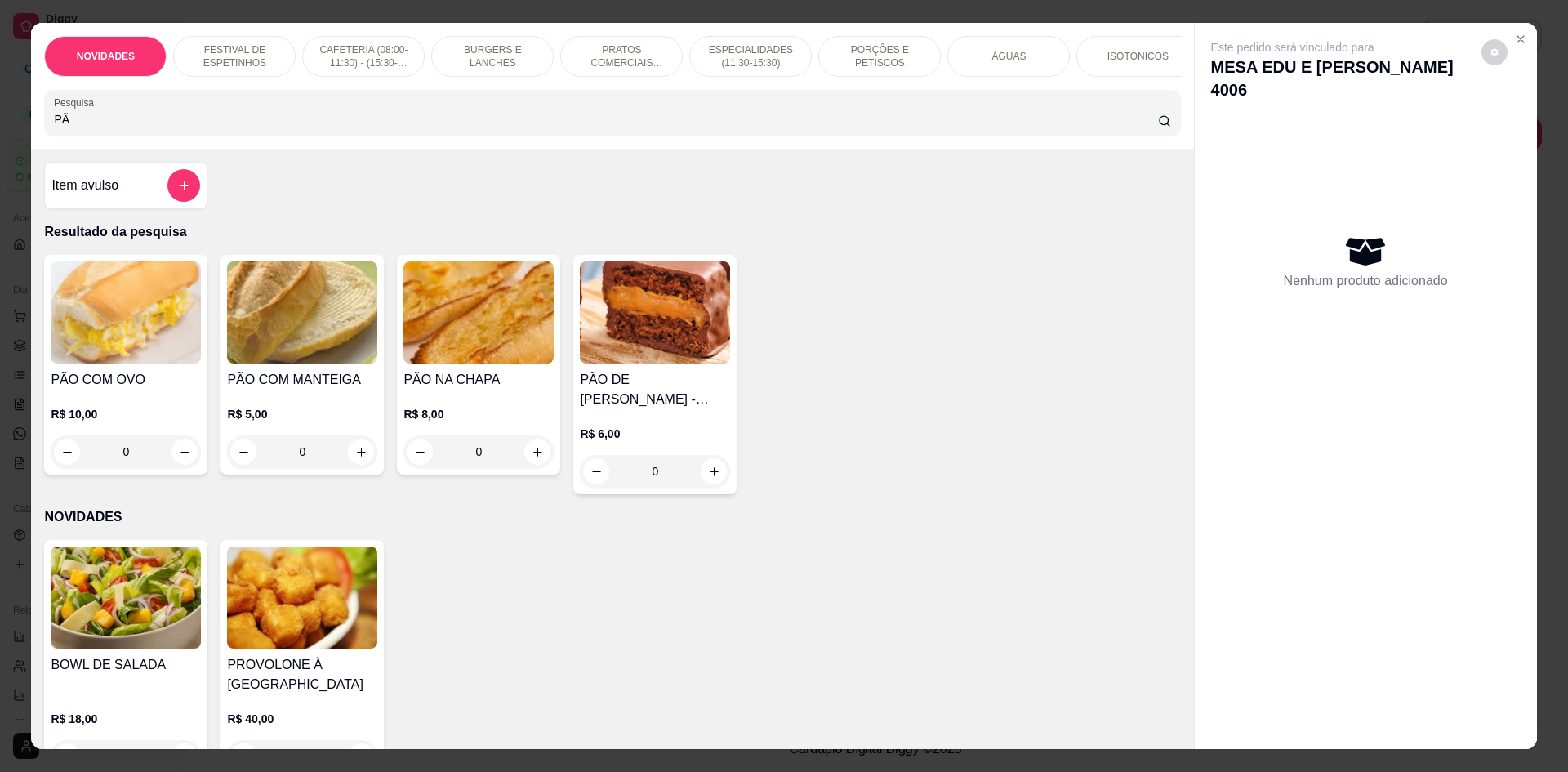
type input "P"
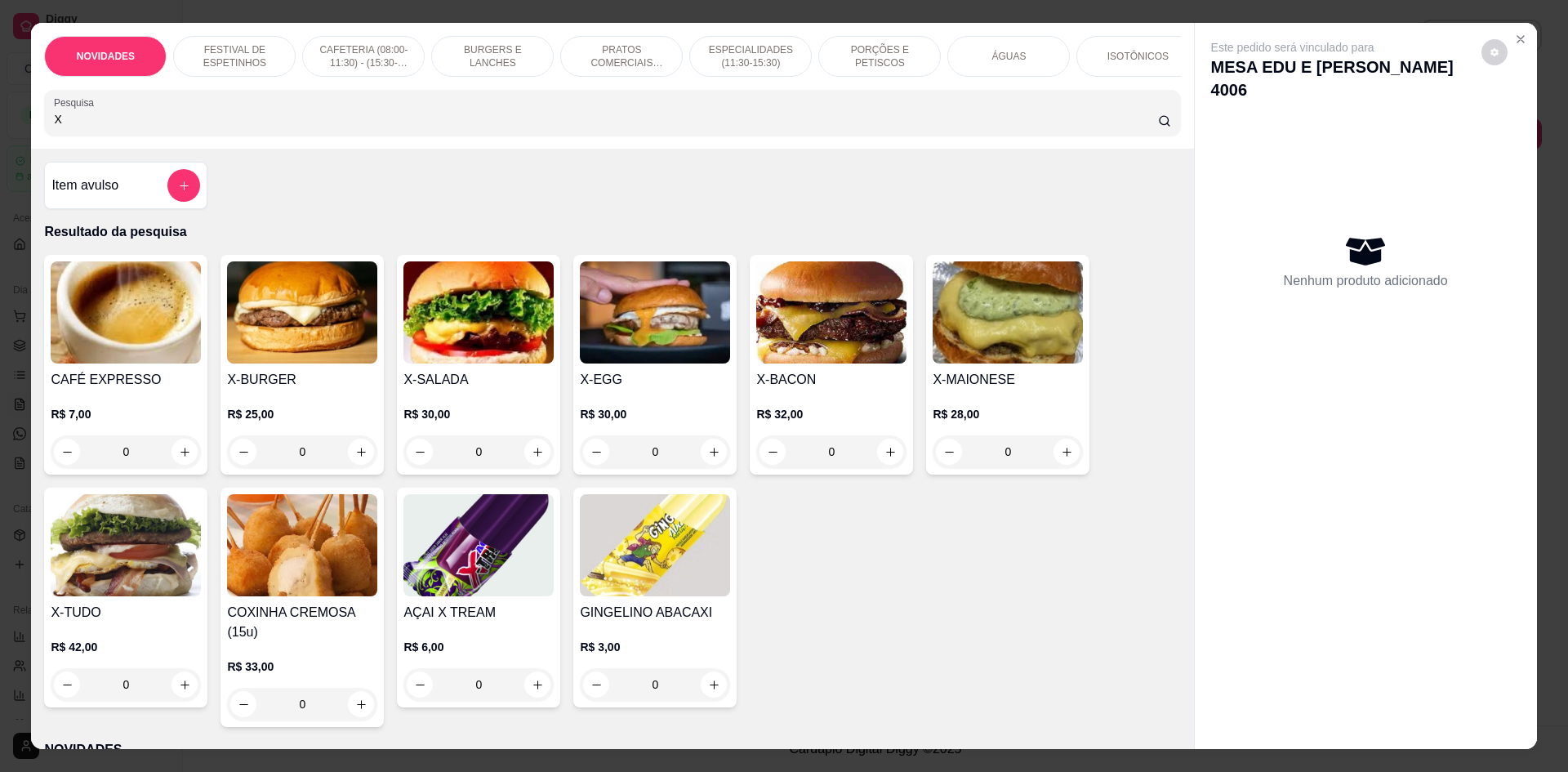
type input "X"
click at [879, 468] on div "0" at bounding box center [831, 451] width 150 height 33
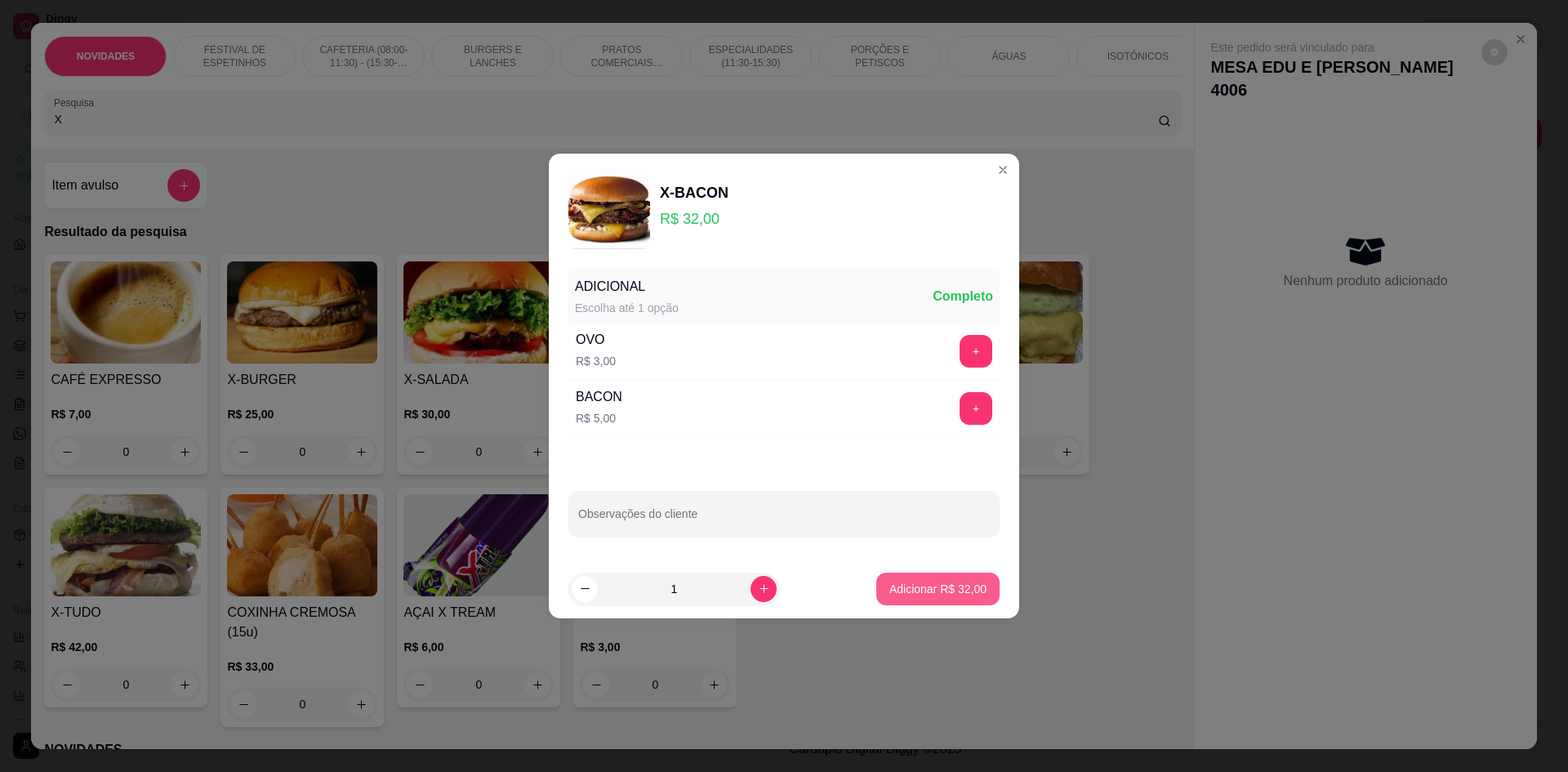
click at [932, 588] on p "Adicionar R$ 32,00" at bounding box center [937, 588] width 97 height 16
type input "1"
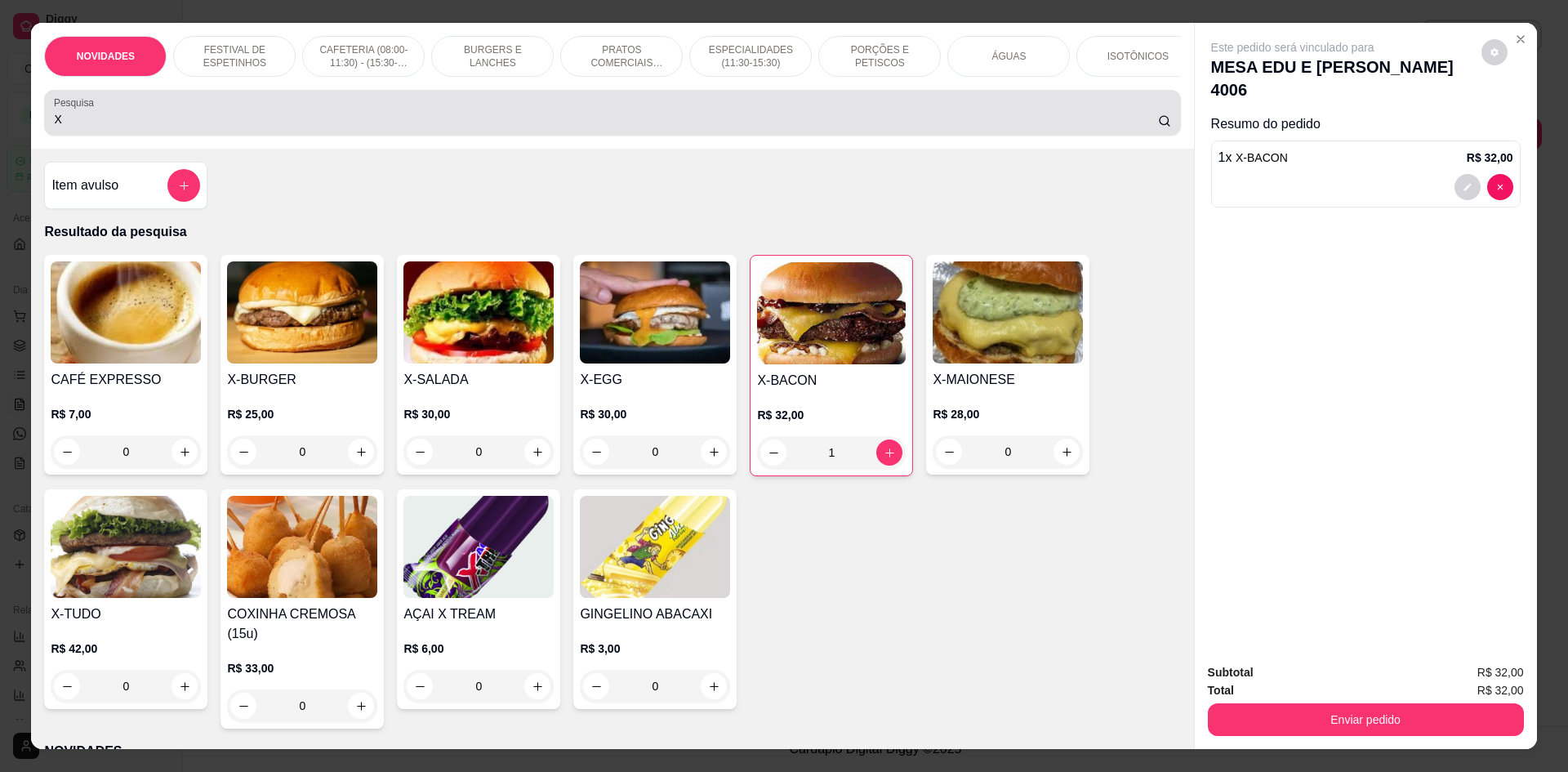
click at [418, 116] on div "X" at bounding box center [612, 113] width 1116 height 33
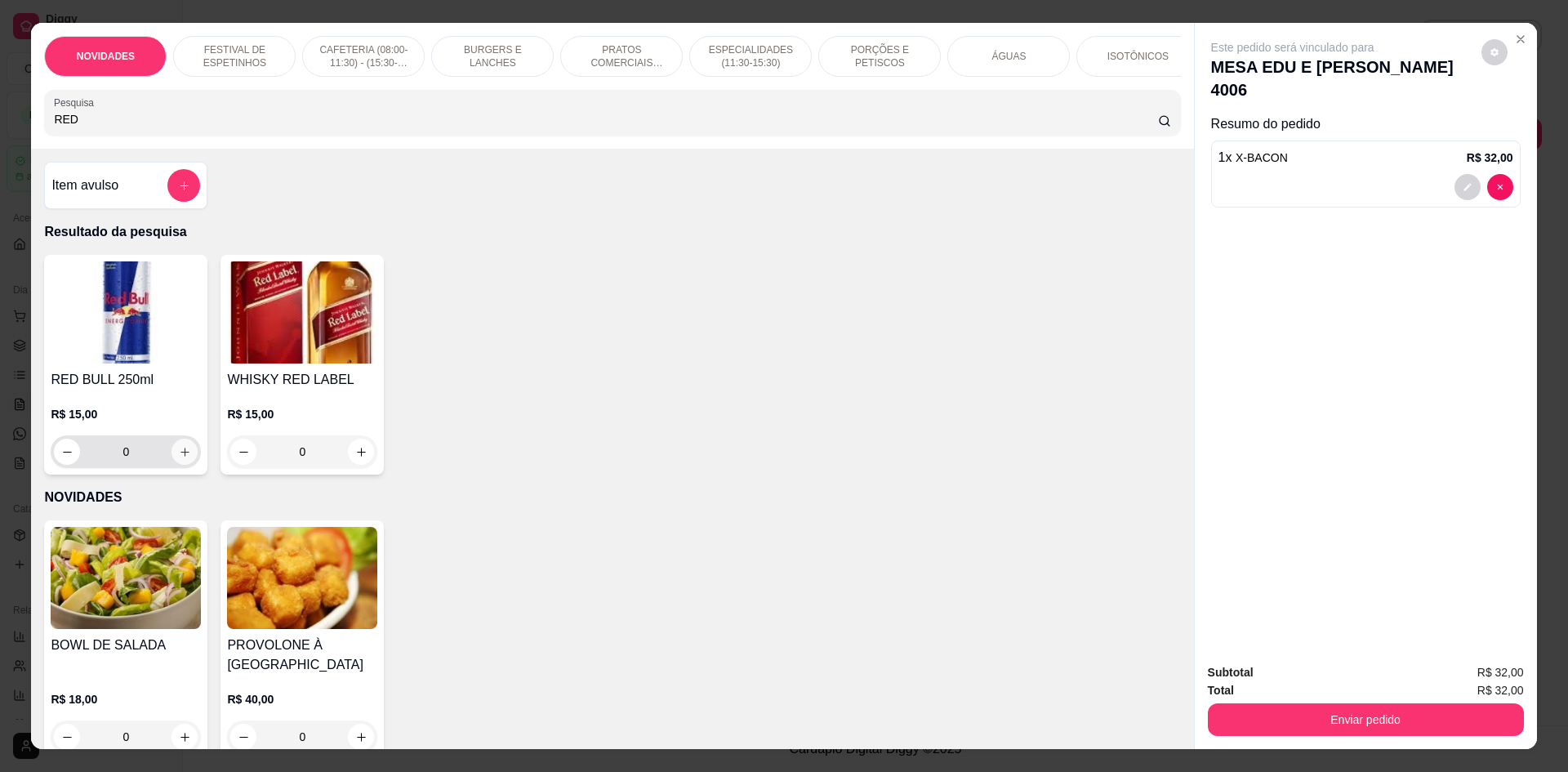
type input "RED"
click at [182, 458] on icon "increase-product-quantity" at bounding box center [184, 451] width 12 height 12
type input "1"
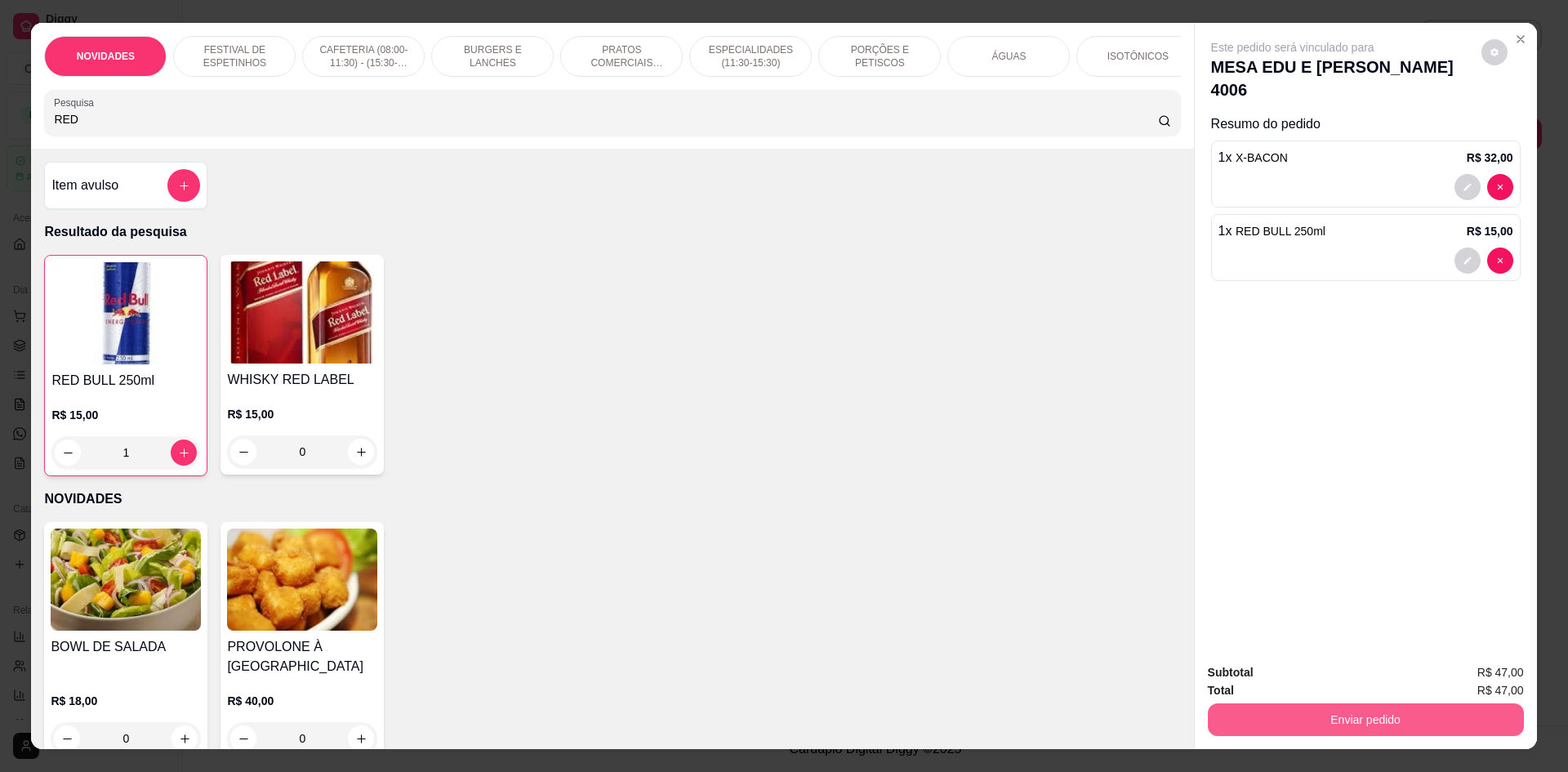
click at [1397, 715] on button "Enviar pedido" at bounding box center [1366, 719] width 316 height 33
click at [1366, 680] on button "Não registrar e enviar pedido" at bounding box center [1312, 679] width 165 height 30
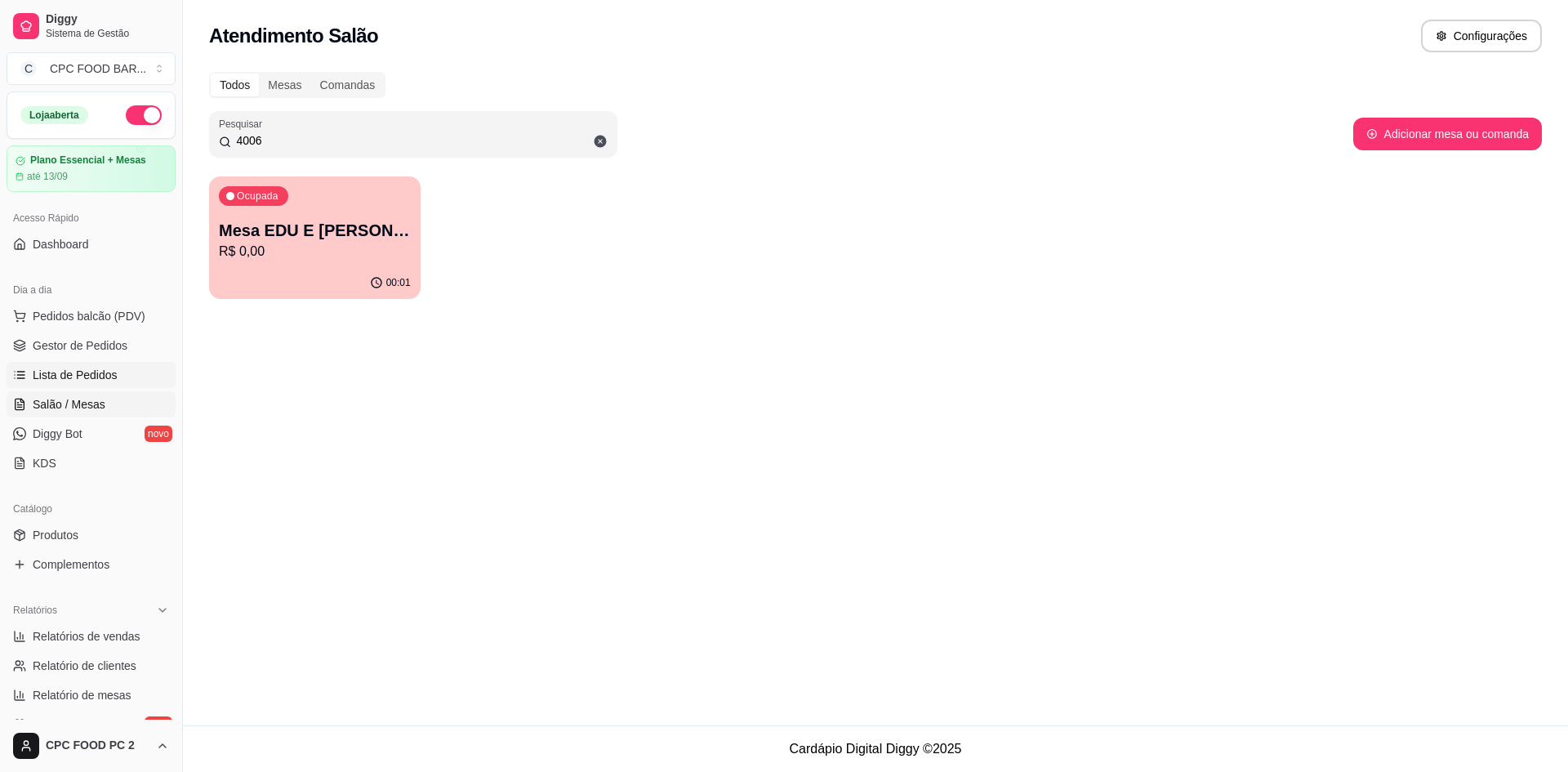
click at [126, 372] on link "Lista de Pedidos" at bounding box center [91, 376] width 169 height 26
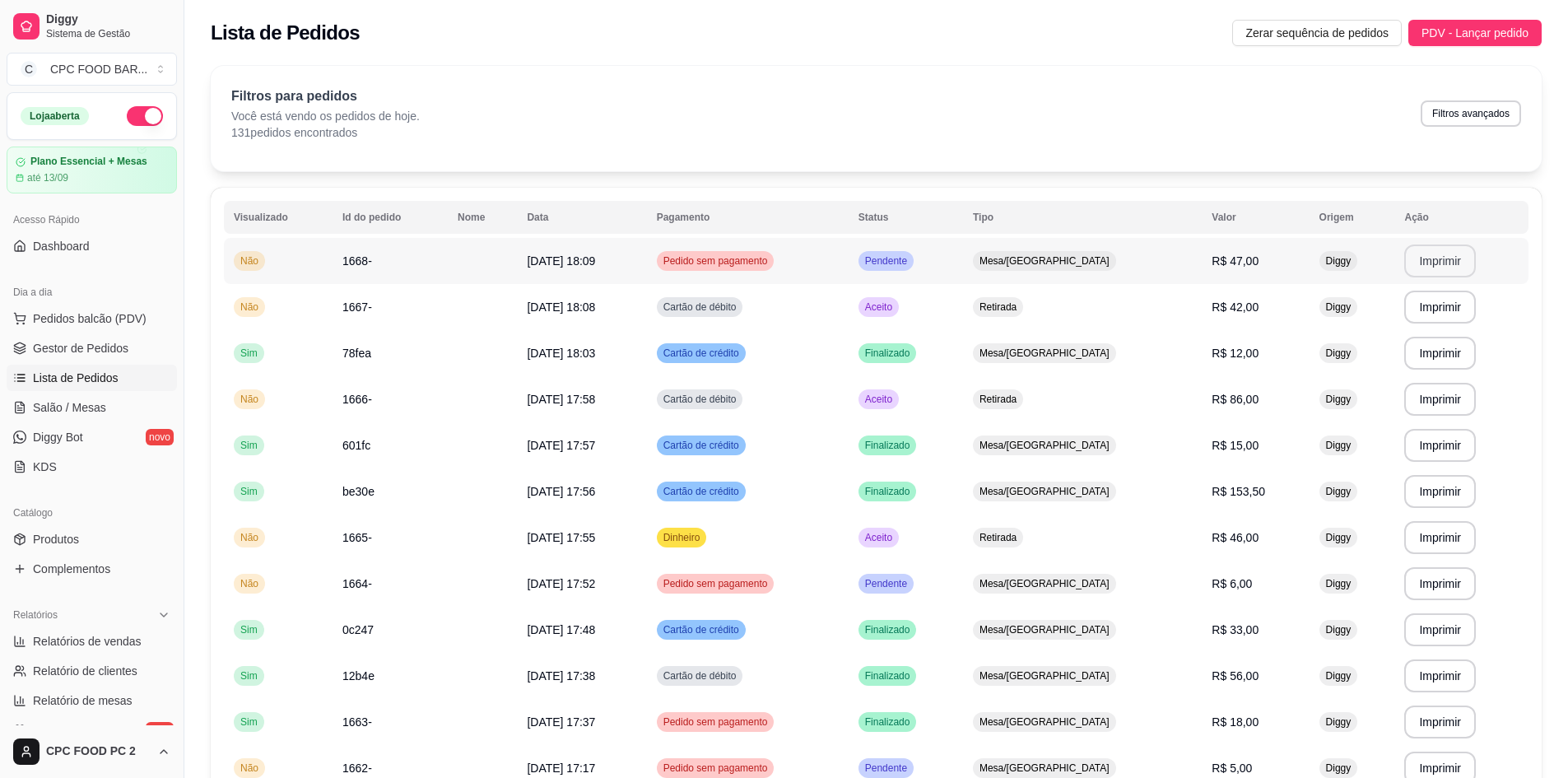
click at [1414, 263] on button "Imprimir" at bounding box center [1439, 260] width 71 height 33
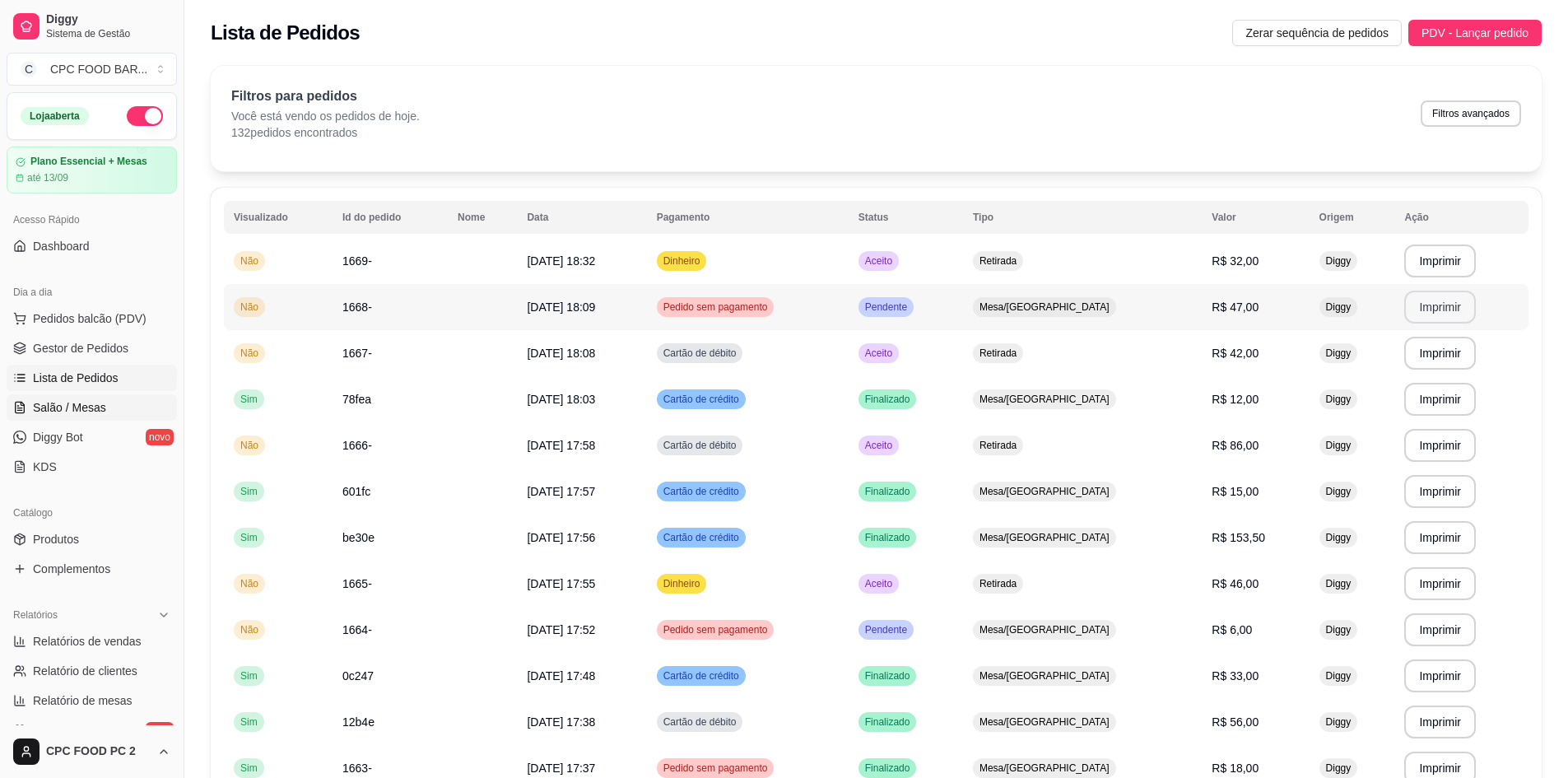
click at [130, 405] on link "Salão / Mesas" at bounding box center [92, 408] width 171 height 27
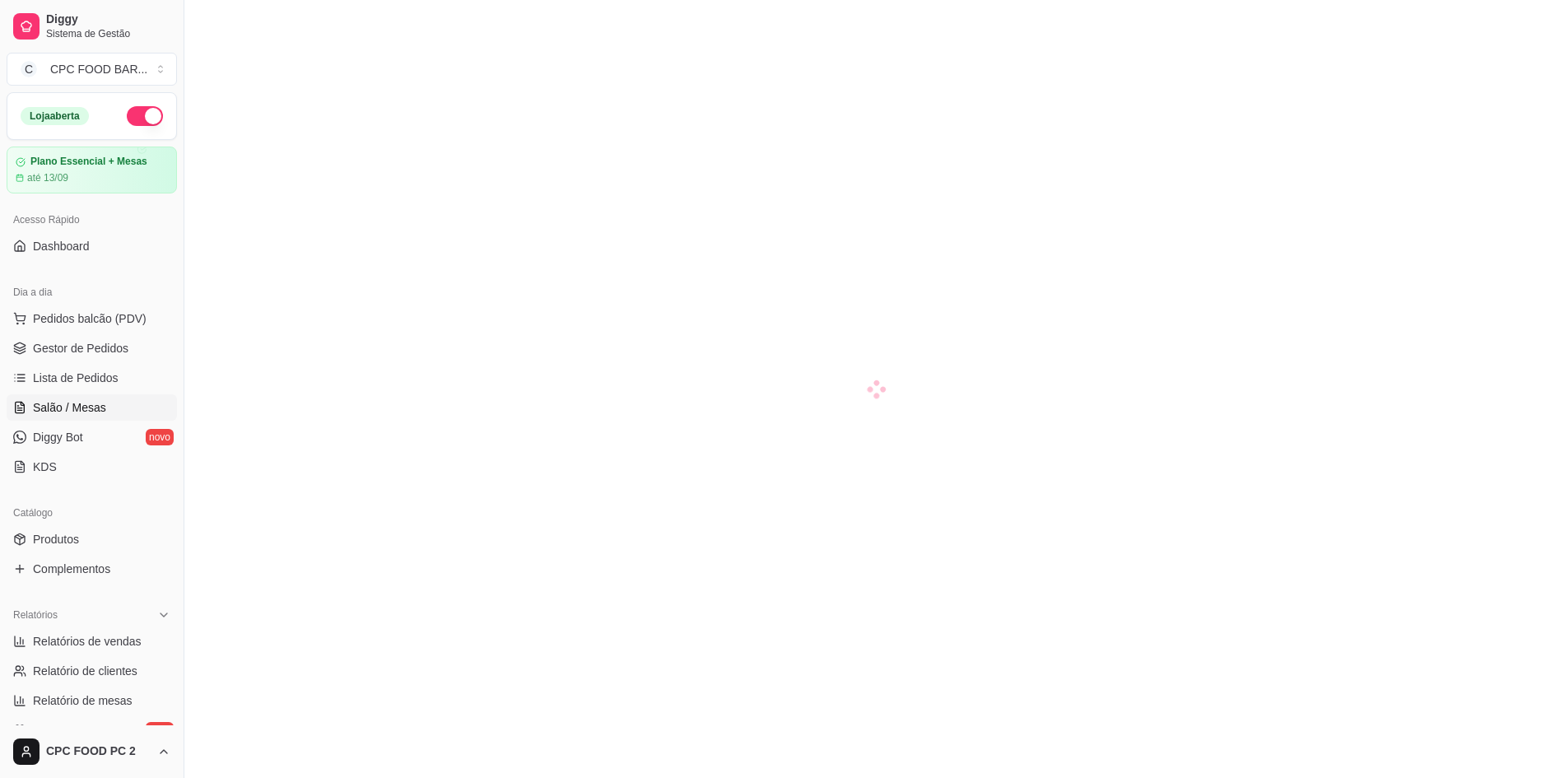
click at [130, 411] on link "Salão / Mesas" at bounding box center [92, 408] width 171 height 27
click at [130, 408] on link "Salão / Mesas" at bounding box center [92, 408] width 171 height 27
click at [93, 407] on span "Salão / Mesas" at bounding box center [70, 407] width 73 height 16
click at [93, 406] on span "Salão / Mesas" at bounding box center [70, 407] width 73 height 16
click at [92, 404] on span "Salão / Mesas" at bounding box center [70, 407] width 73 height 16
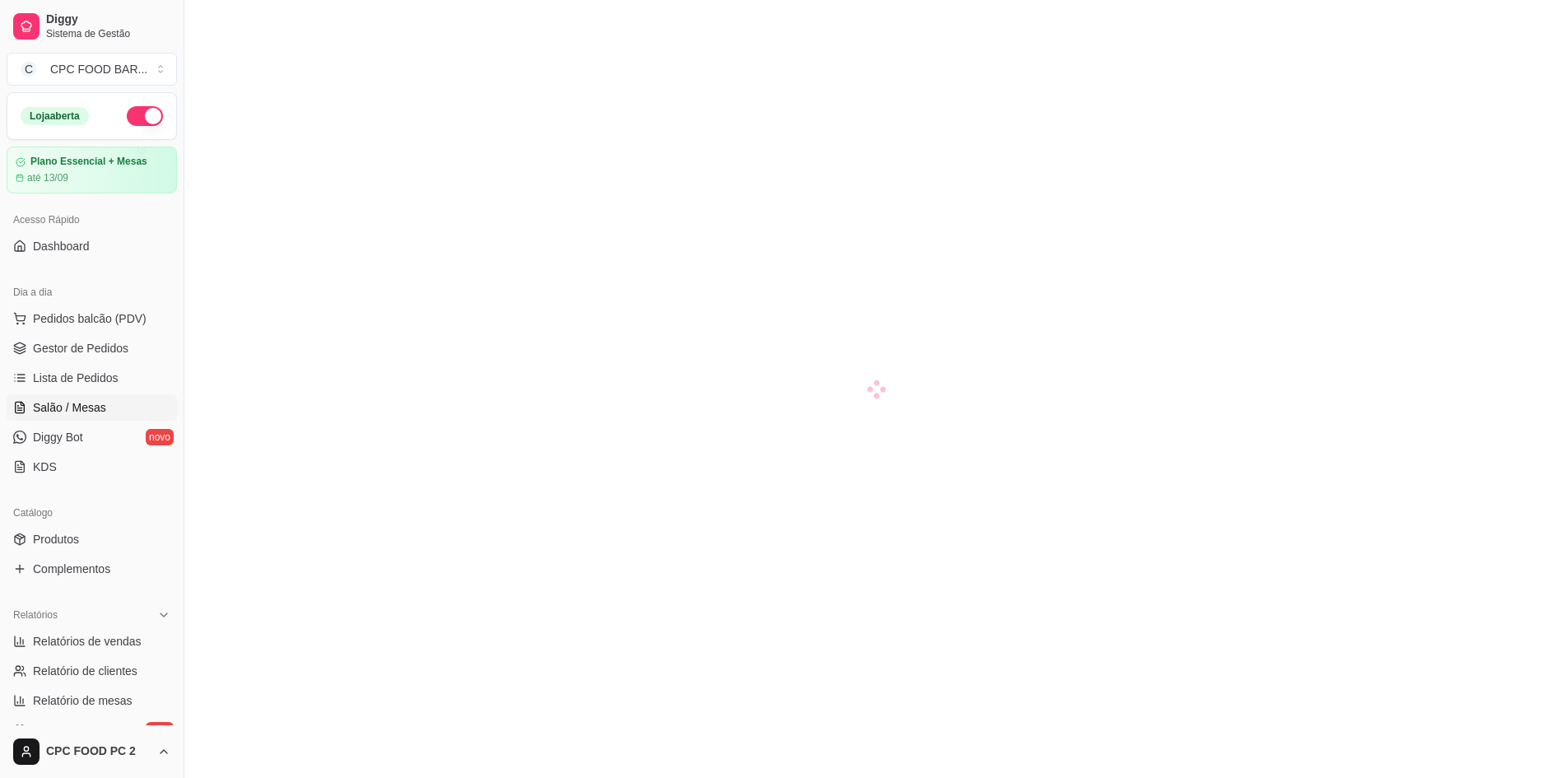
click at [92, 411] on span "Salão / Mesas" at bounding box center [70, 407] width 73 height 16
